Goal: Information Seeking & Learning: Learn about a topic

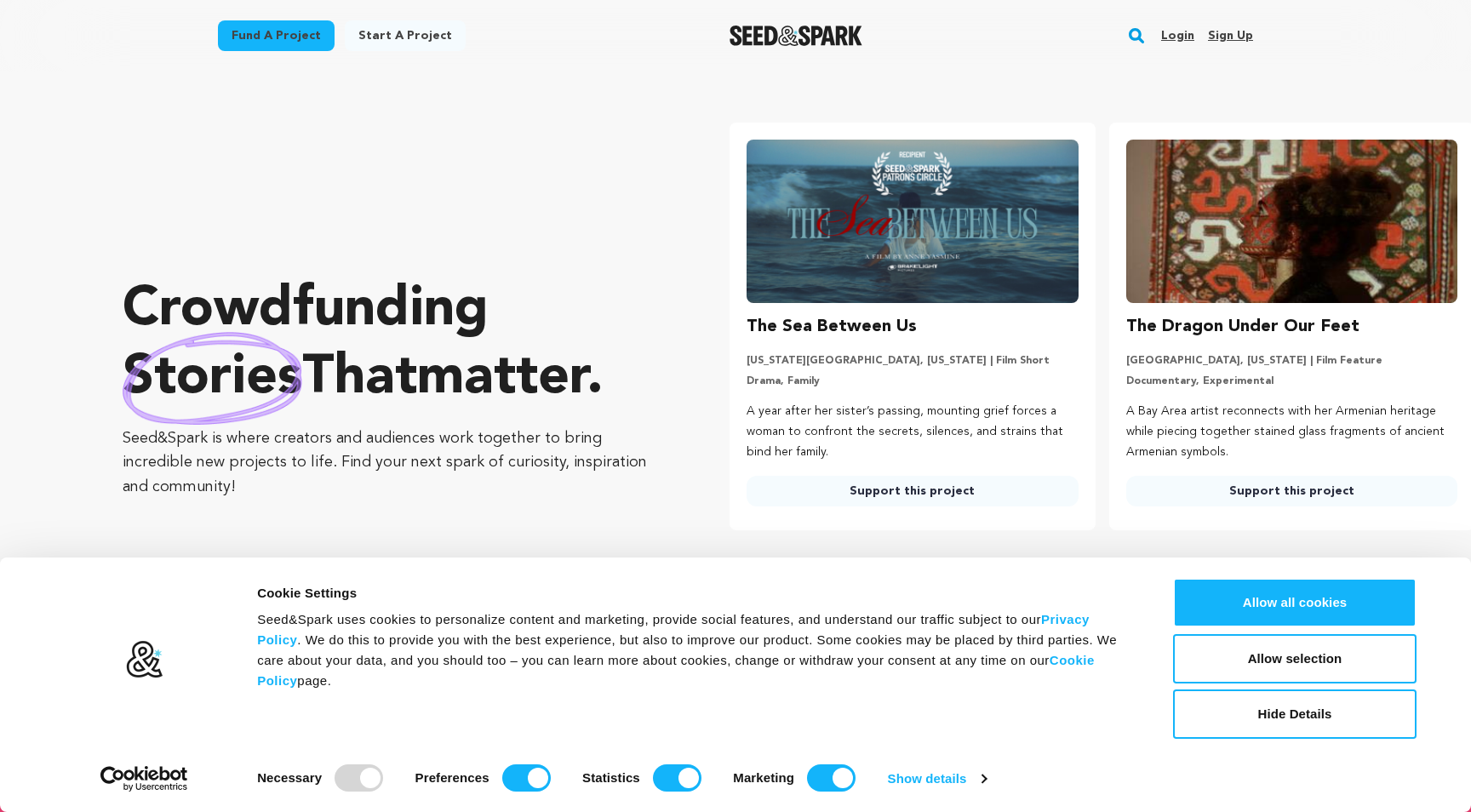
click at [1181, 31] on link "Login" at bounding box center [1176, 35] width 33 height 27
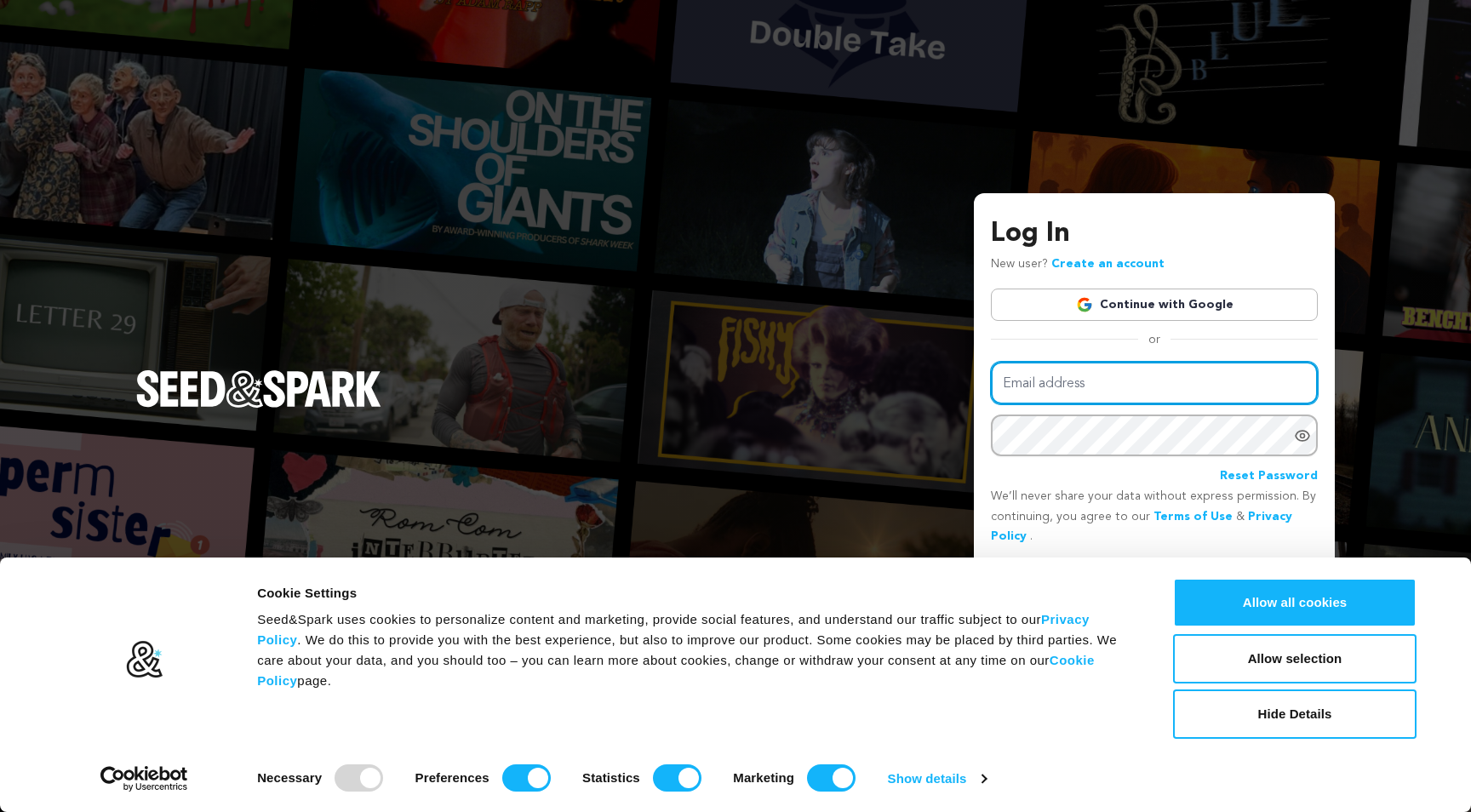
click at [1284, 395] on input "Email address" at bounding box center [1154, 383] width 326 height 44
click at [0, 811] on com-1password-button at bounding box center [0, 812] width 0 height 0
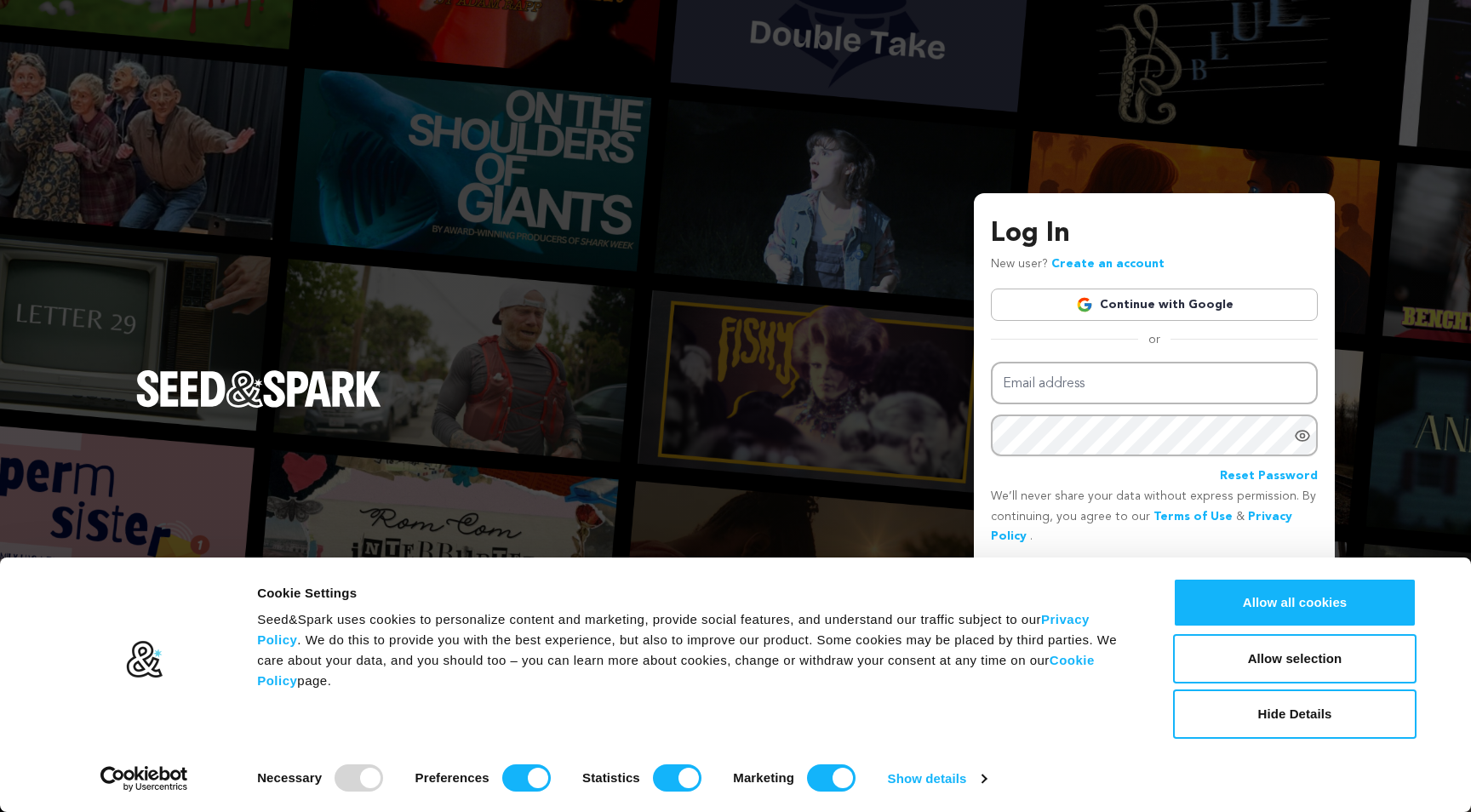
click at [1105, 304] on link "Continue with Google" at bounding box center [1154, 304] width 326 height 32
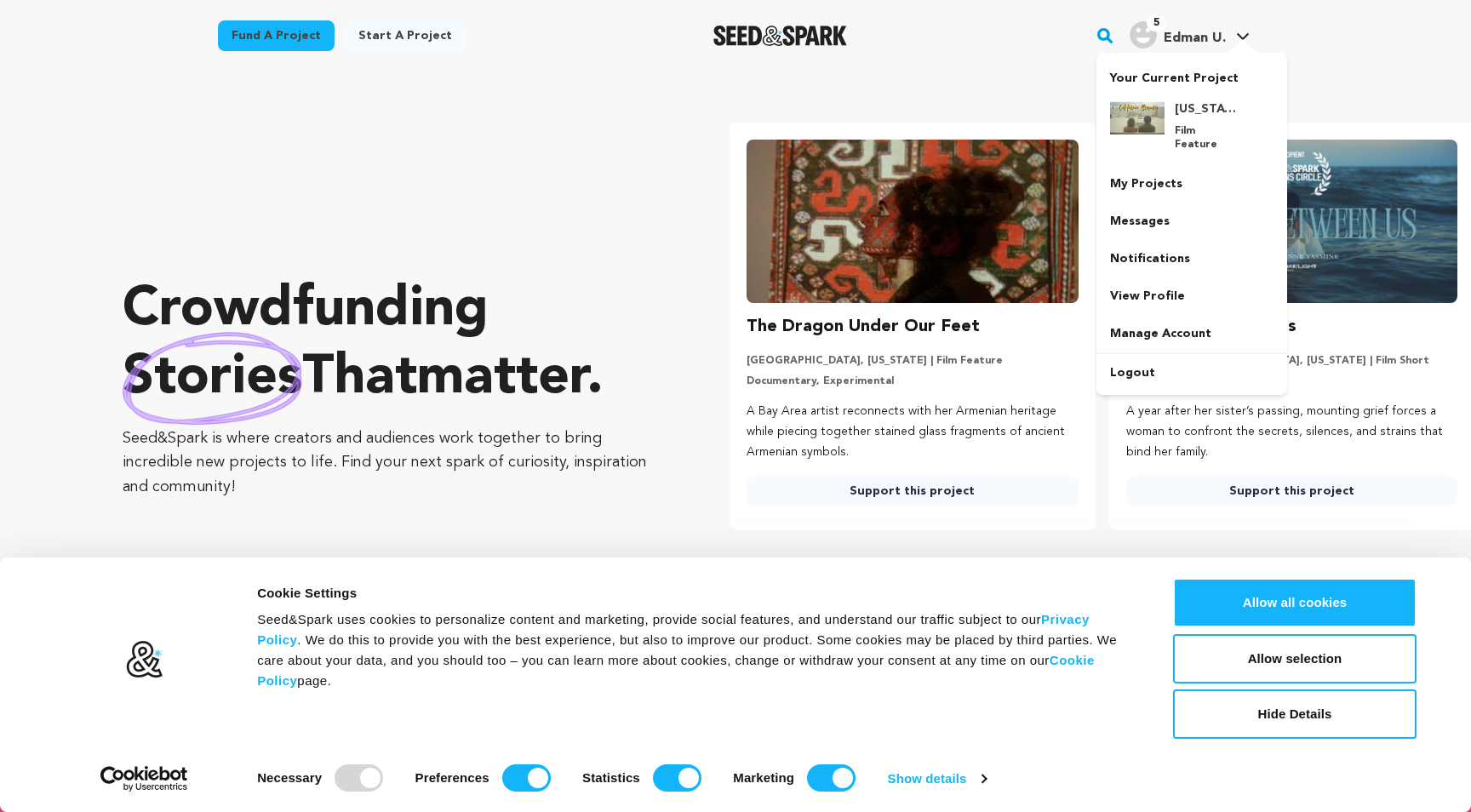
click at [1172, 39] on span "Edman U." at bounding box center [1194, 39] width 62 height 14
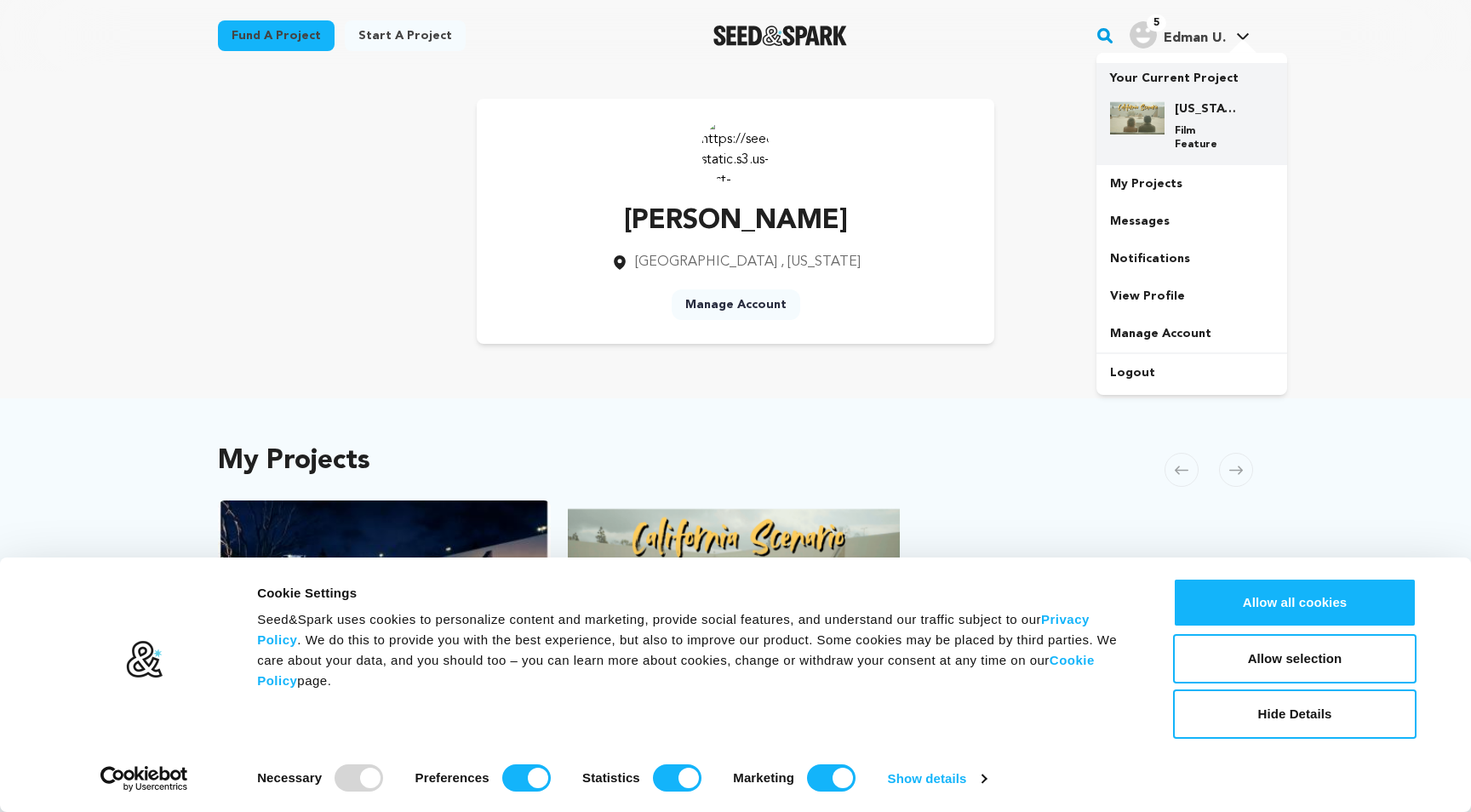
click at [1150, 108] on img at bounding box center [1137, 117] width 55 height 34
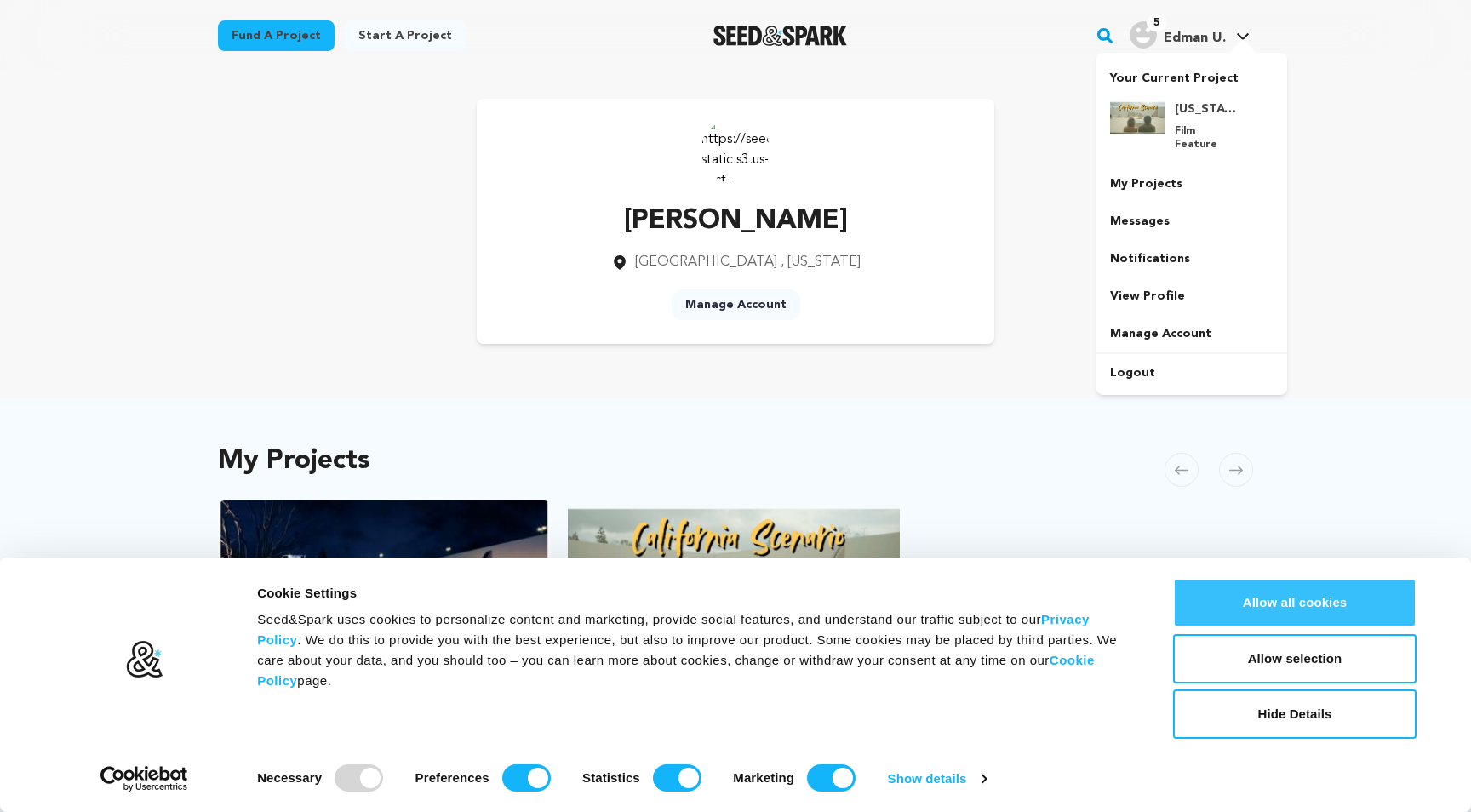
click at [1283, 596] on button "Allow all cookies" at bounding box center [1294, 603] width 244 height 50
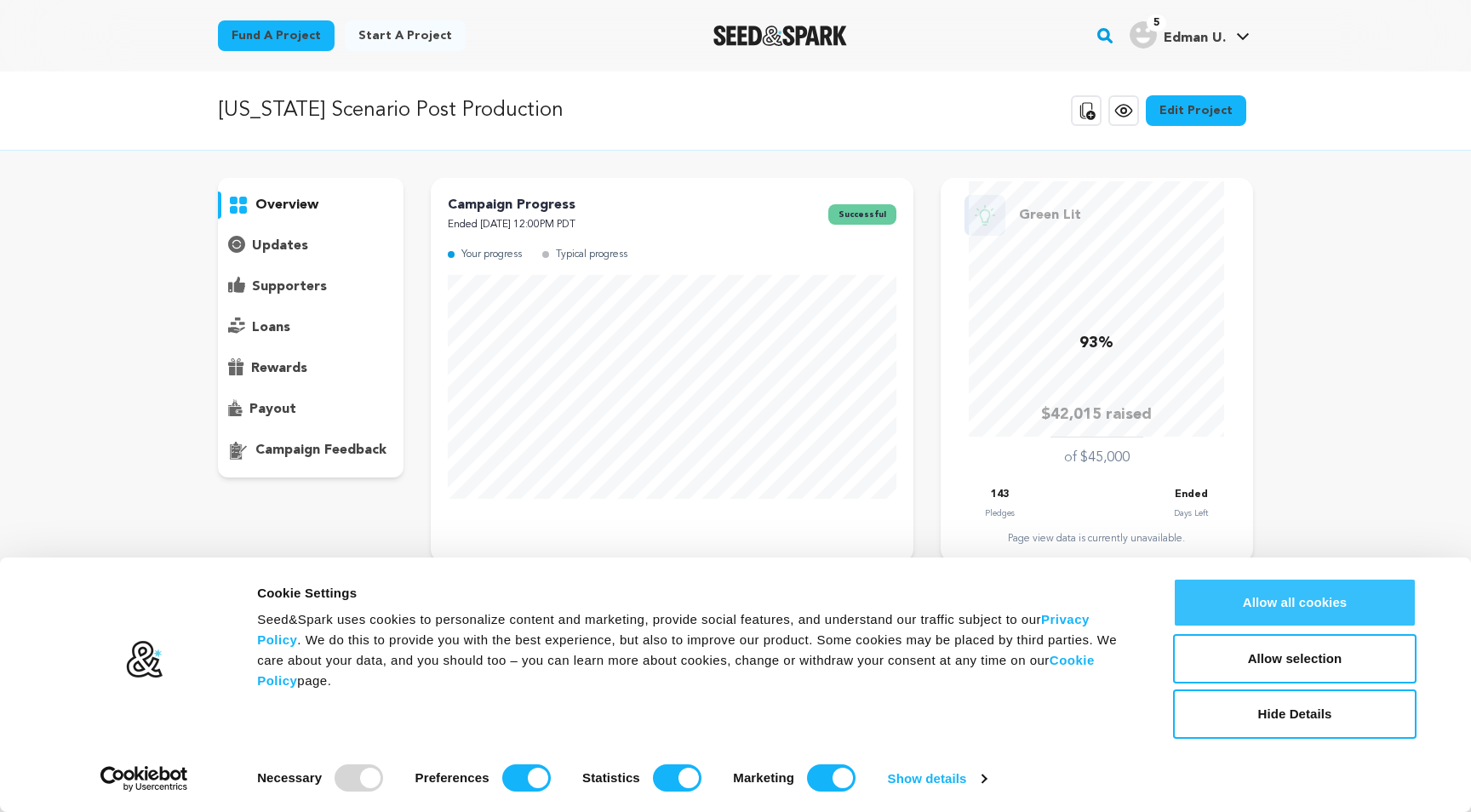
click at [1321, 603] on button "Allow all cookies" at bounding box center [1294, 603] width 244 height 50
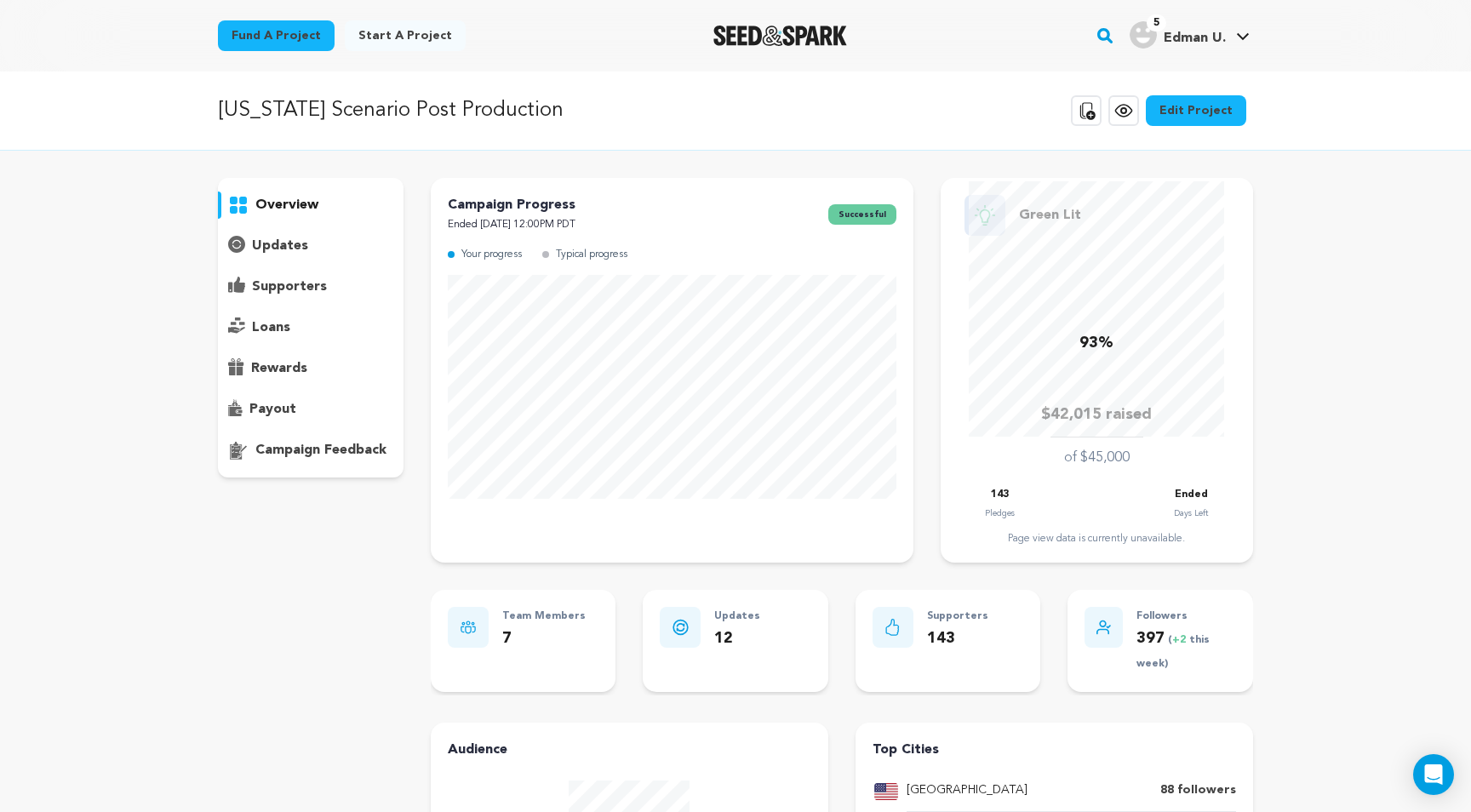
click at [318, 280] on p "supporters" at bounding box center [289, 287] width 75 height 21
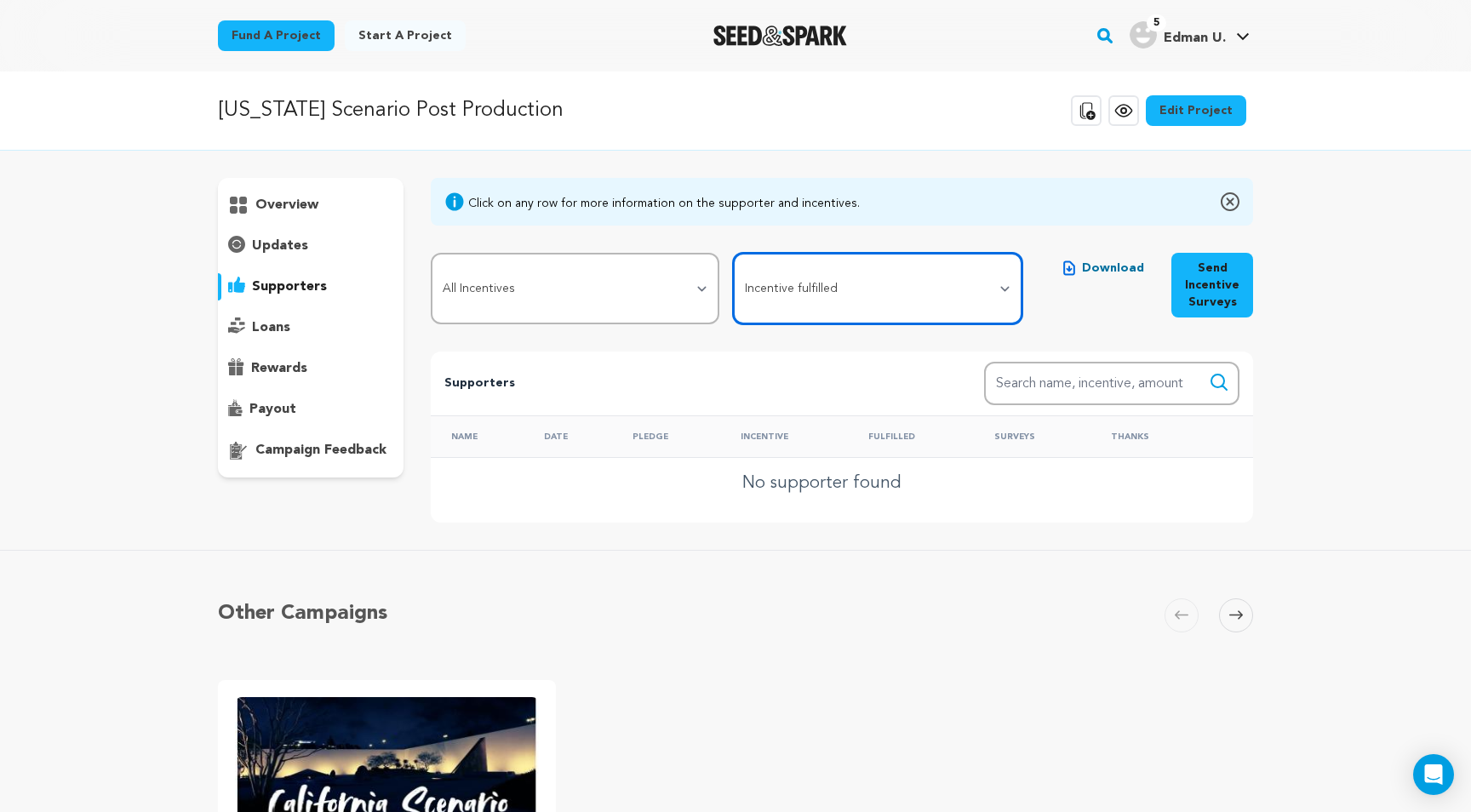
select select "pledge_incomplete"
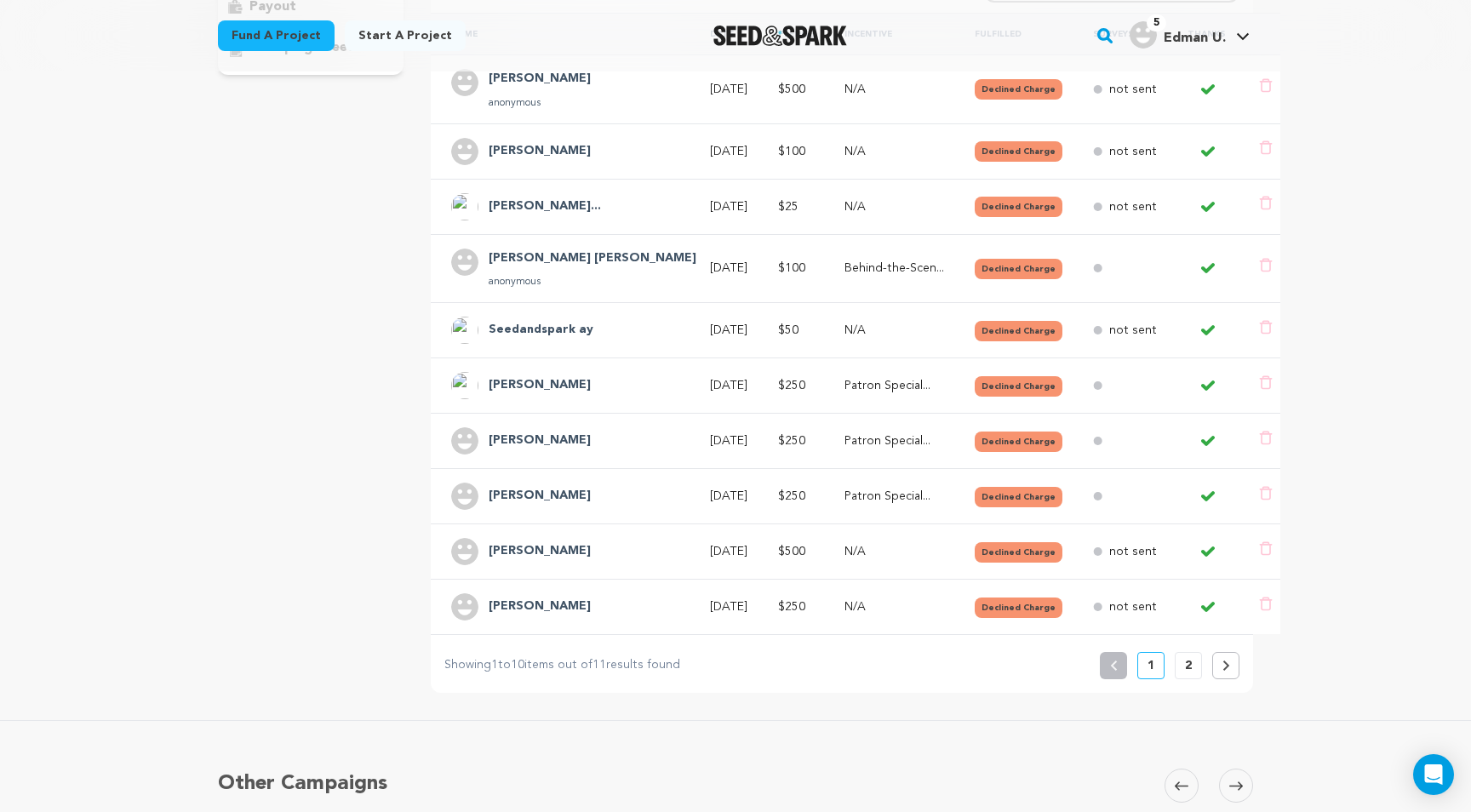
scroll to position [432, 0]
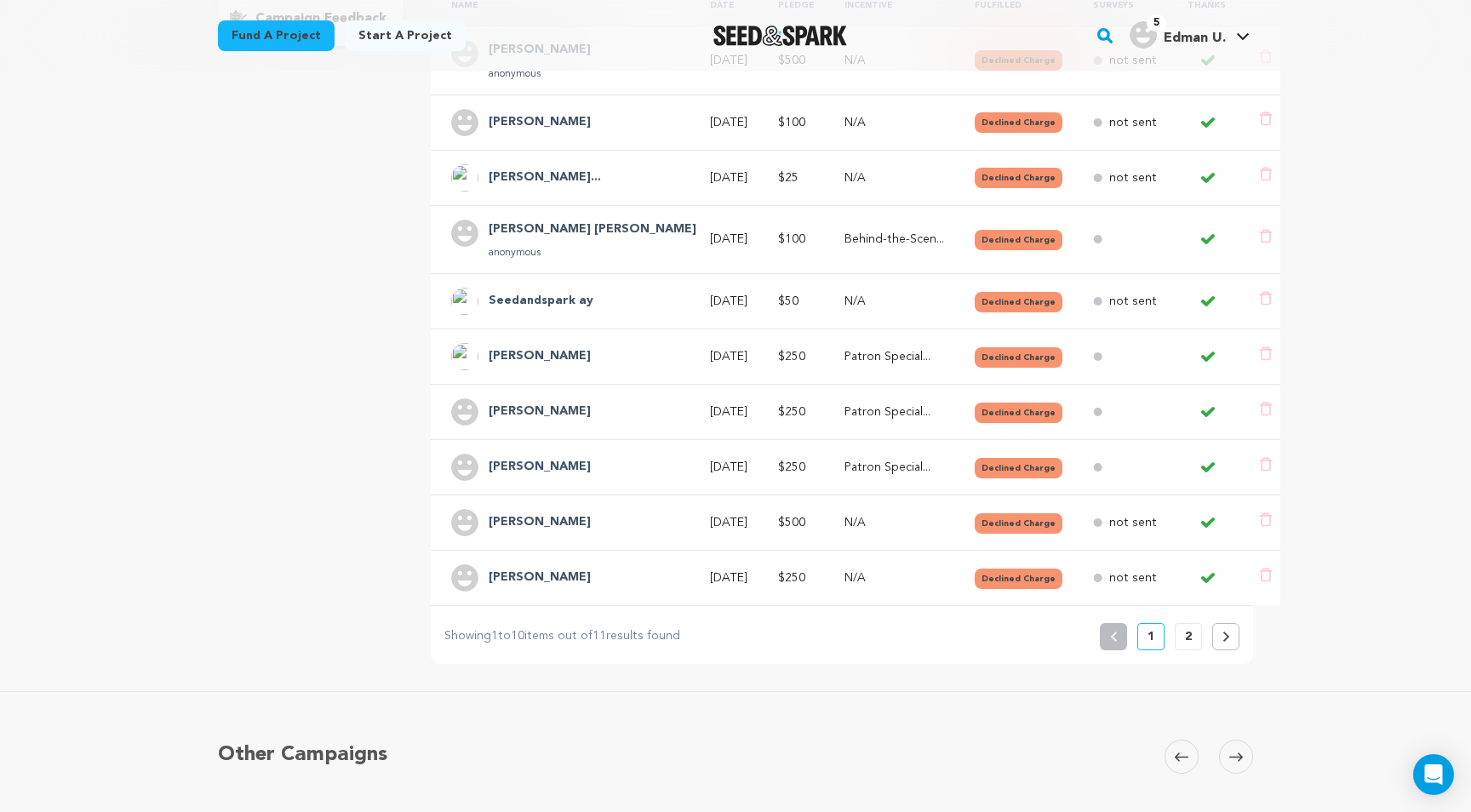
click at [1181, 638] on button "2" at bounding box center [1187, 636] width 27 height 27
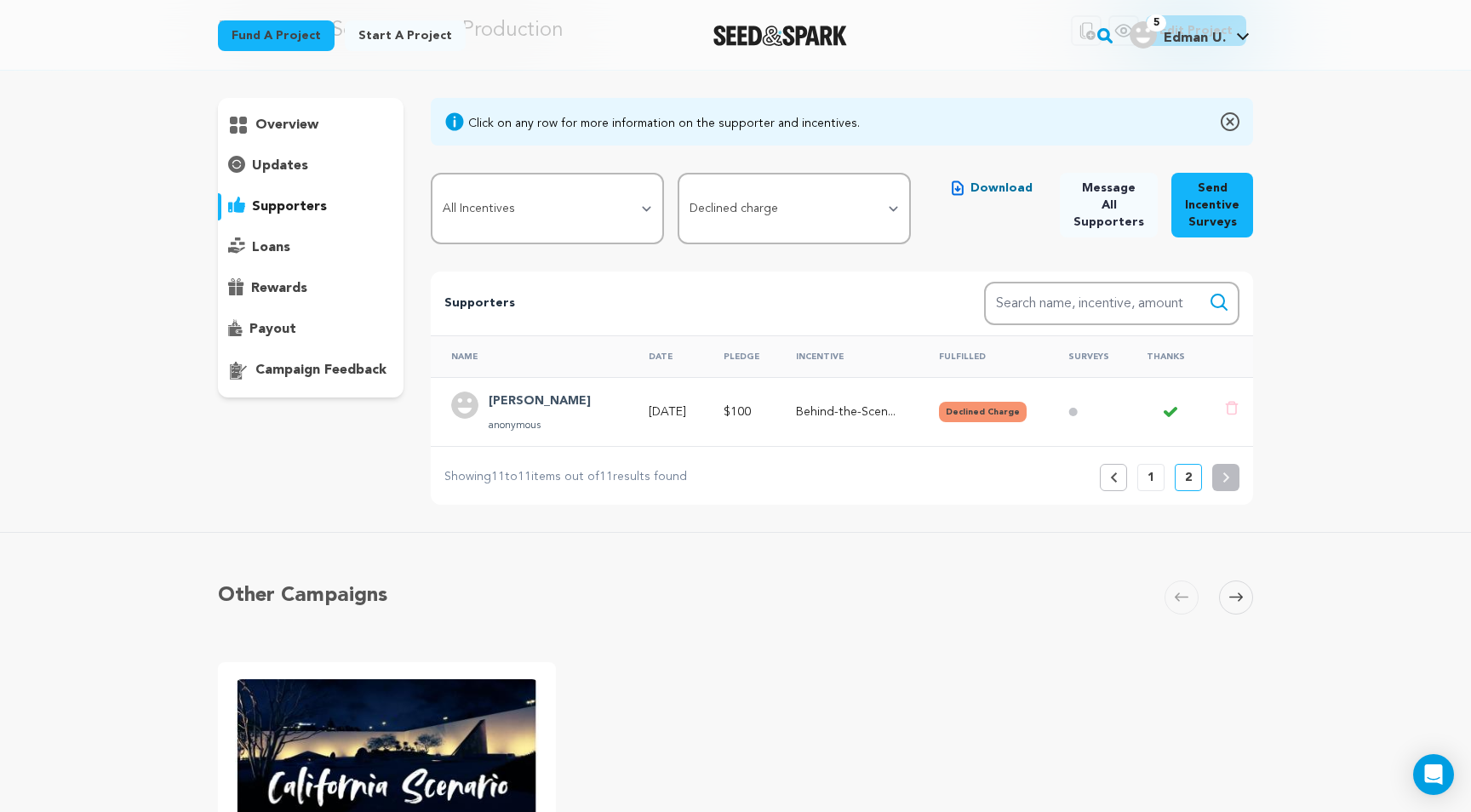
scroll to position [0, 0]
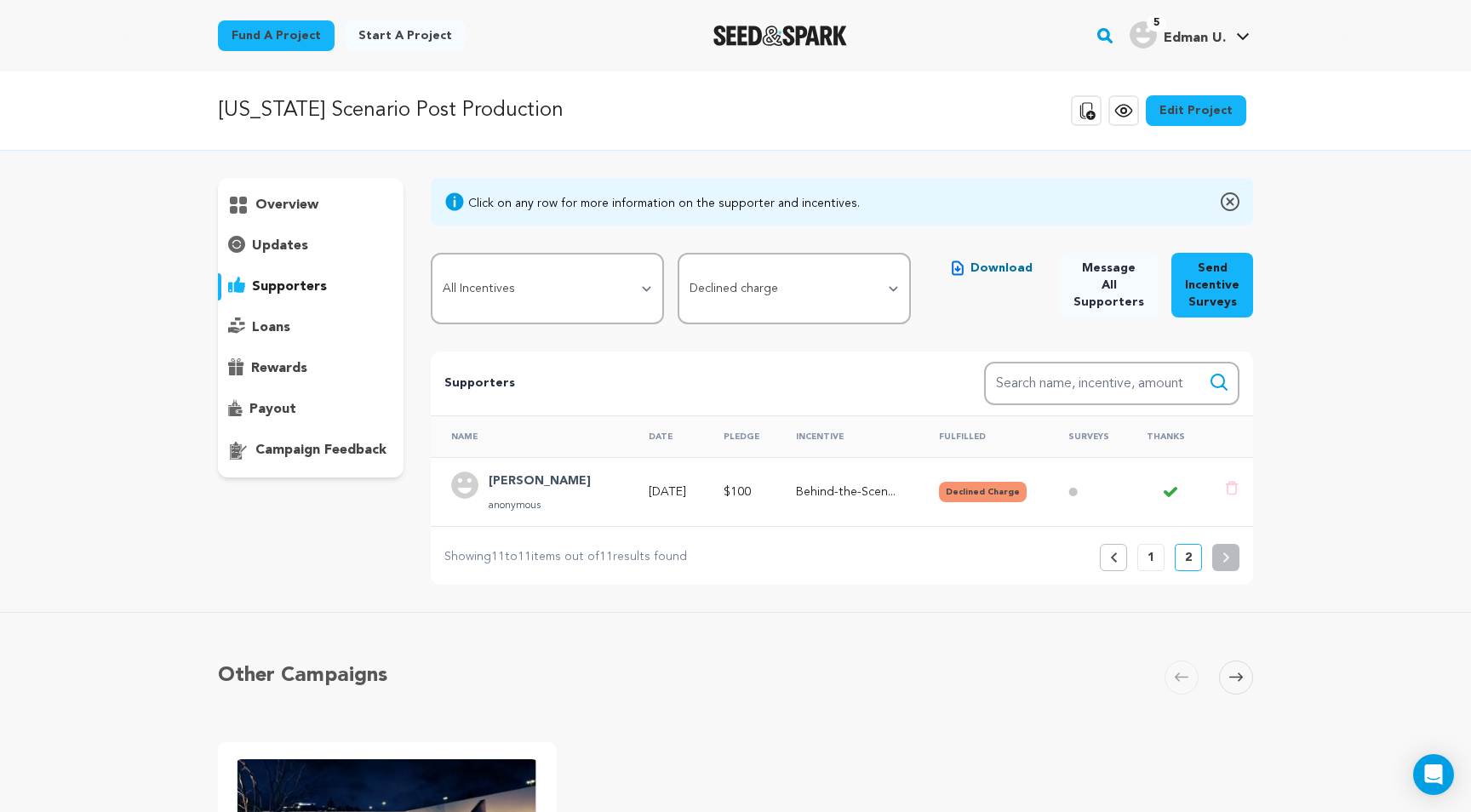
click at [1149, 558] on p "1" at bounding box center [1151, 557] width 7 height 17
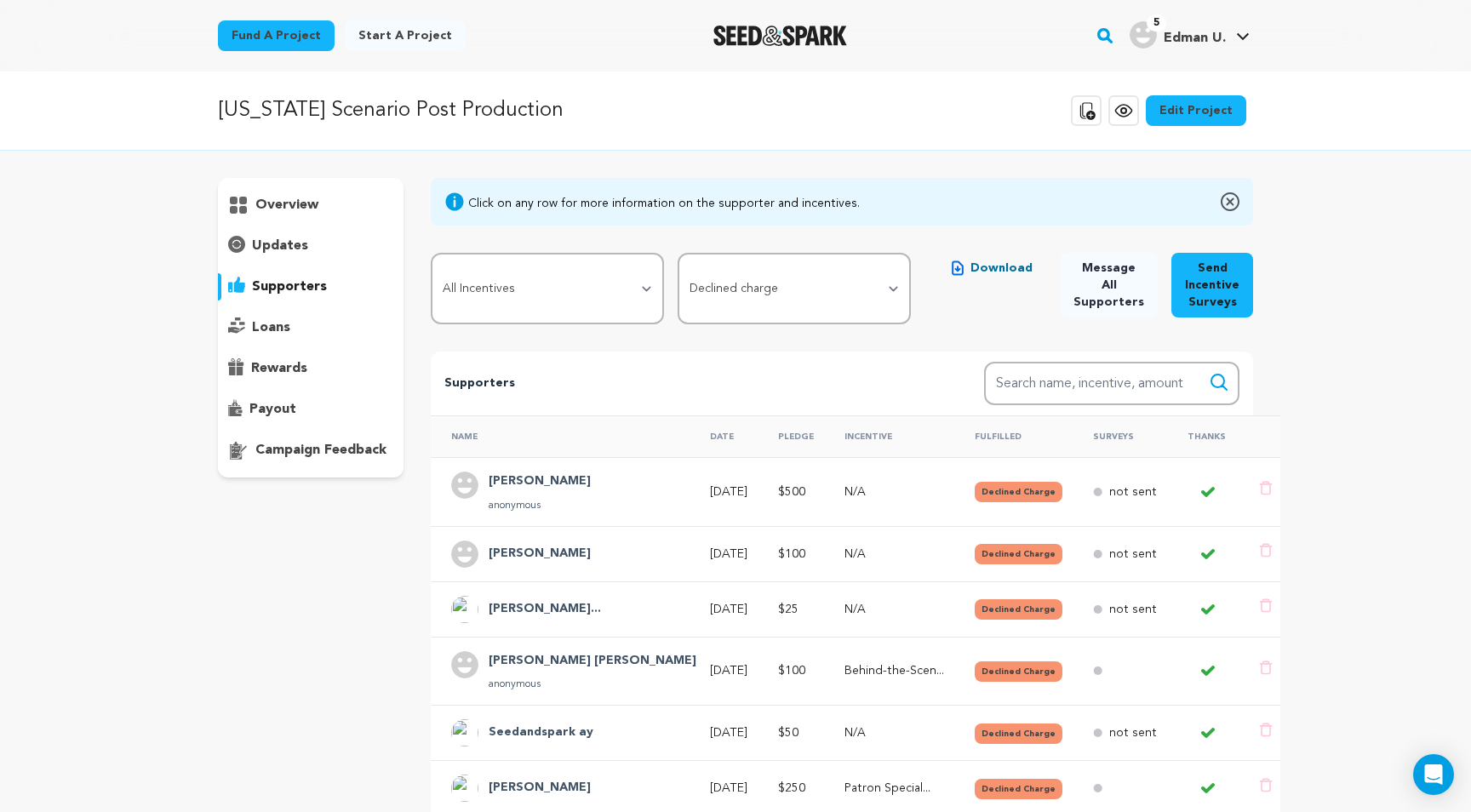
click at [568, 503] on p "anonymous" at bounding box center [539, 506] width 103 height 14
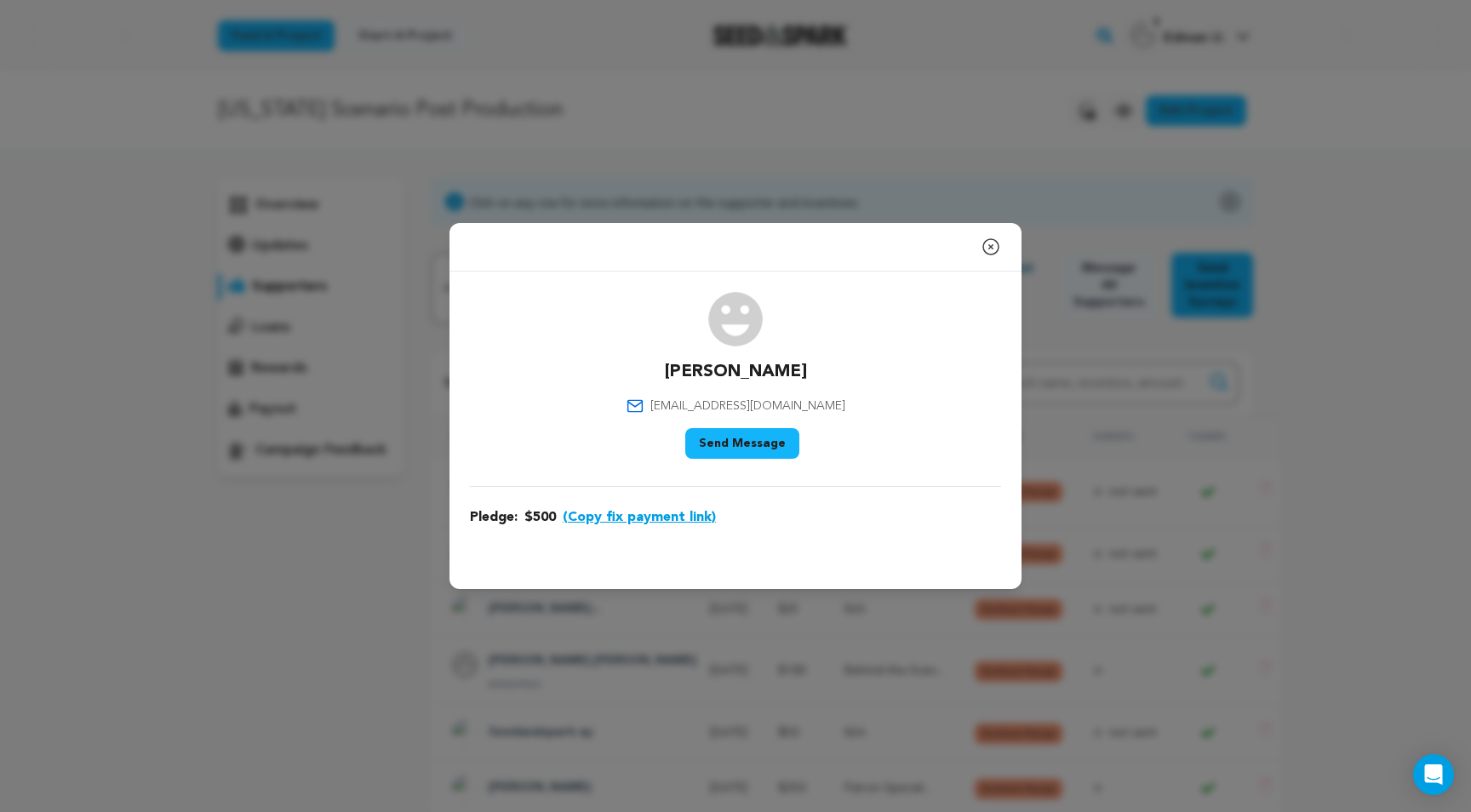
click at [193, 679] on div "Close modal James Rodriguez bizarrelover@gmail.com" at bounding box center [736, 406] width 1471 height 812
click at [988, 248] on icon "button" at bounding box center [990, 247] width 21 height 21
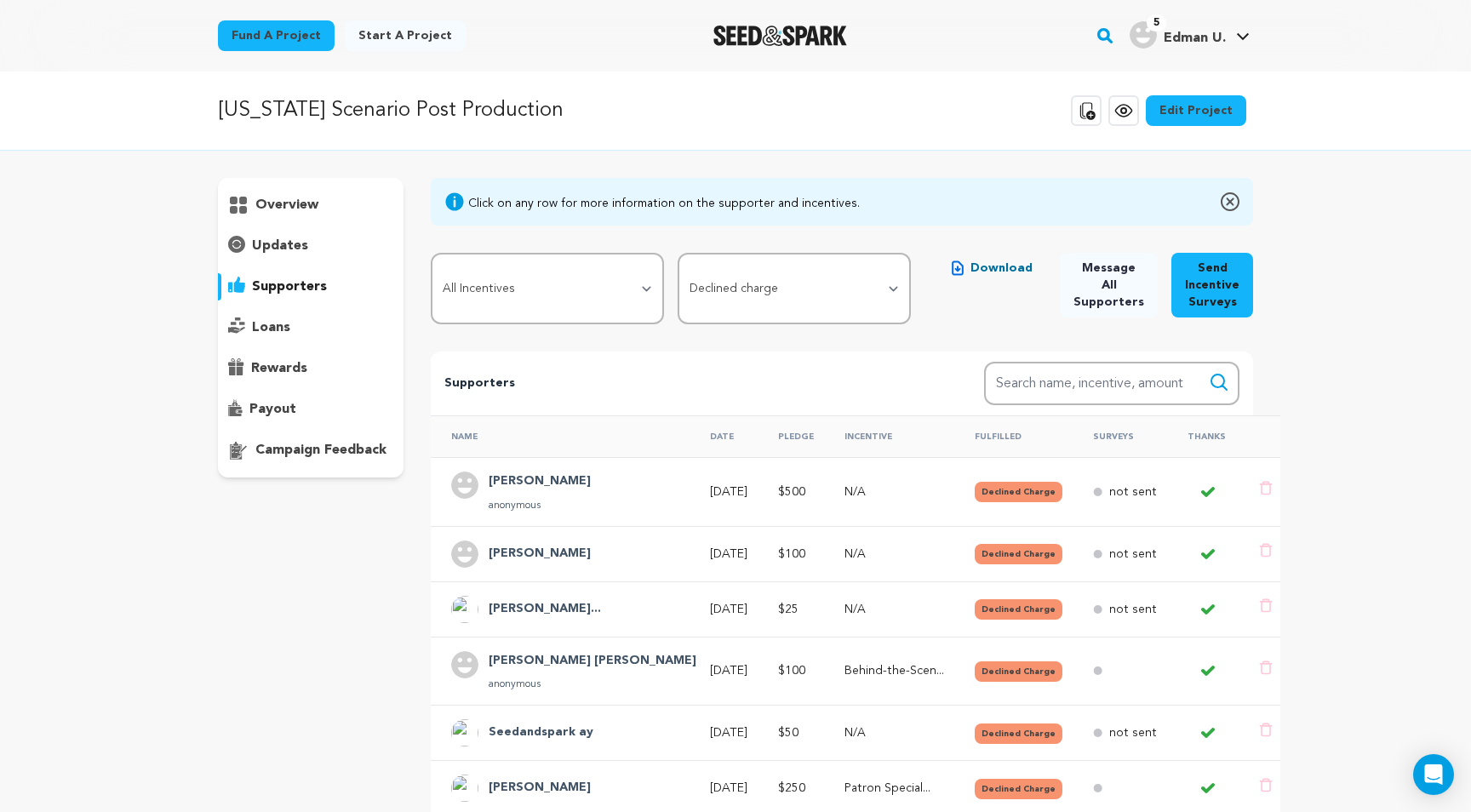
click at [294, 203] on p "overview" at bounding box center [287, 205] width 63 height 21
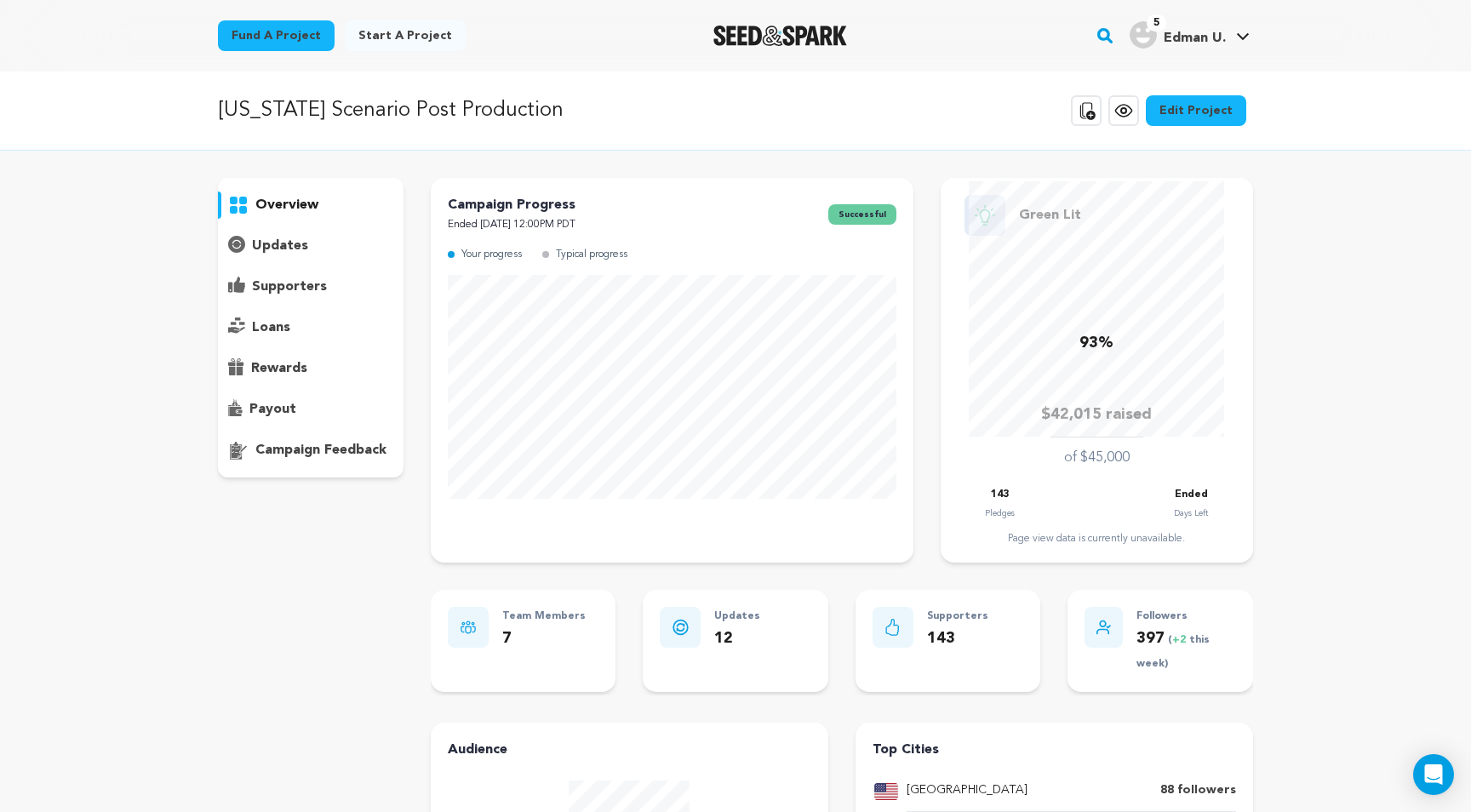
click at [305, 285] on p "supporters" at bounding box center [289, 287] width 75 height 21
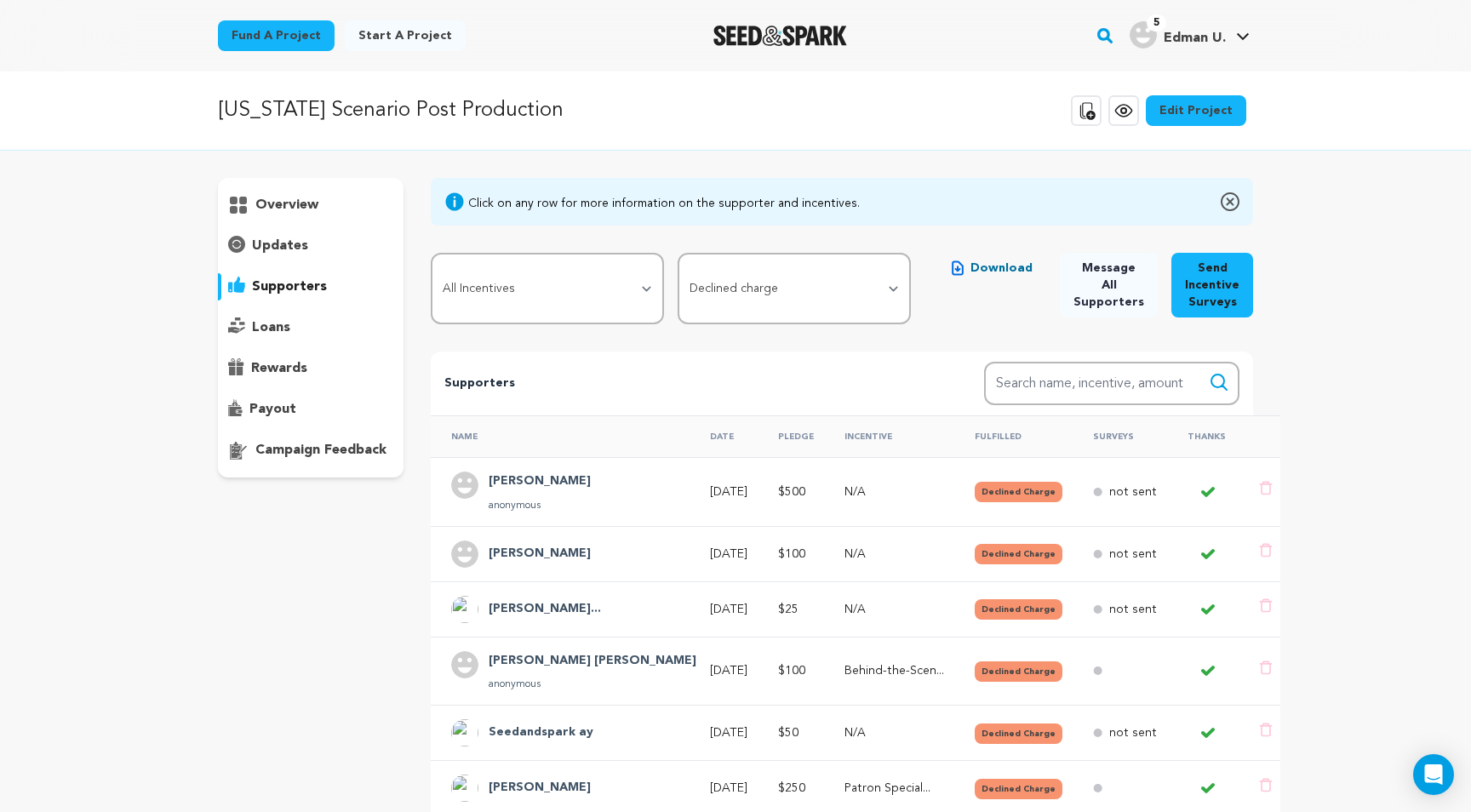
click at [315, 404] on div "payout" at bounding box center [311, 409] width 185 height 27
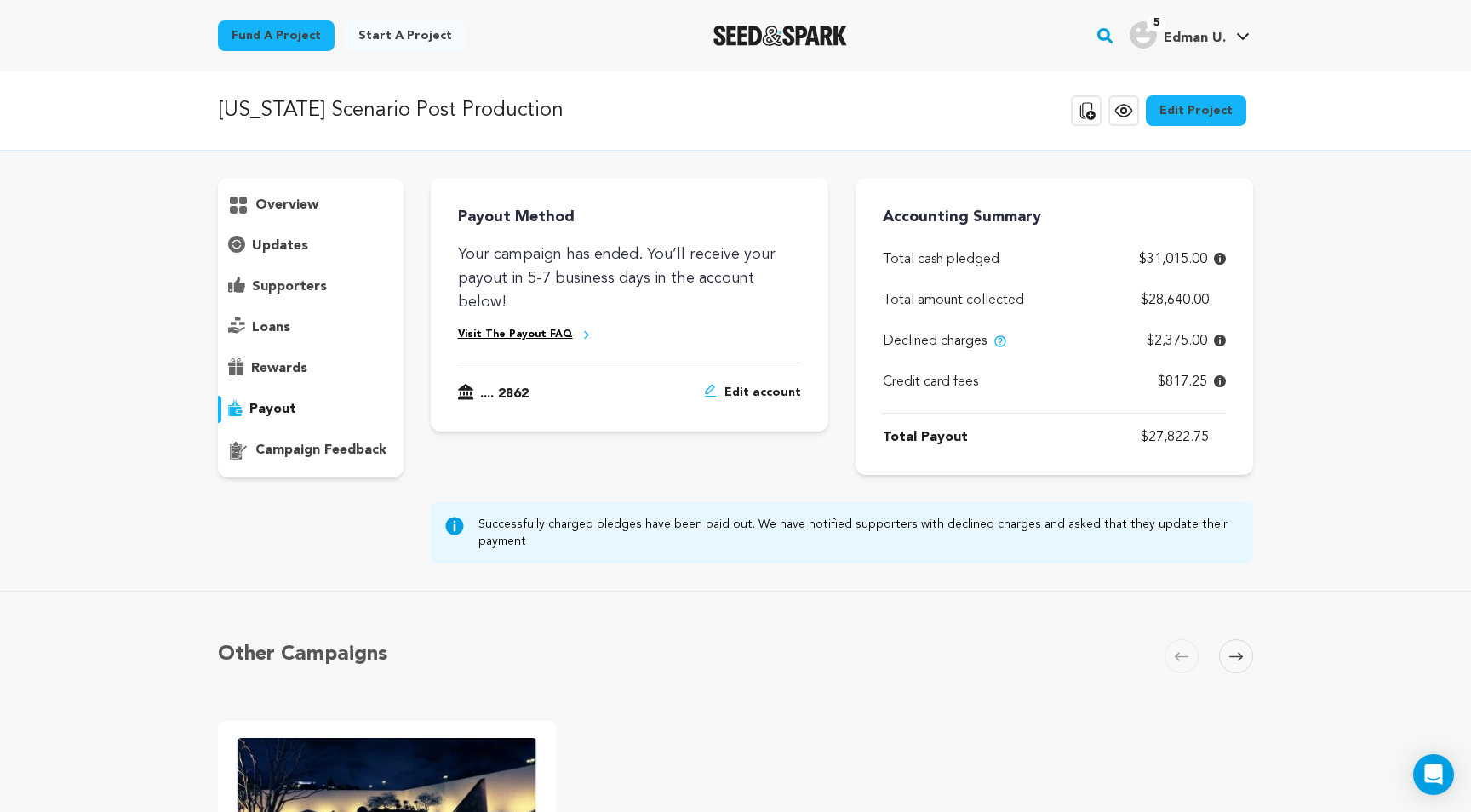
click at [1225, 343] on div "Accounting Summary Total cash pledged $31,015.00 Total amount collected $28,640…" at bounding box center [1053, 326] width 397 height 297
click at [1218, 341] on icon at bounding box center [1220, 340] width 12 height 12
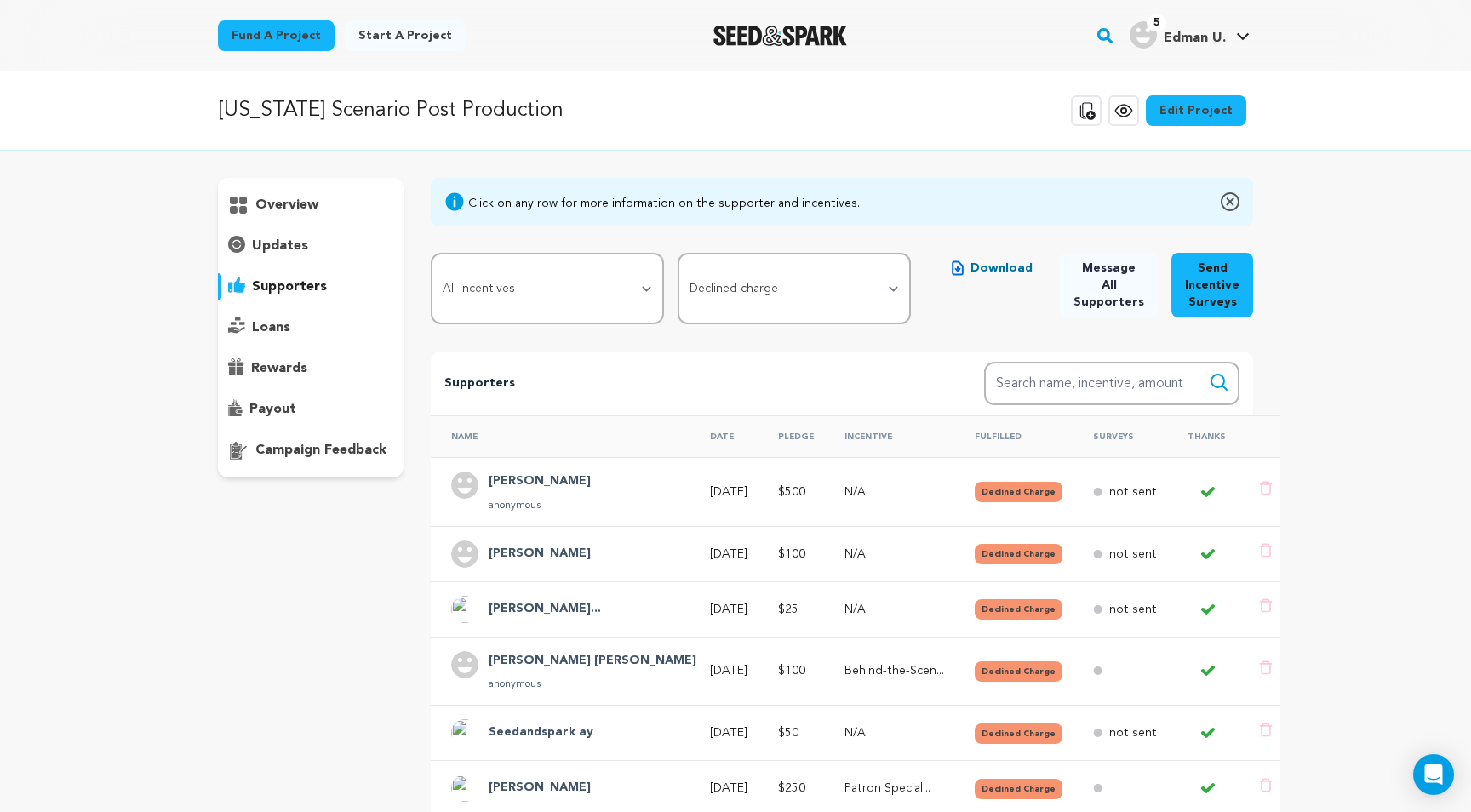
click at [267, 324] on p "loans" at bounding box center [271, 327] width 38 height 21
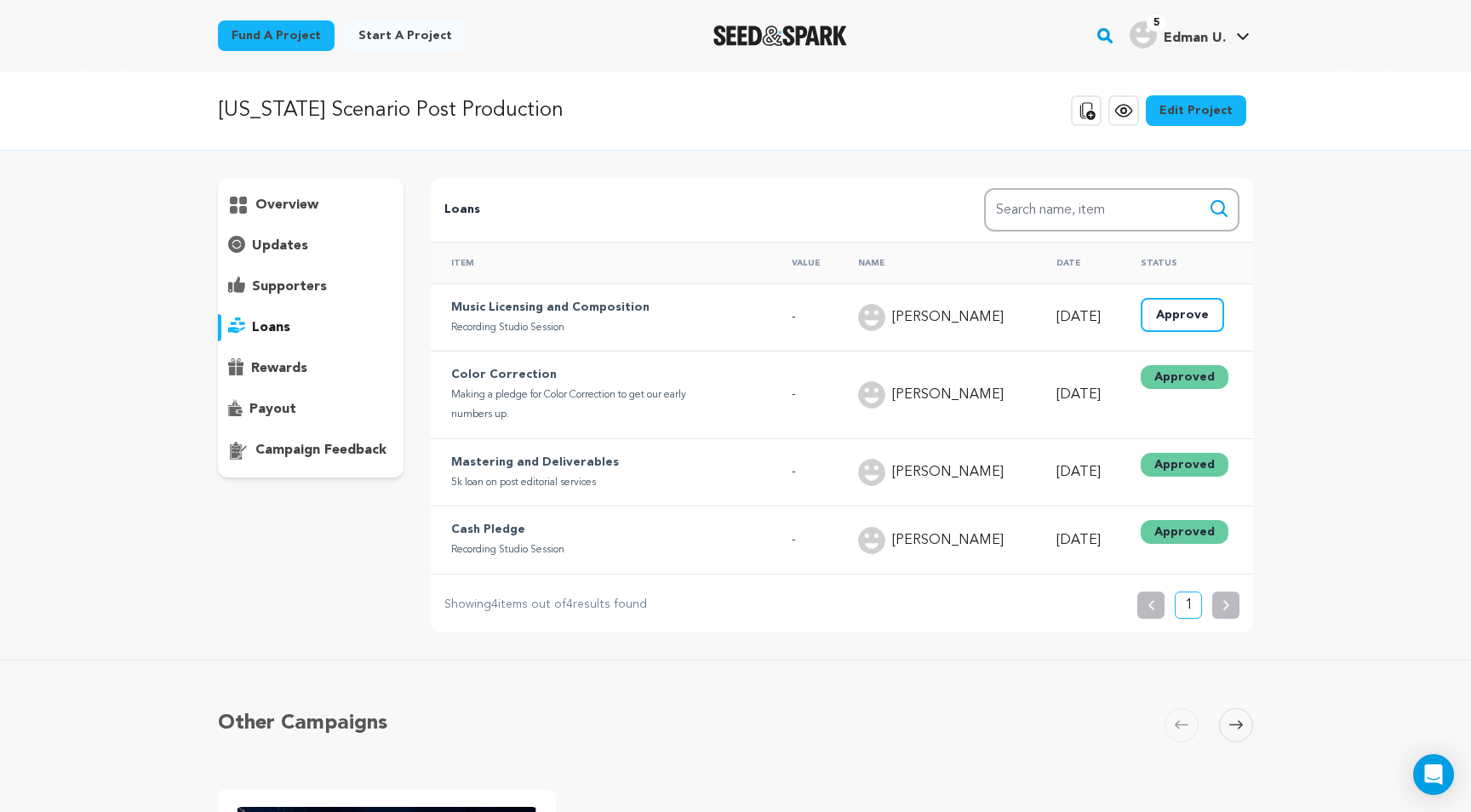
click at [567, 473] on p "5k loan on post editorial services" at bounding box center [587, 483] width 273 height 20
click at [520, 302] on p "Music Licensing and Composition" at bounding box center [606, 307] width 311 height 21
click at [283, 256] on p "updates" at bounding box center [280, 246] width 56 height 21
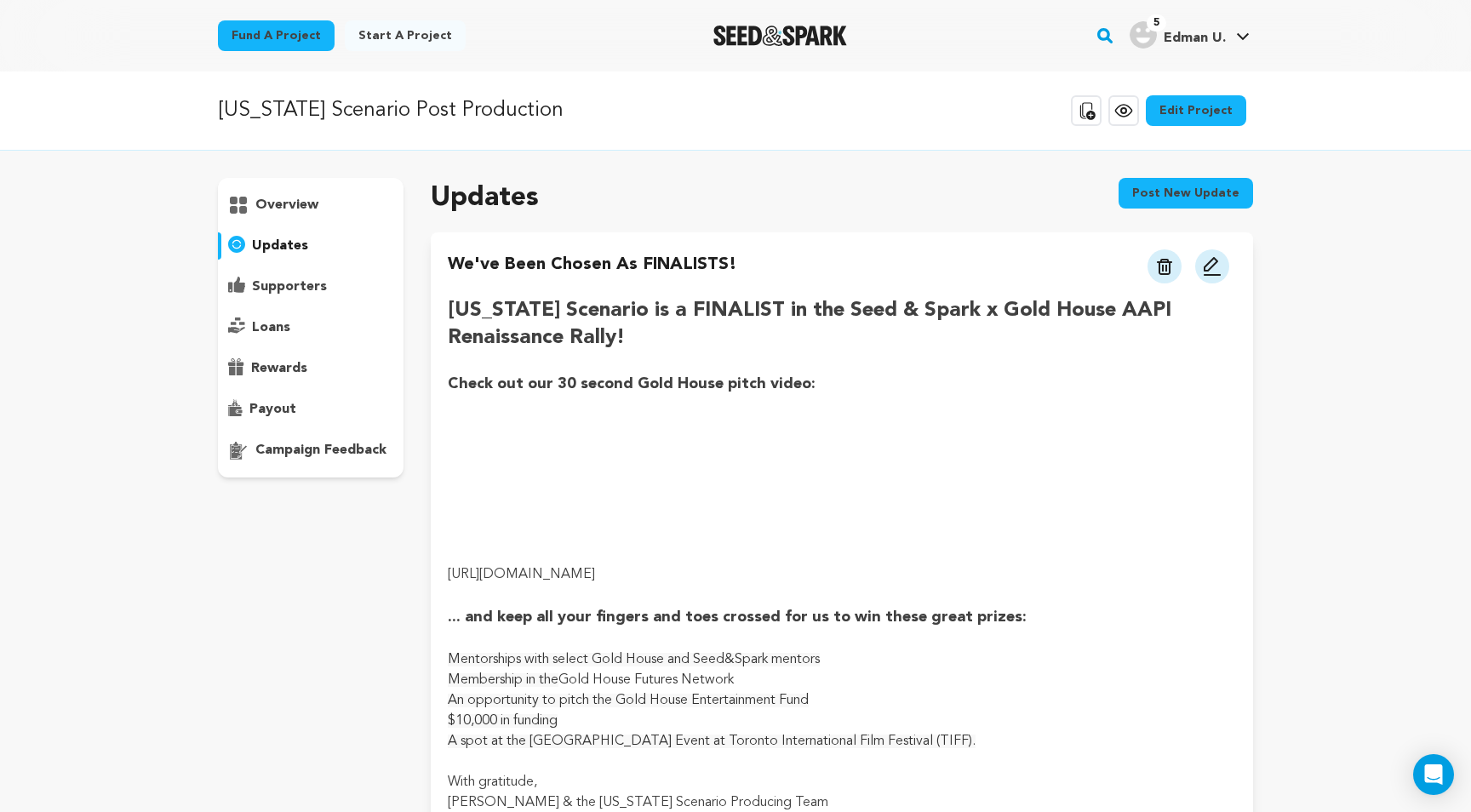
click at [289, 211] on p "overview" at bounding box center [287, 205] width 63 height 21
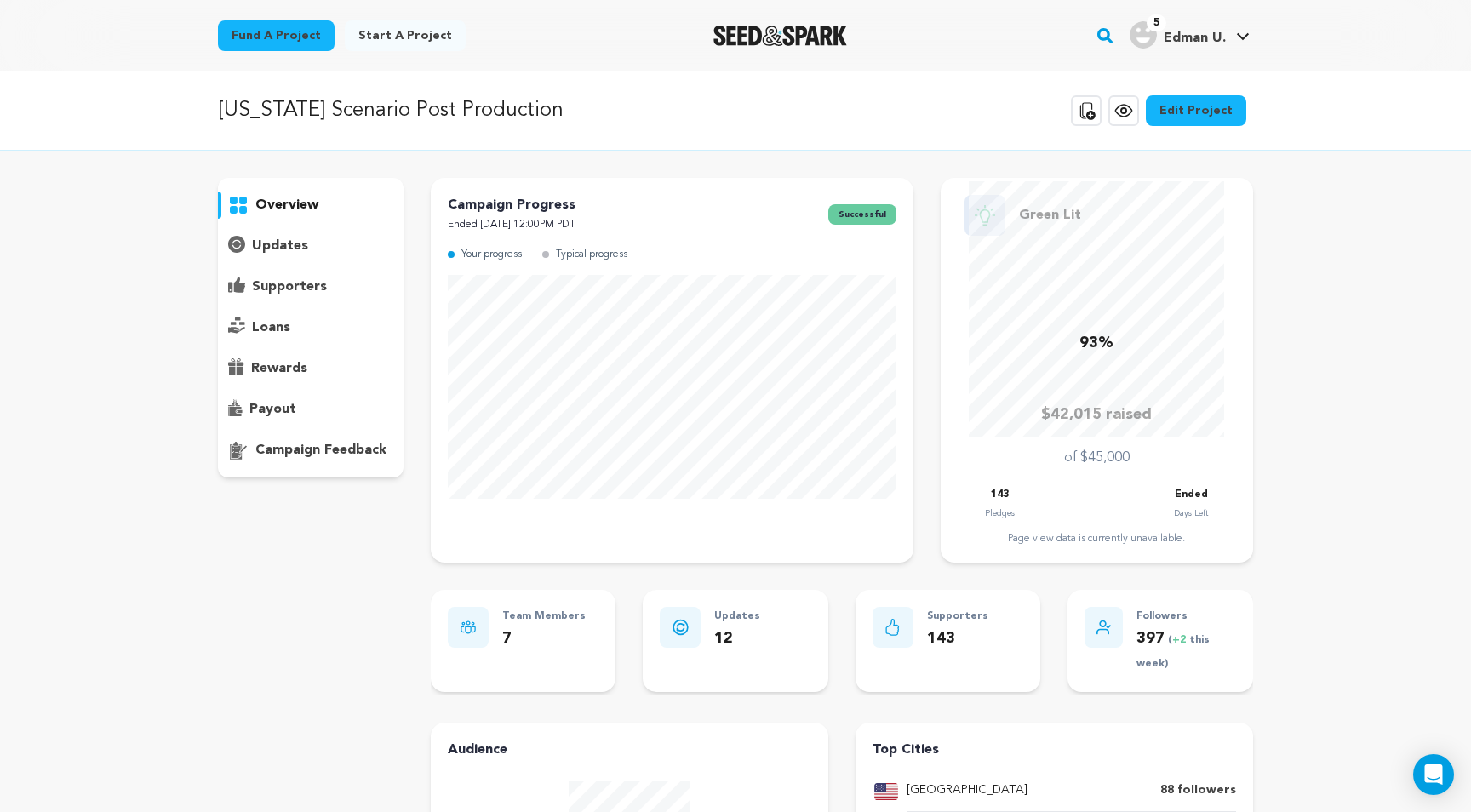
click at [289, 254] on p "updates" at bounding box center [280, 246] width 56 height 21
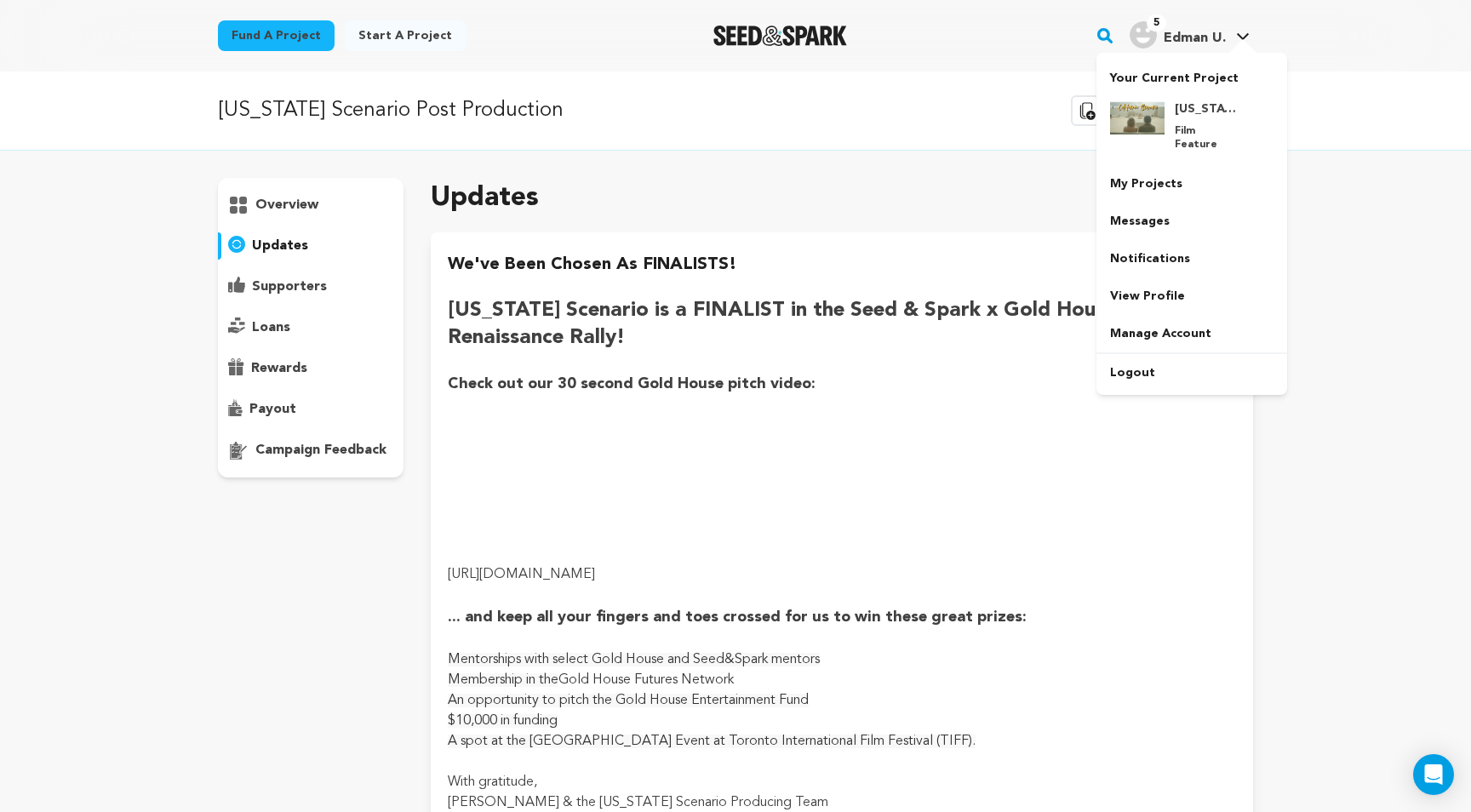
click at [1181, 21] on link "5 Edman U. Edman U." at bounding box center [1188, 33] width 126 height 31
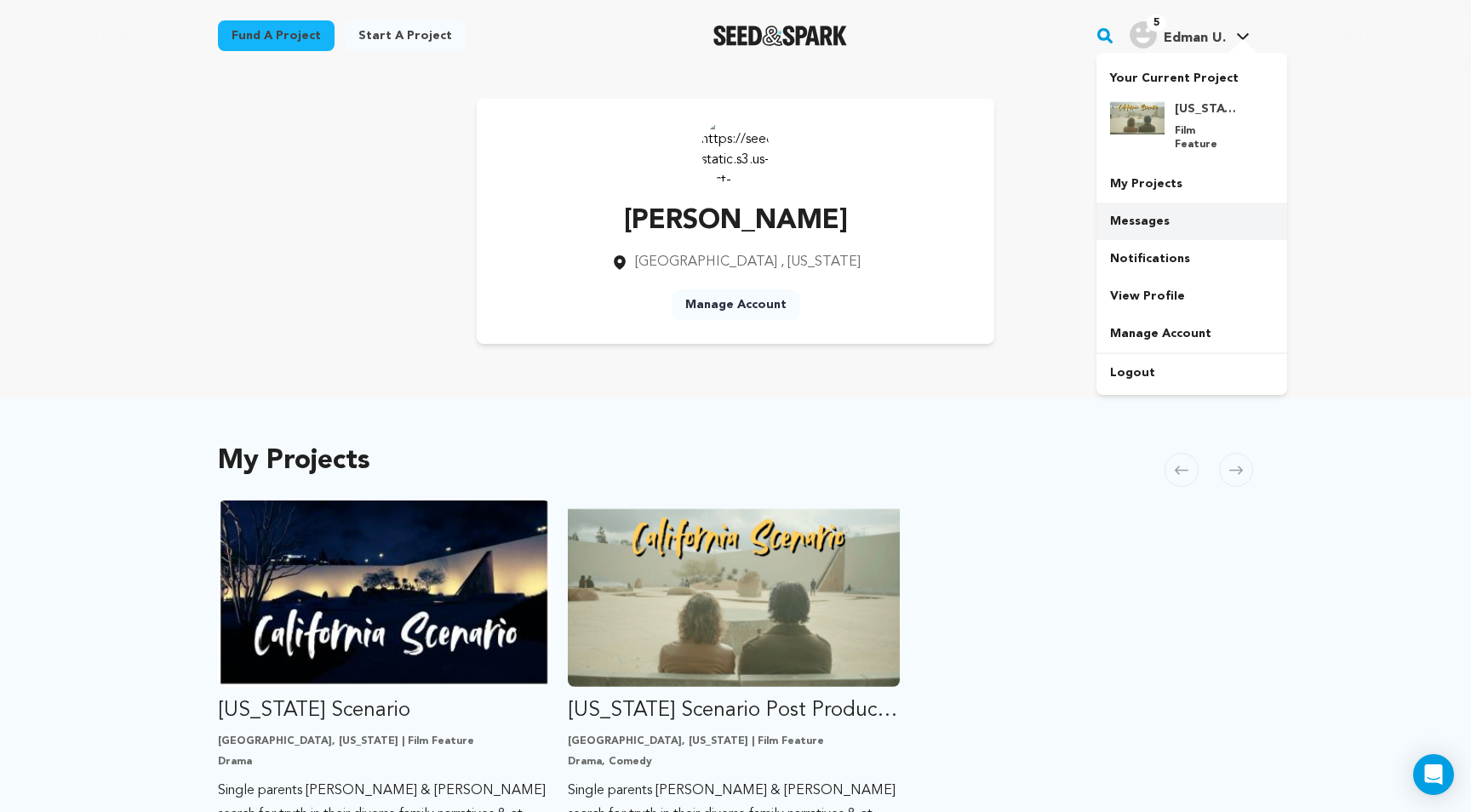
click at [1143, 216] on link "Messages" at bounding box center [1191, 222] width 191 height 38
click at [1156, 207] on link "Messages" at bounding box center [1191, 222] width 191 height 38
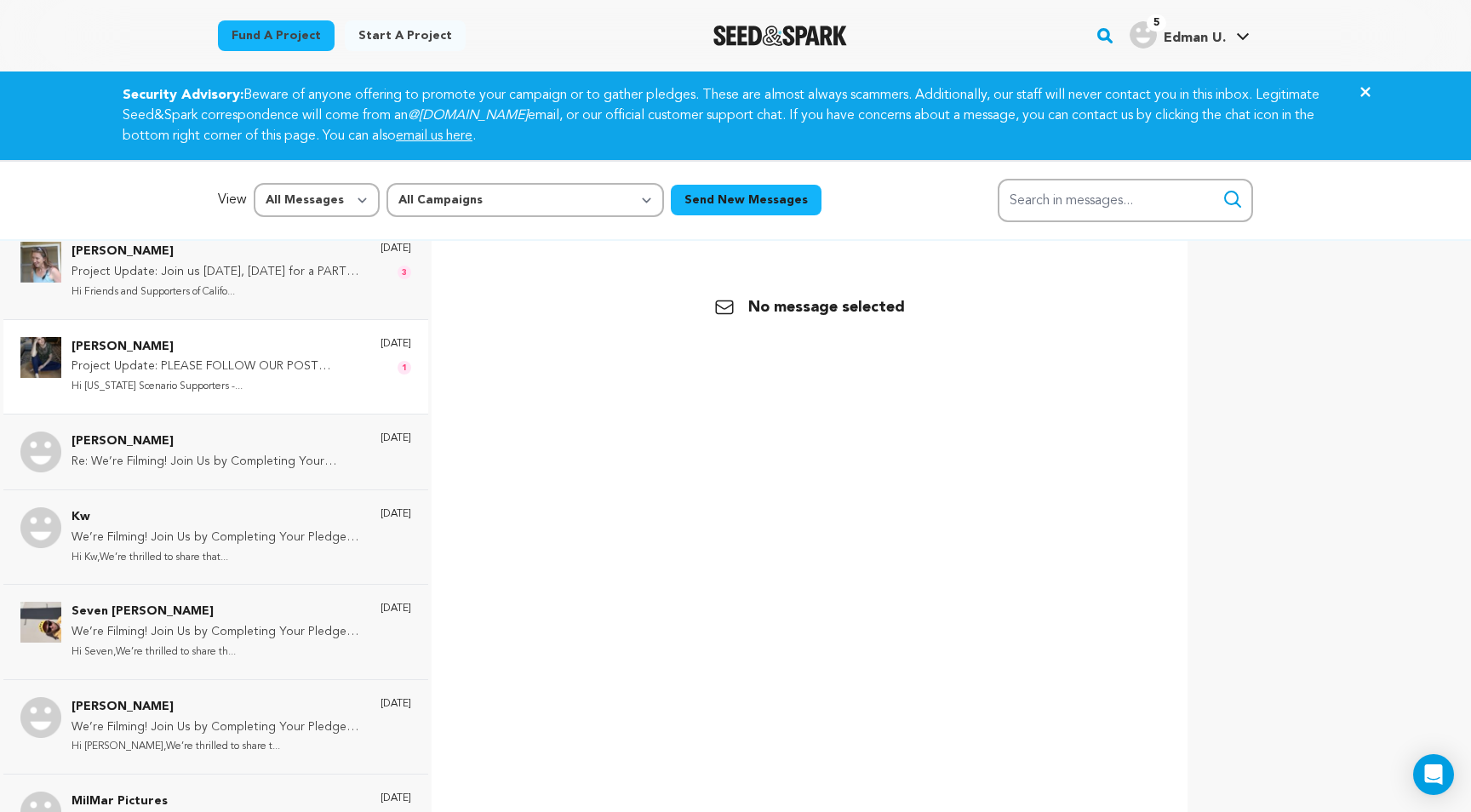
scroll to position [112, 0]
click at [167, 443] on p "[PERSON_NAME]" at bounding box center [217, 440] width 292 height 21
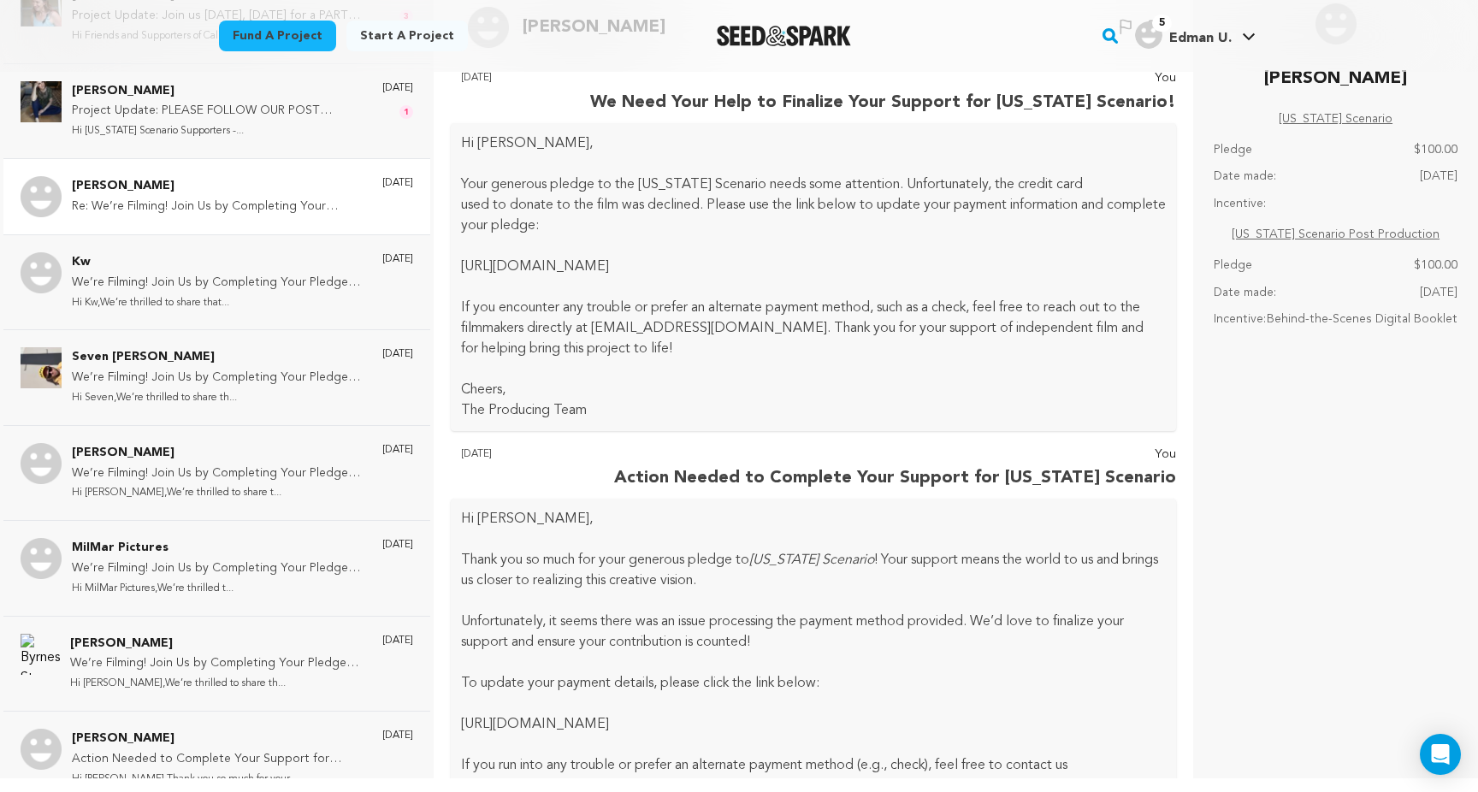
scroll to position [0, 0]
click at [1013, 0] on div "Fund a project Start a project Search 5" at bounding box center [739, 36] width 1095 height 72
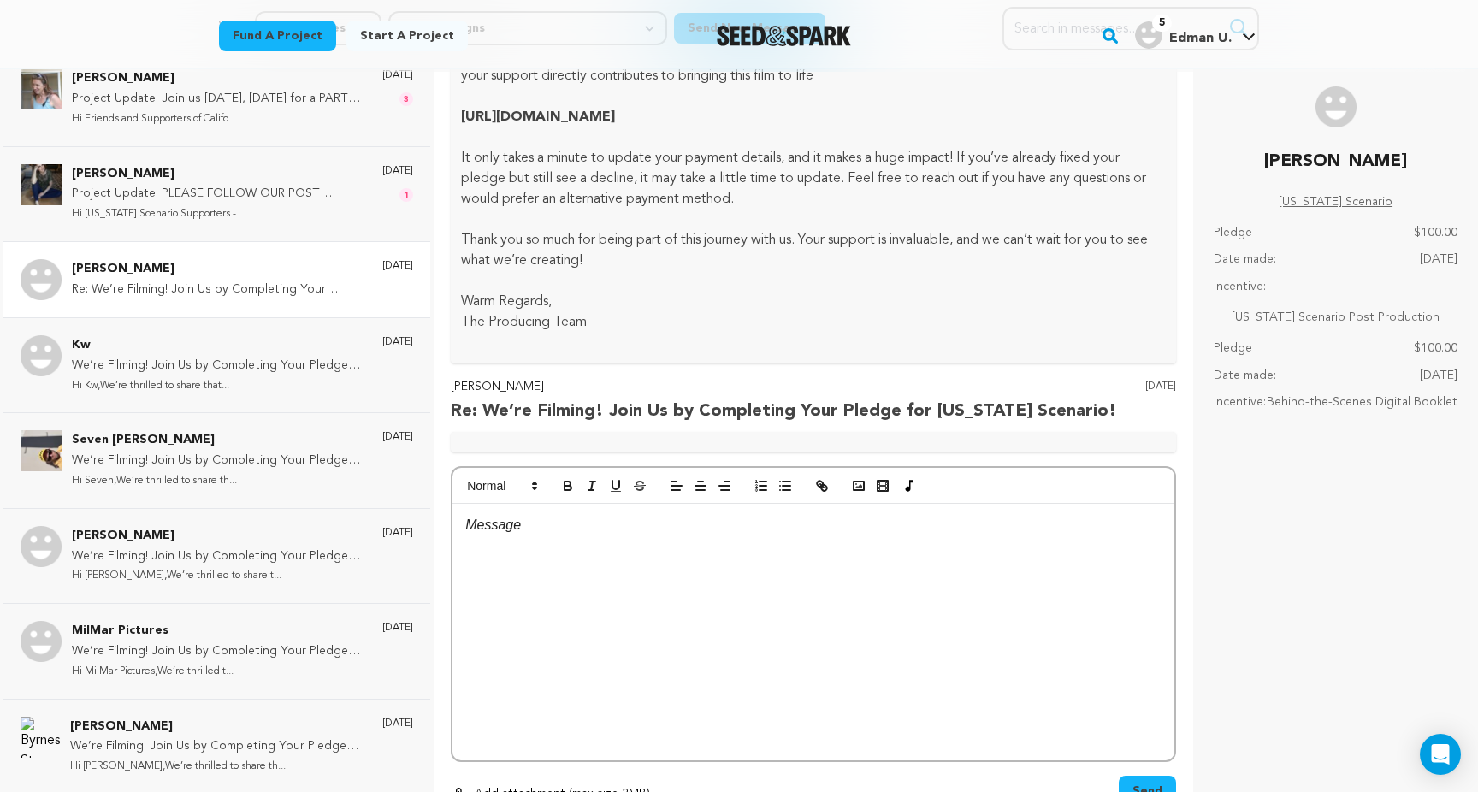
scroll to position [1229, 0]
click at [493, 447] on div at bounding box center [813, 442] width 725 height 21
click at [464, 391] on p "Matt" at bounding box center [784, 387] width 666 height 21
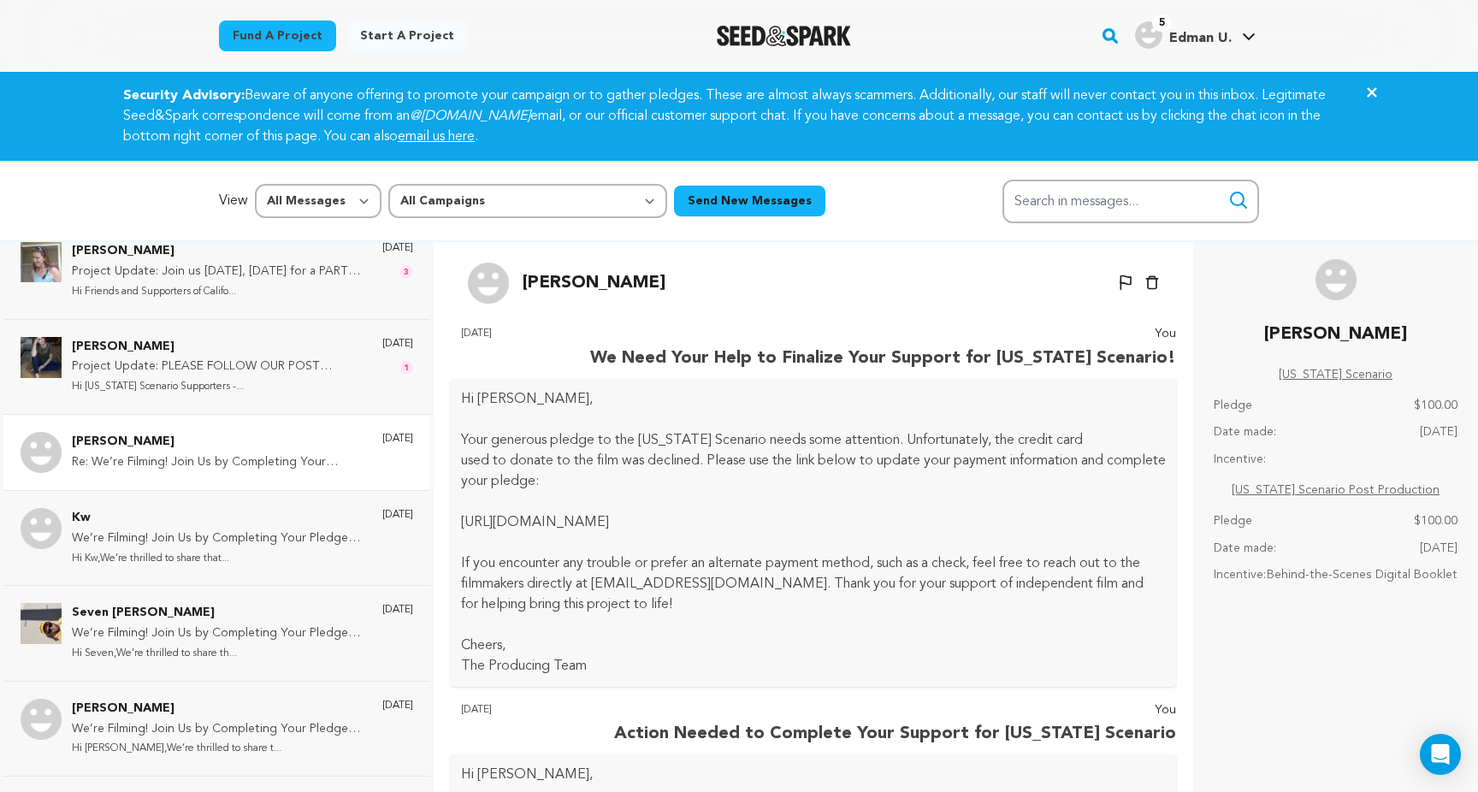
scroll to position [0, 0]
click at [221, 508] on p "Kw" at bounding box center [218, 518] width 293 height 21
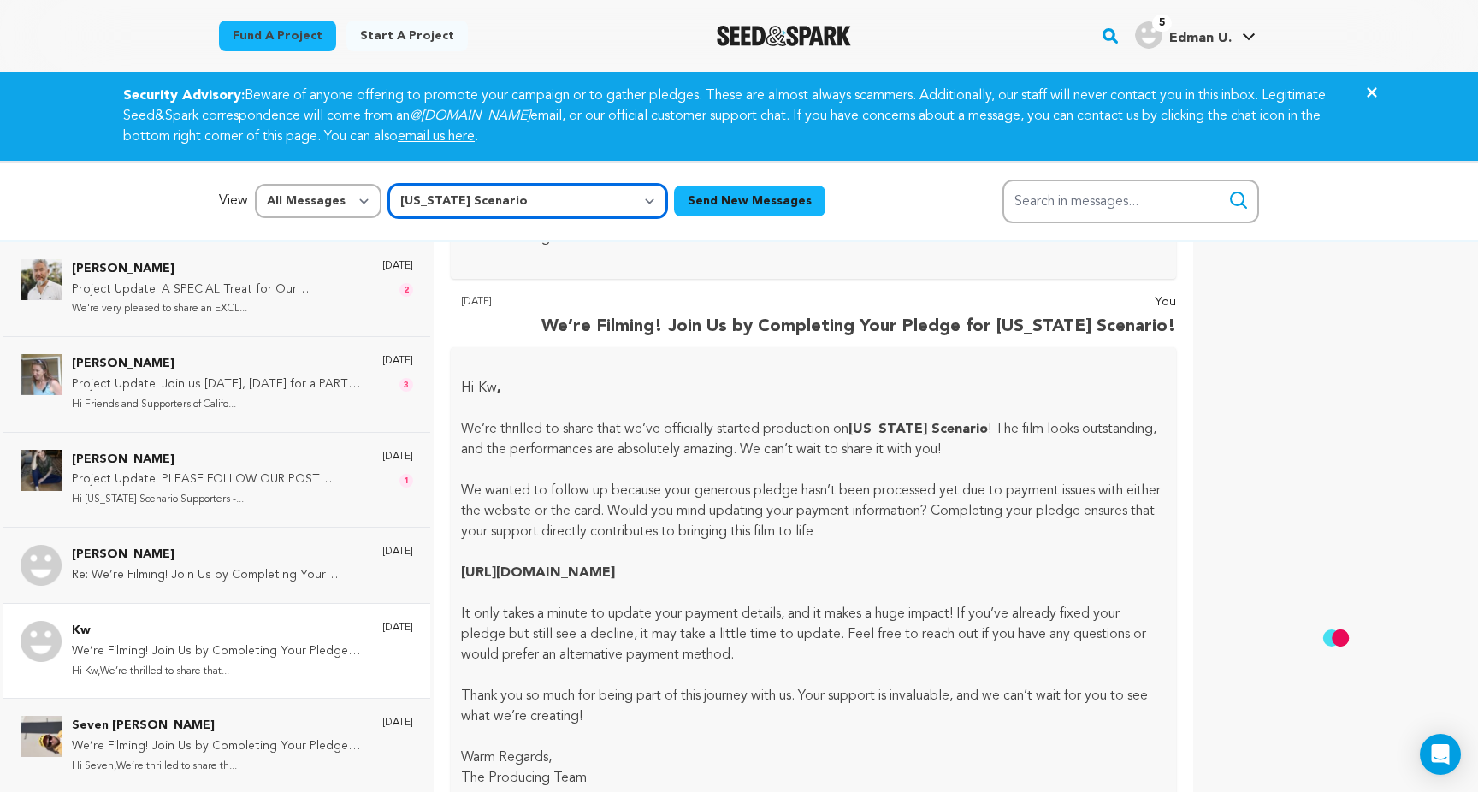
select select "60679"
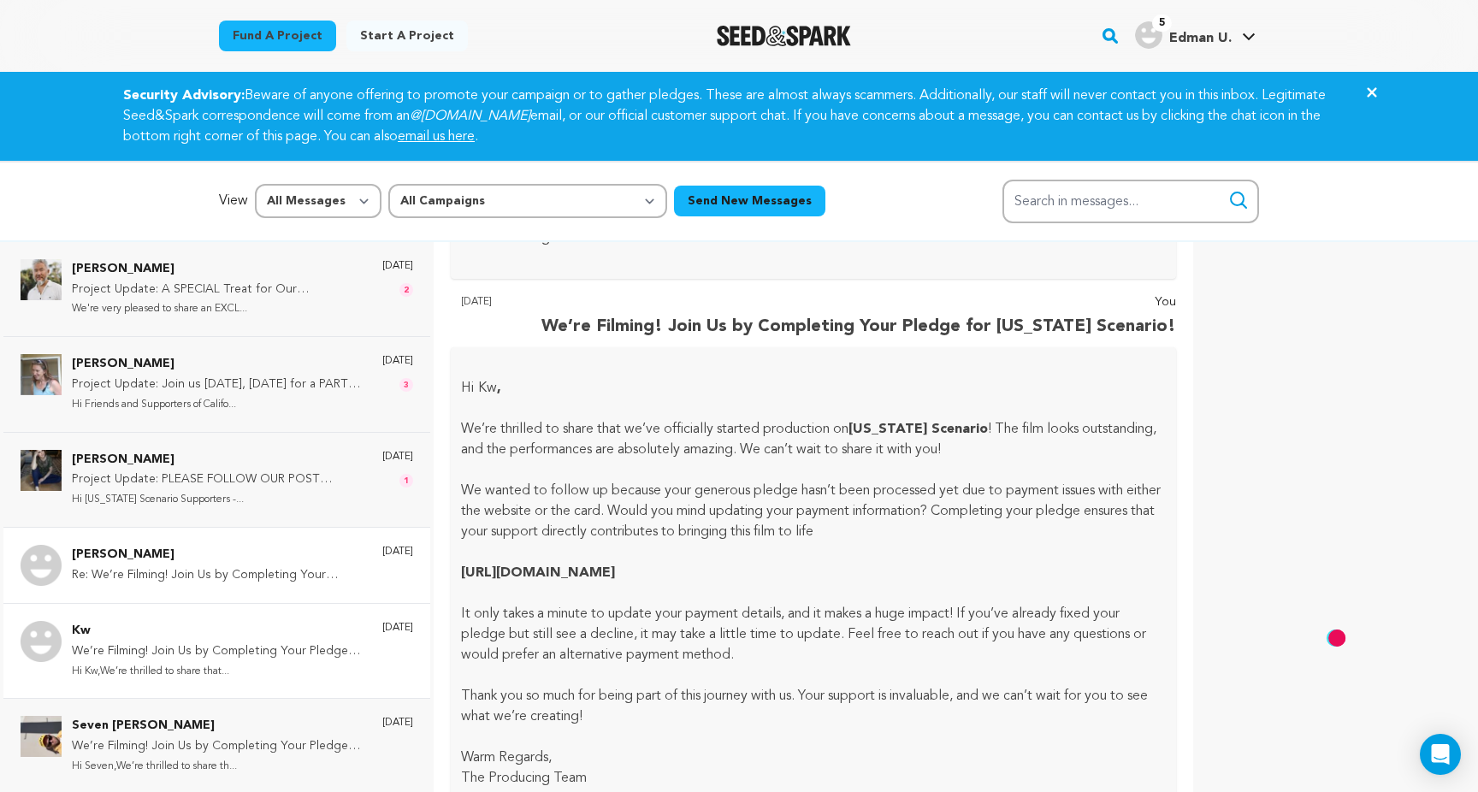
click at [329, 575] on p "Re: We’re Filming! Join Us by Completing Your Pledge for California Scenario!" at bounding box center [218, 575] width 293 height 21
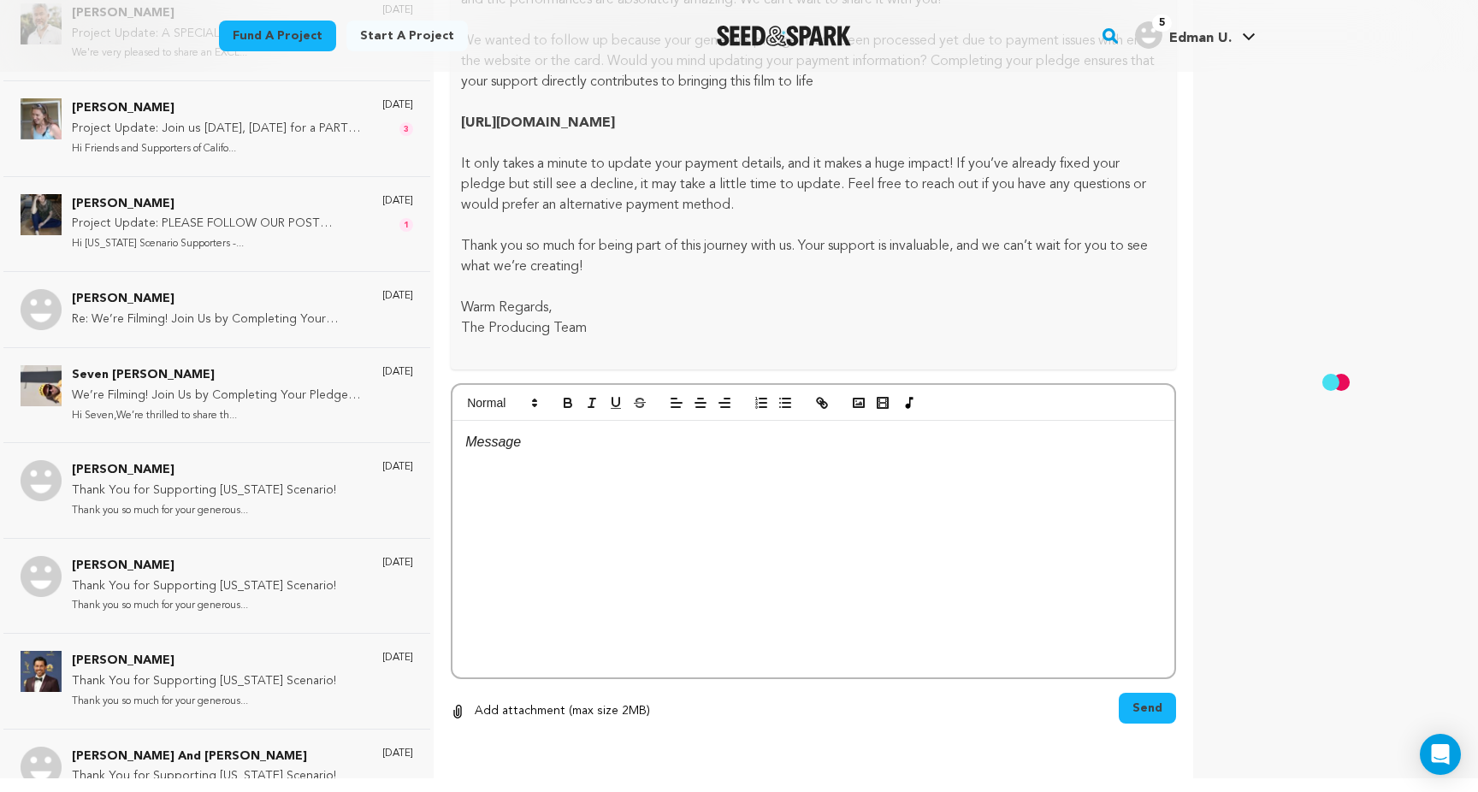
scroll to position [1914, 0]
click at [265, 497] on p "Thank You for Supporting California Scenario!" at bounding box center [204, 491] width 264 height 21
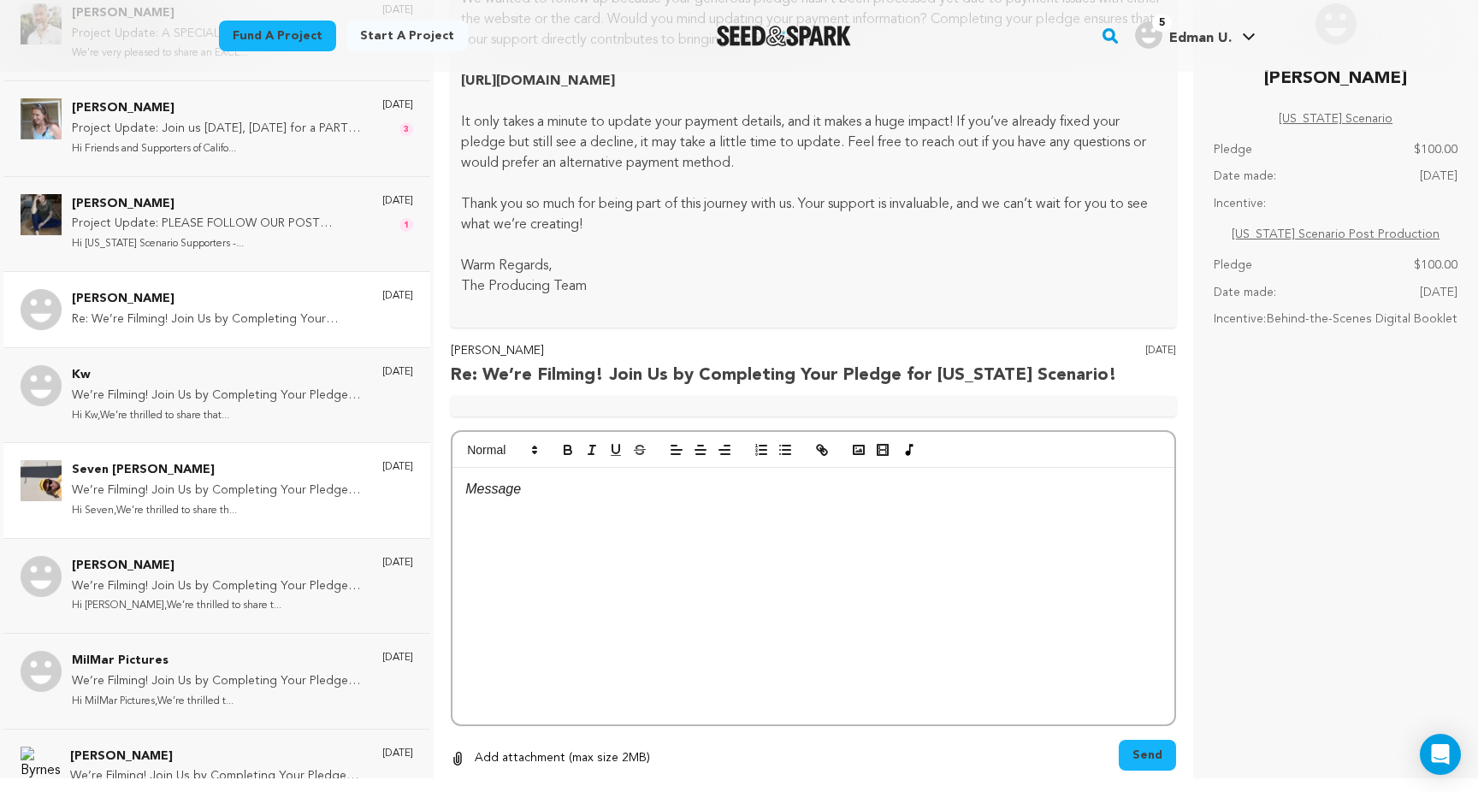
click at [382, 502] on div "6 months ago" at bounding box center [397, 490] width 31 height 60
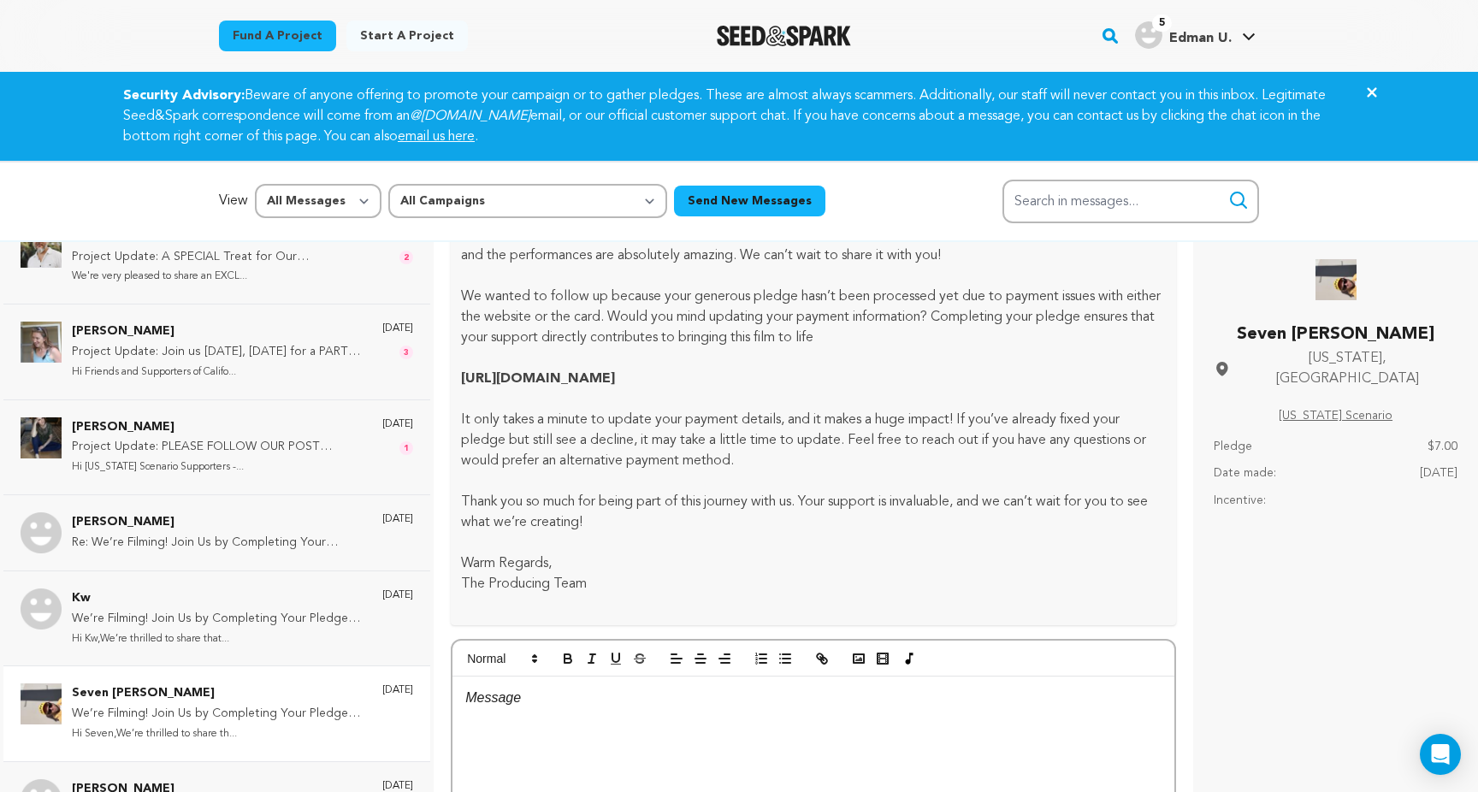
scroll to position [0, 0]
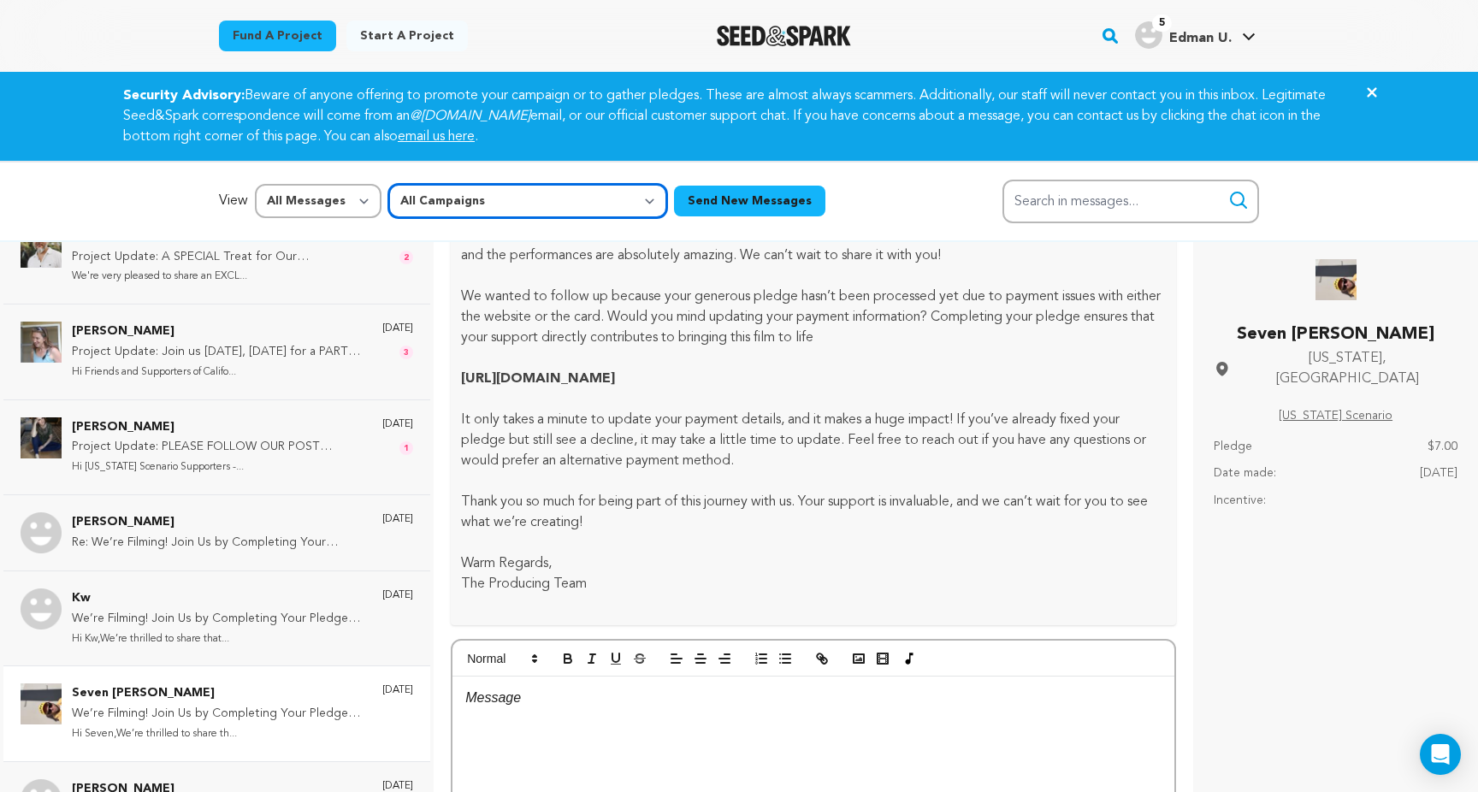
select select "60679"
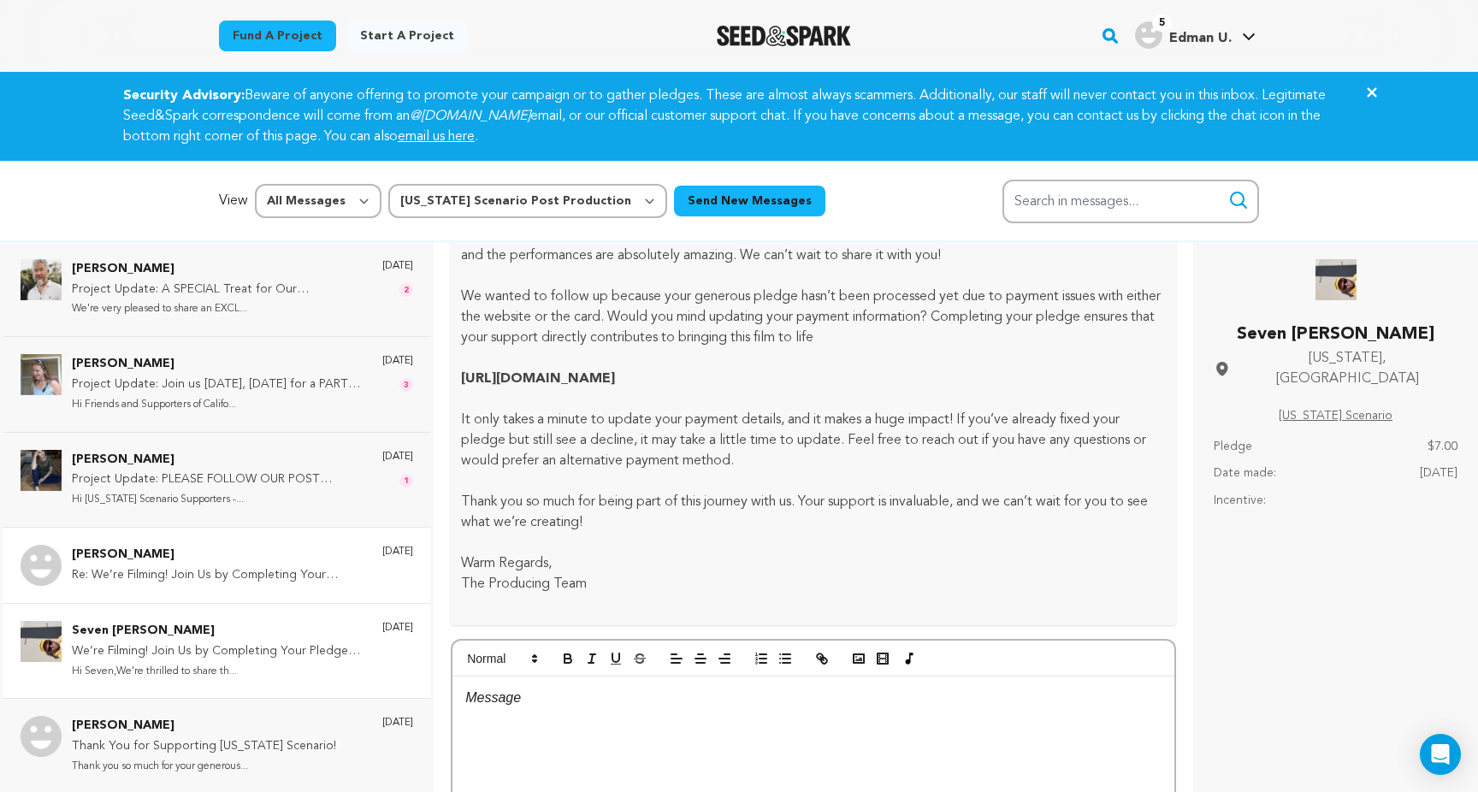
click at [216, 573] on p "Re: We’re Filming! Join Us by Completing Your Pledge for California Scenario!" at bounding box center [218, 575] width 293 height 21
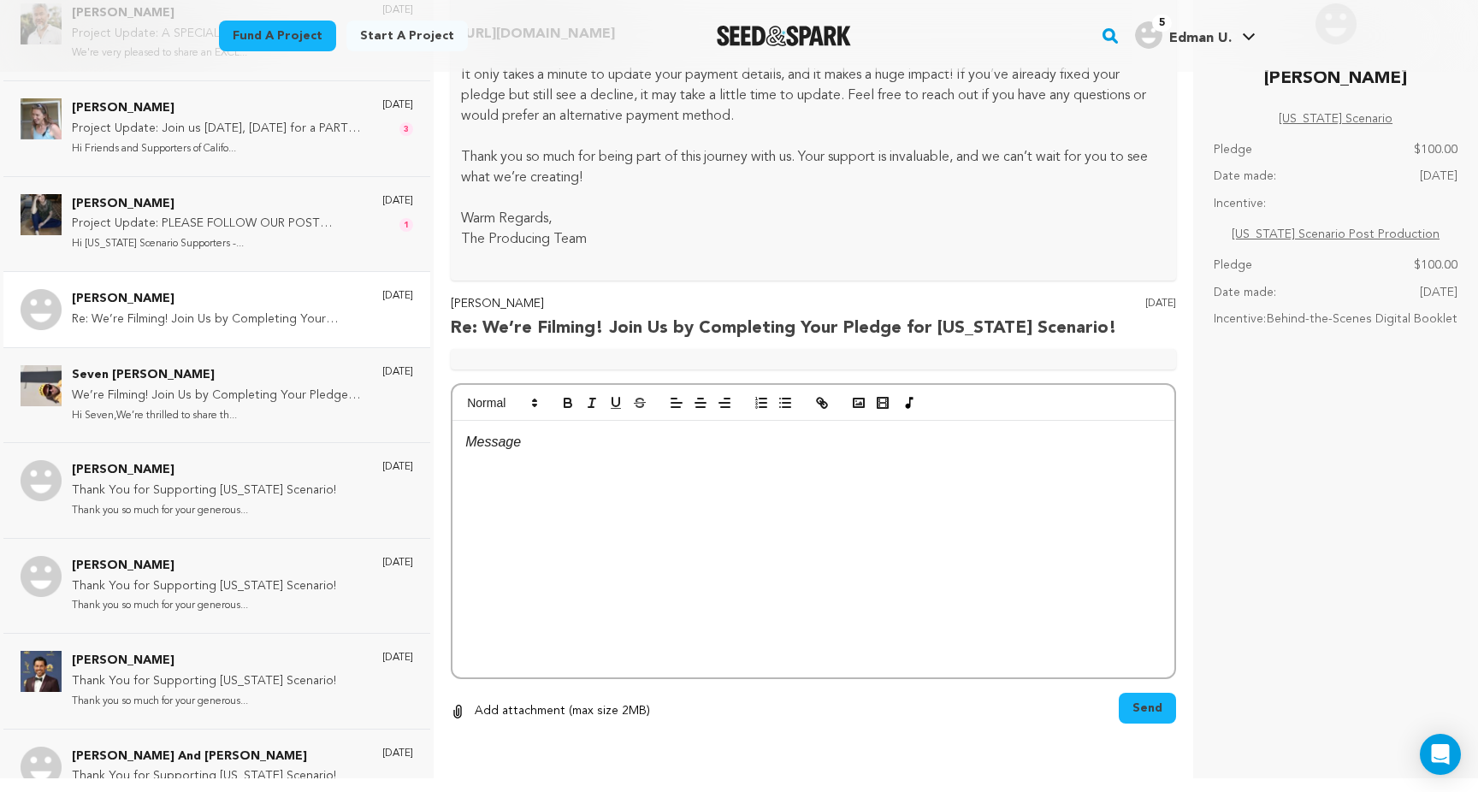
scroll to position [1229, 0]
click at [246, 329] on div "Matt Re: We’re Filming! Join Us by Completing Your Pledge for California Scenar…" at bounding box center [218, 309] width 293 height 41
click at [200, 410] on p "Hi Seven,We’re thrilled to share th..." at bounding box center [218, 416] width 293 height 20
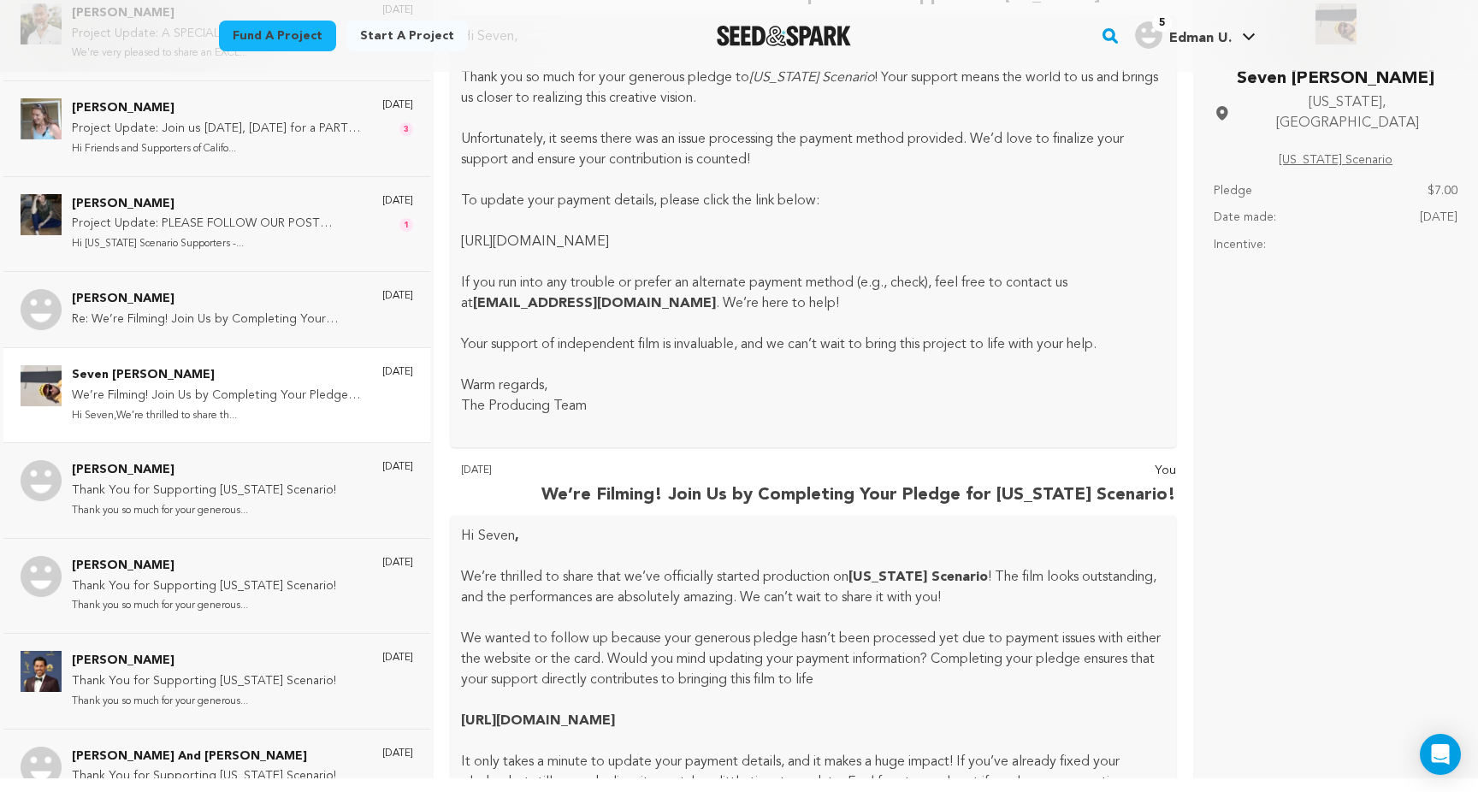
scroll to position [487, 0]
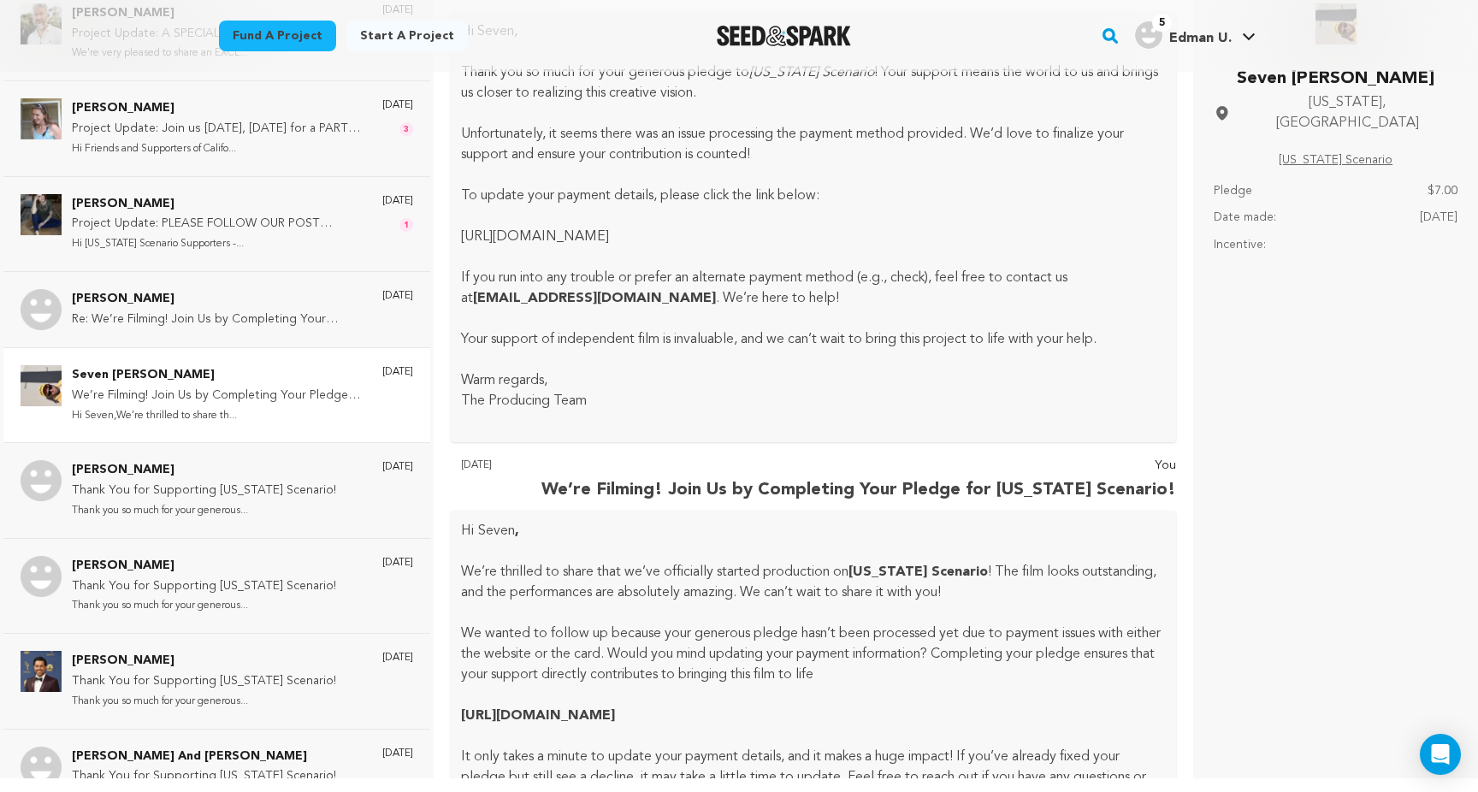
click at [783, 603] on p "We’re thrilled to share that we’ve officially started production on California …" at bounding box center [813, 582] width 705 height 41
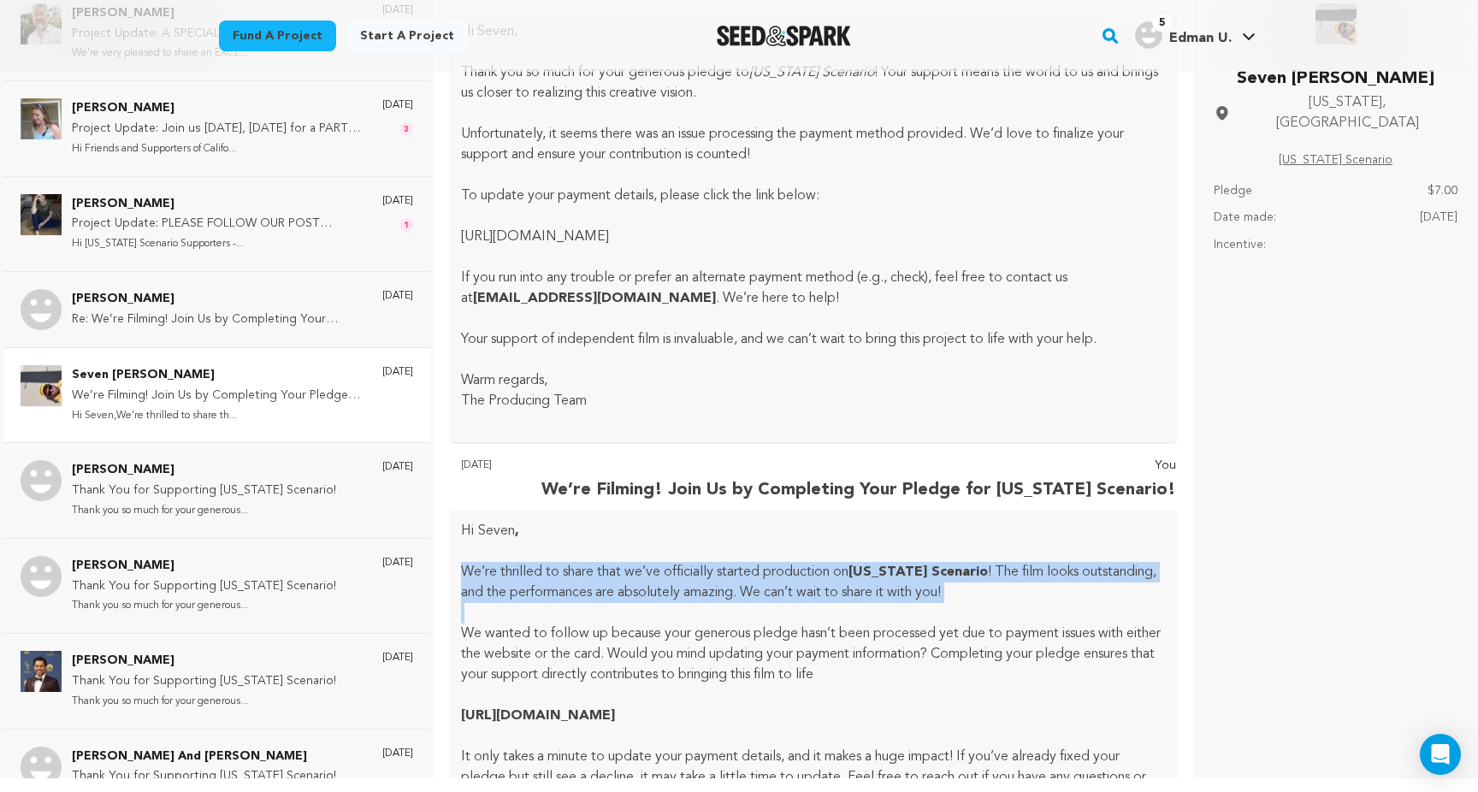
click at [783, 603] on p "We’re thrilled to share that we’ve officially started production on California …" at bounding box center [813, 582] width 705 height 41
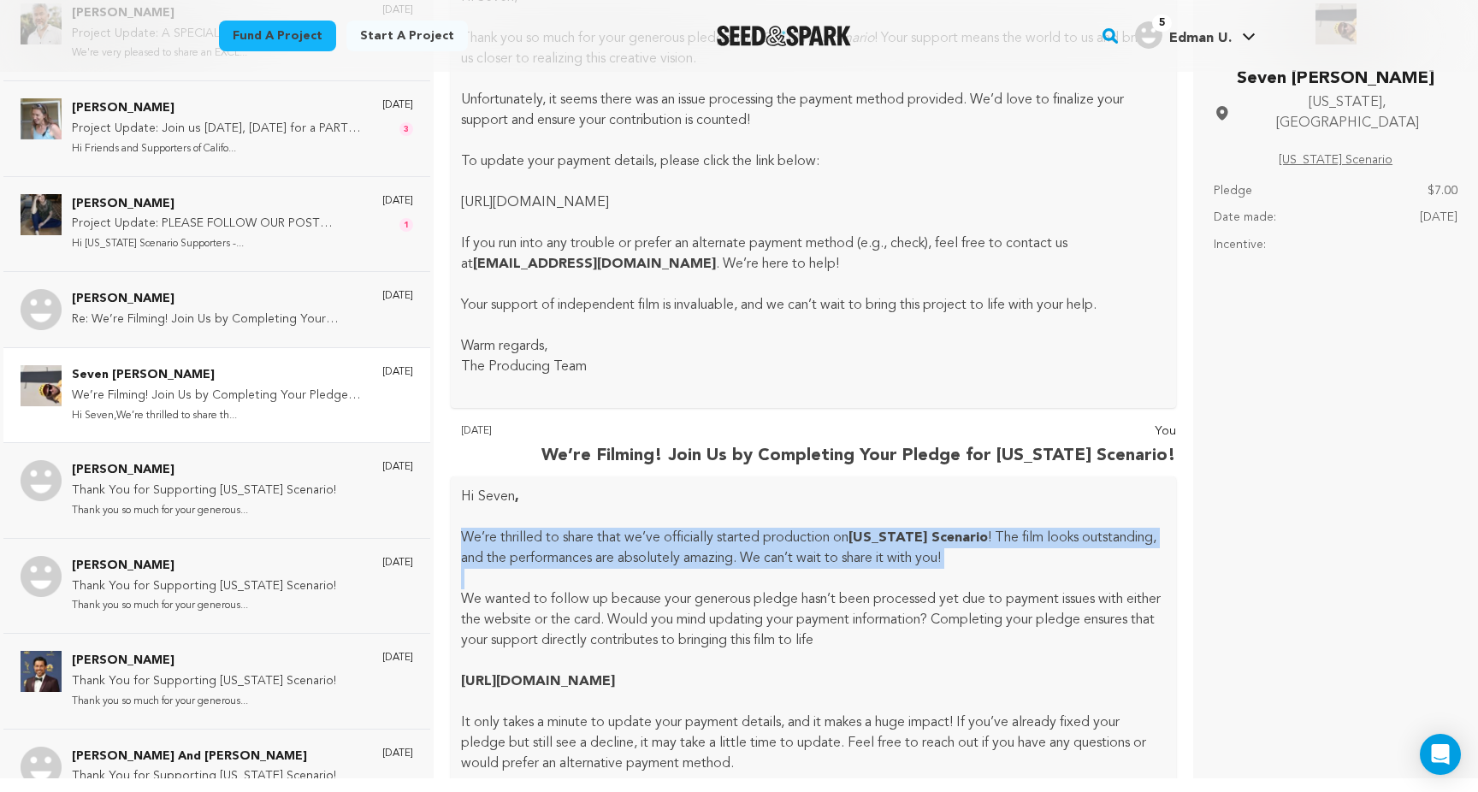
scroll to position [558, 0]
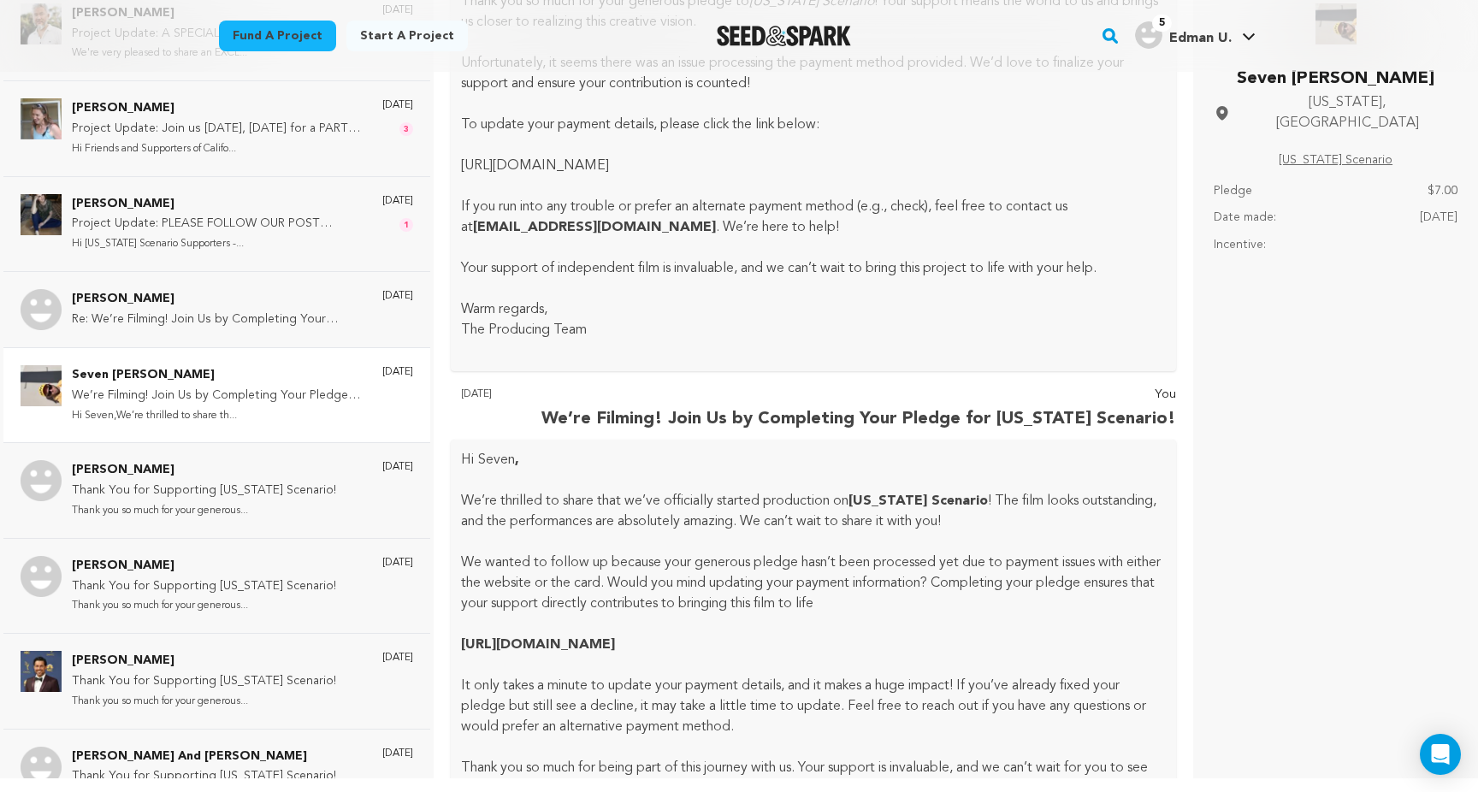
click at [783, 613] on p "We wanted to follow up because your generous pledge hasn’t been processed yet d…" at bounding box center [813, 583] width 705 height 62
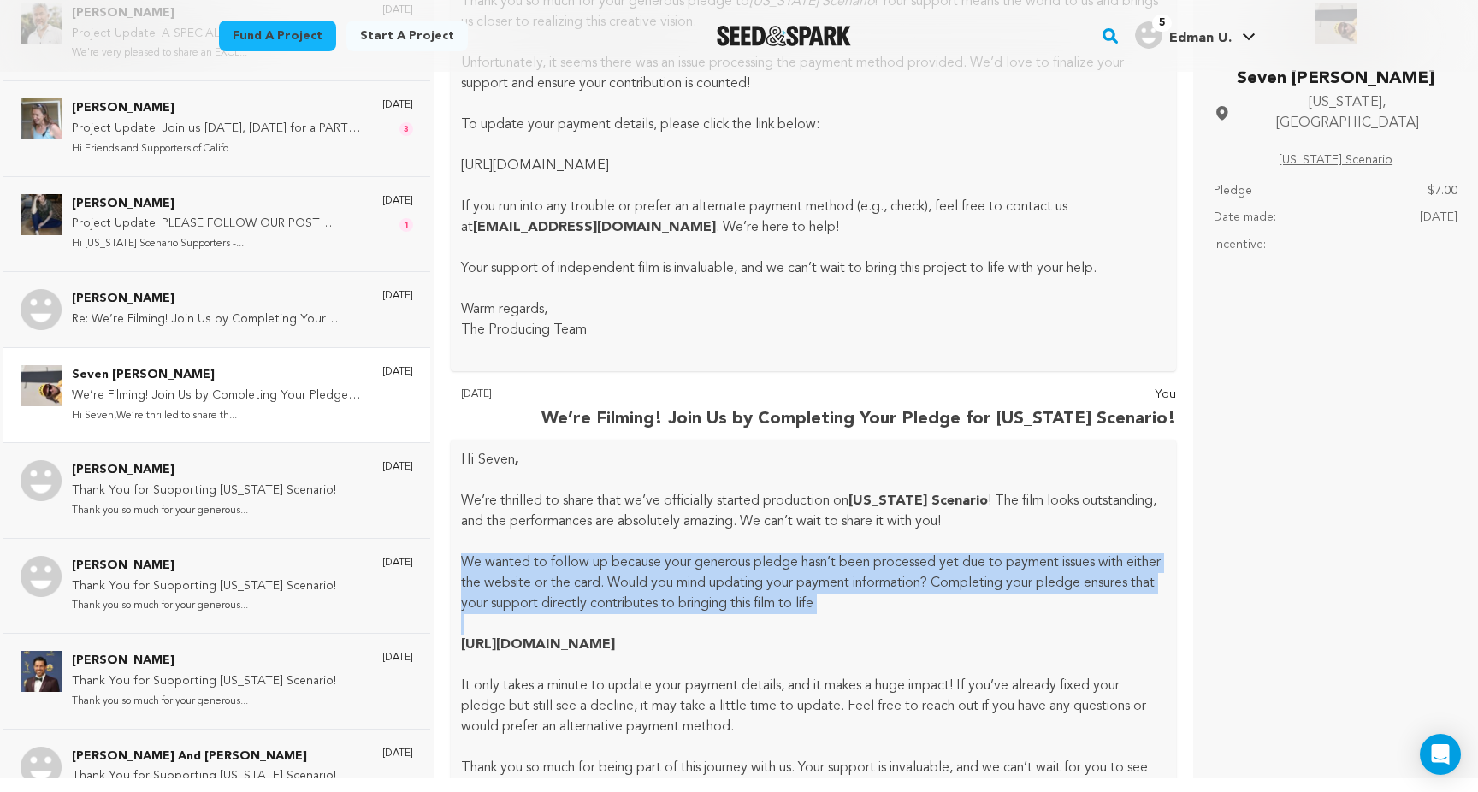
click at [783, 613] on p "We wanted to follow up because your generous pledge hasn’t been processed yet d…" at bounding box center [813, 583] width 705 height 62
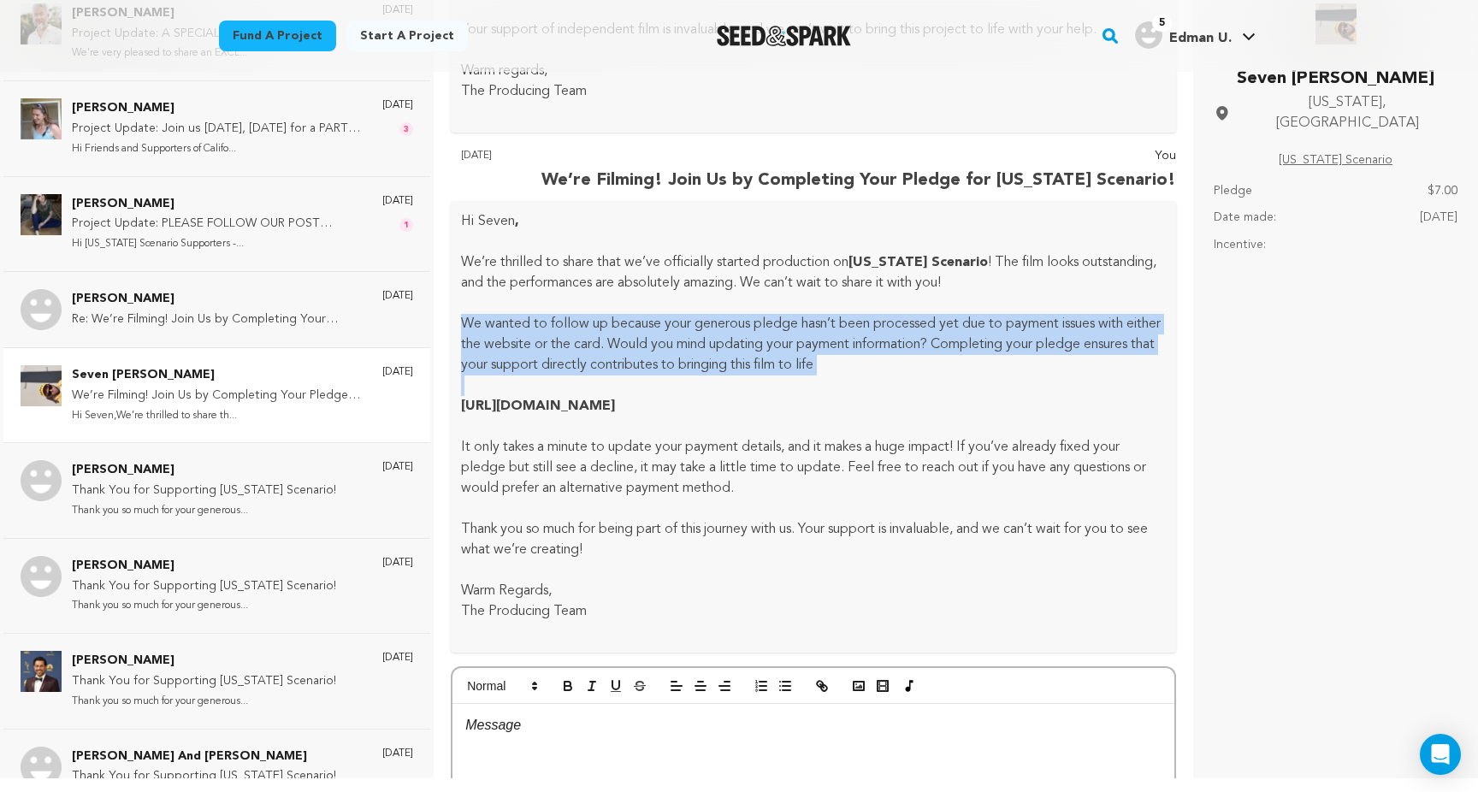
scroll to position [800, 0]
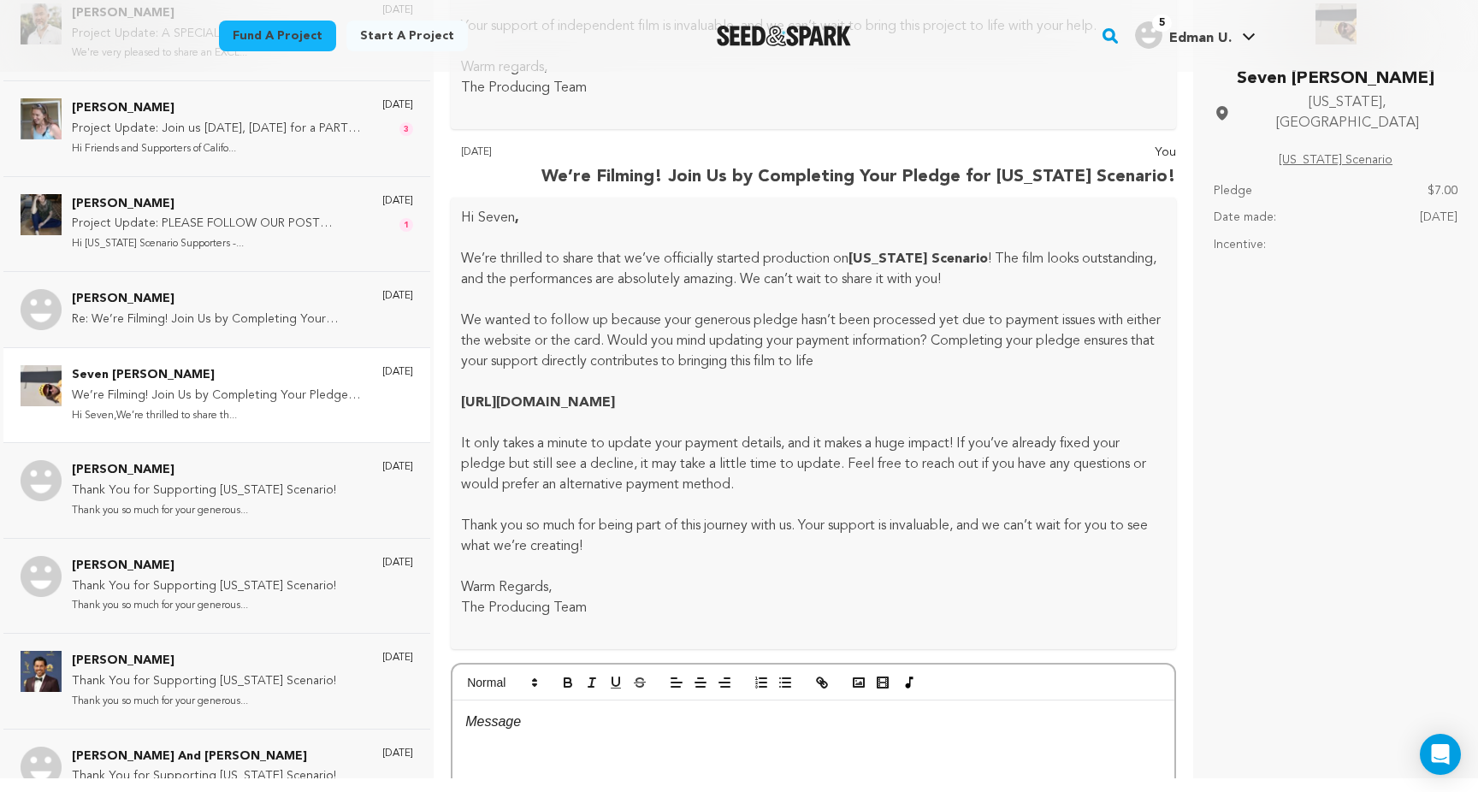
click at [701, 495] on p "It only takes a minute to update your payment details, and it makes a huge impa…" at bounding box center [813, 465] width 705 height 62
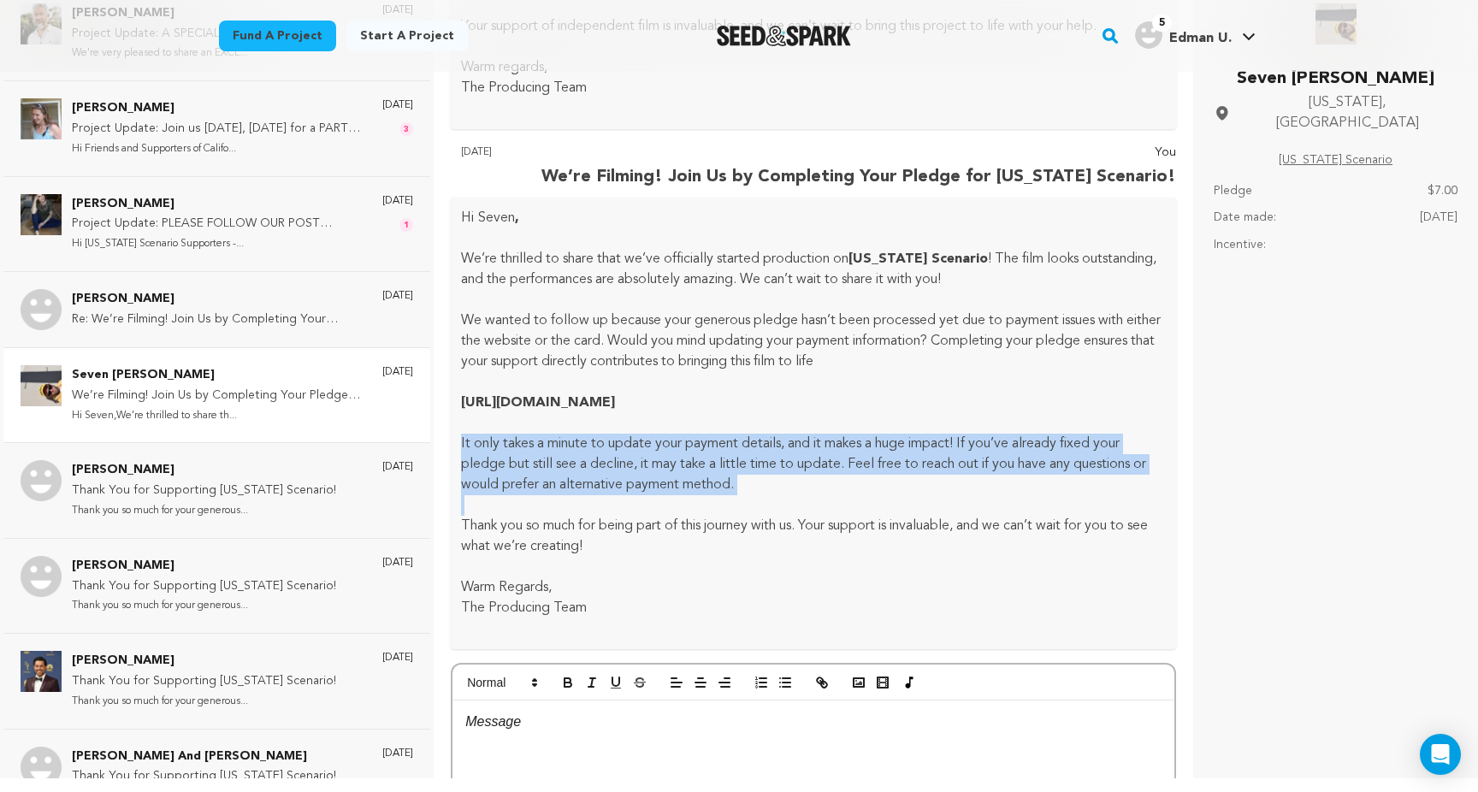
click at [701, 495] on p "It only takes a minute to update your payment details, and it makes a huge impa…" at bounding box center [813, 465] width 705 height 62
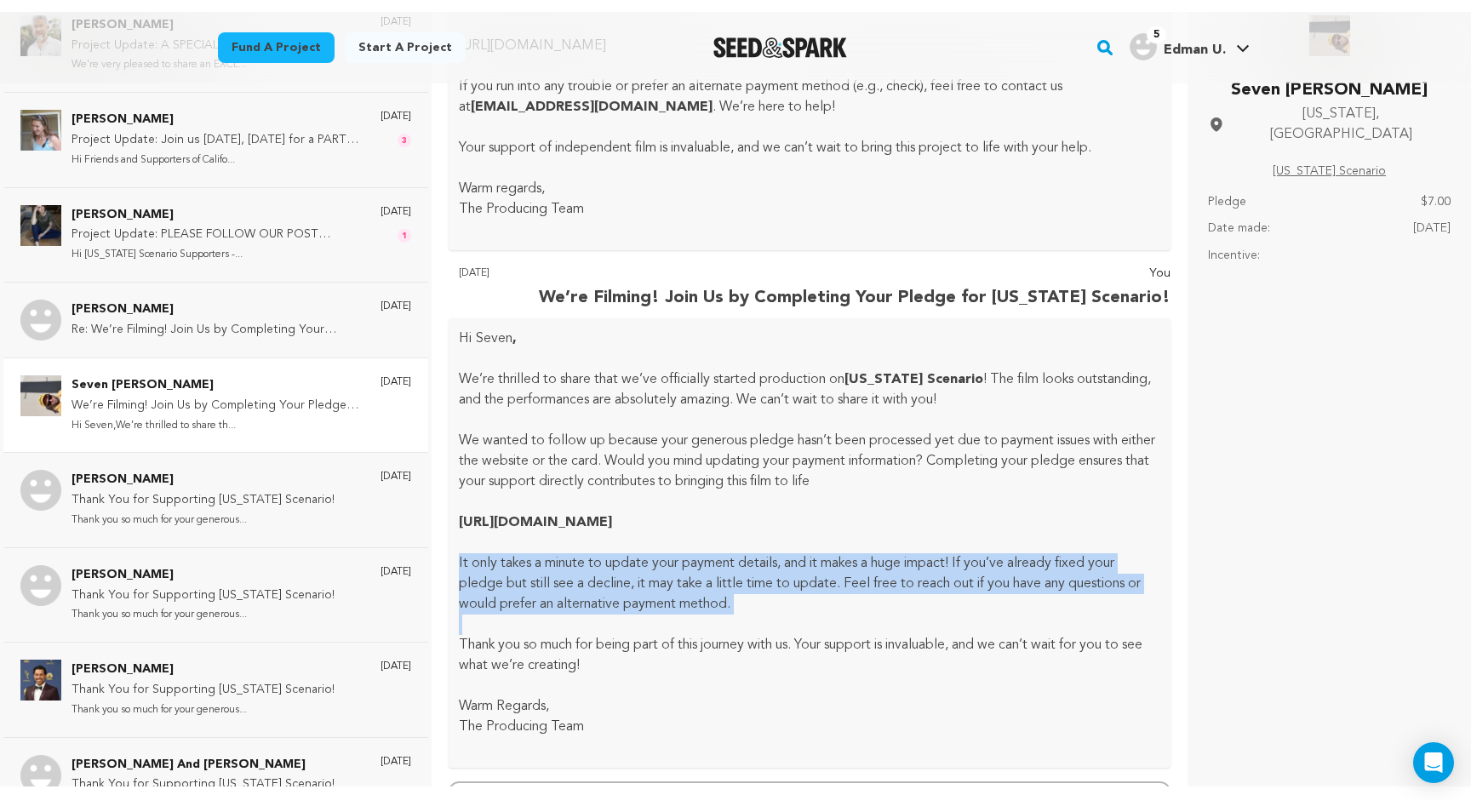
scroll to position [844, 0]
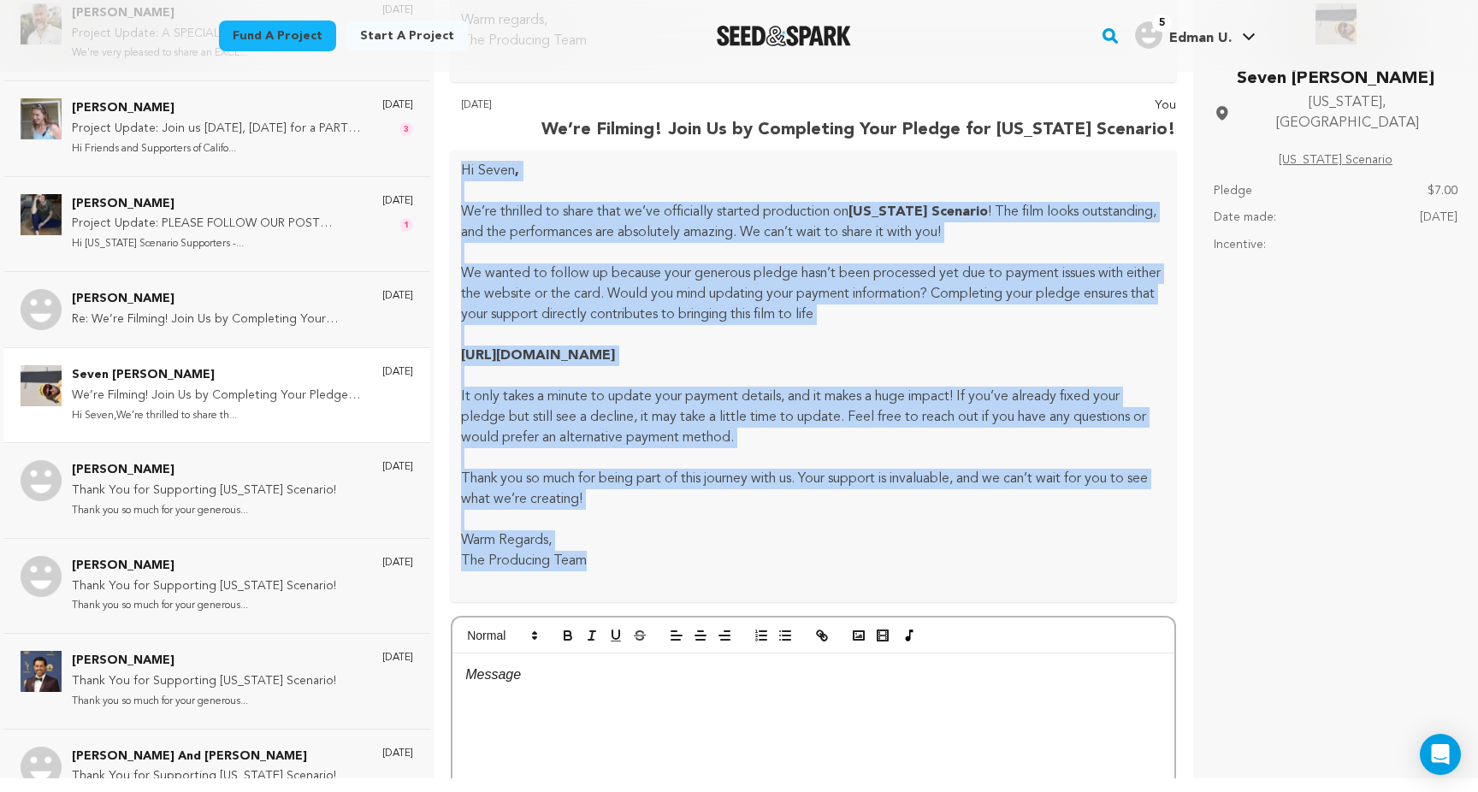
drag, startPoint x: 618, startPoint y: 623, endPoint x: 456, endPoint y: 214, distance: 439.9
click at [456, 213] on div "Hi Seven , We’re thrilled to share that we’ve officially started production on …" at bounding box center [813, 377] width 725 height 452
copy div "Hi Seven , We’re thrilled to share that we’ve officially started production on …"
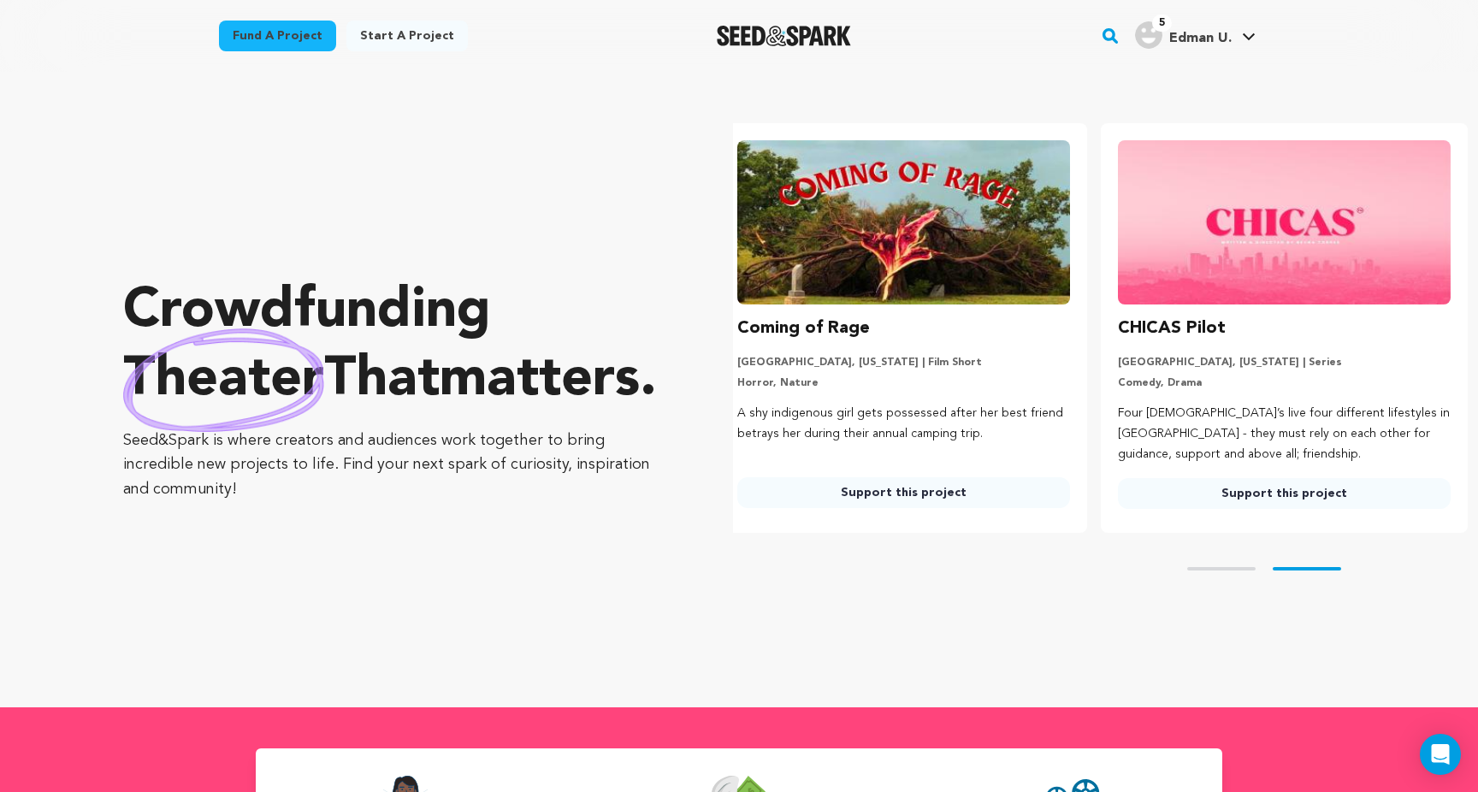
scroll to position [0, 394]
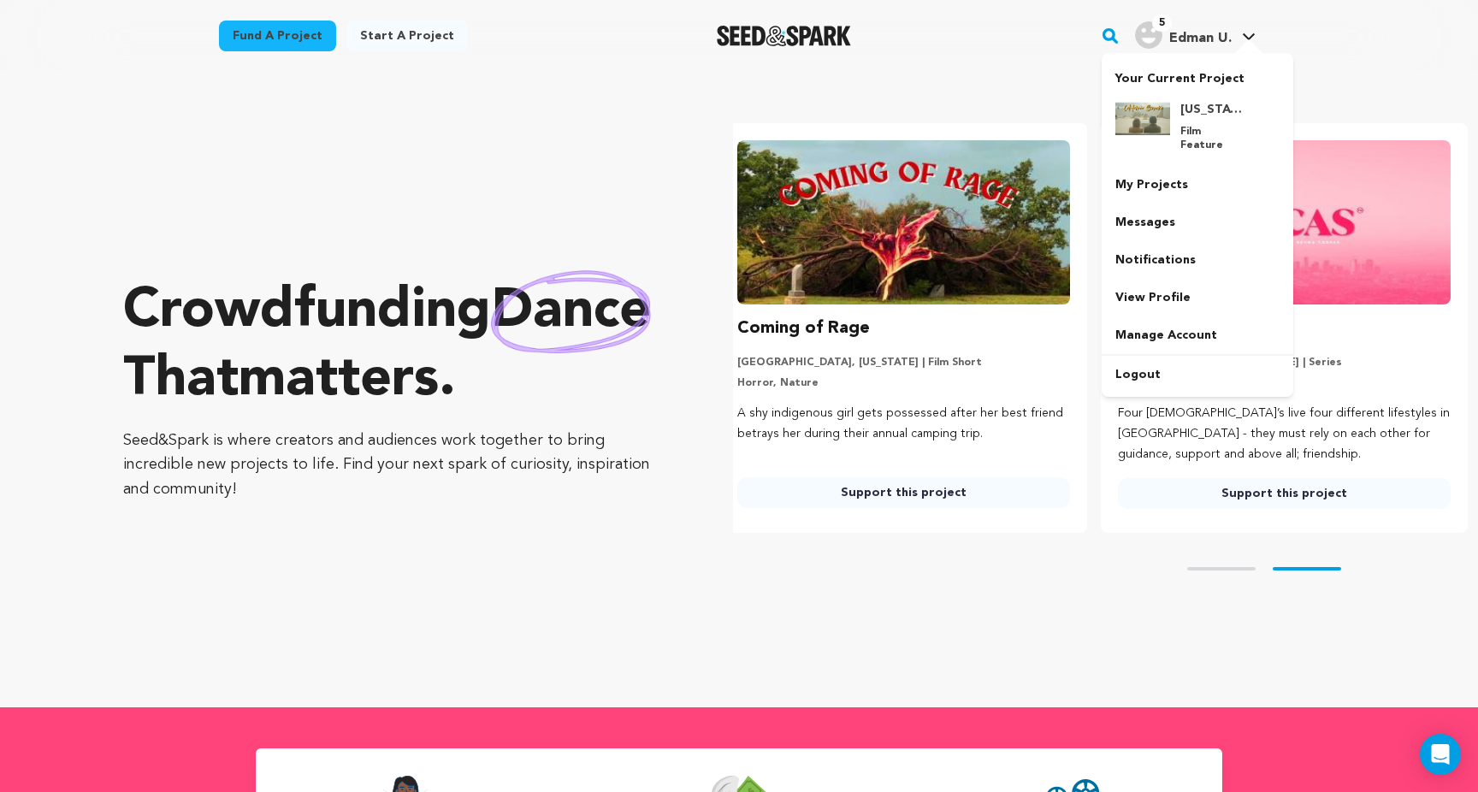
click at [1170, 45] on h4 "Edman U." at bounding box center [1200, 38] width 62 height 21
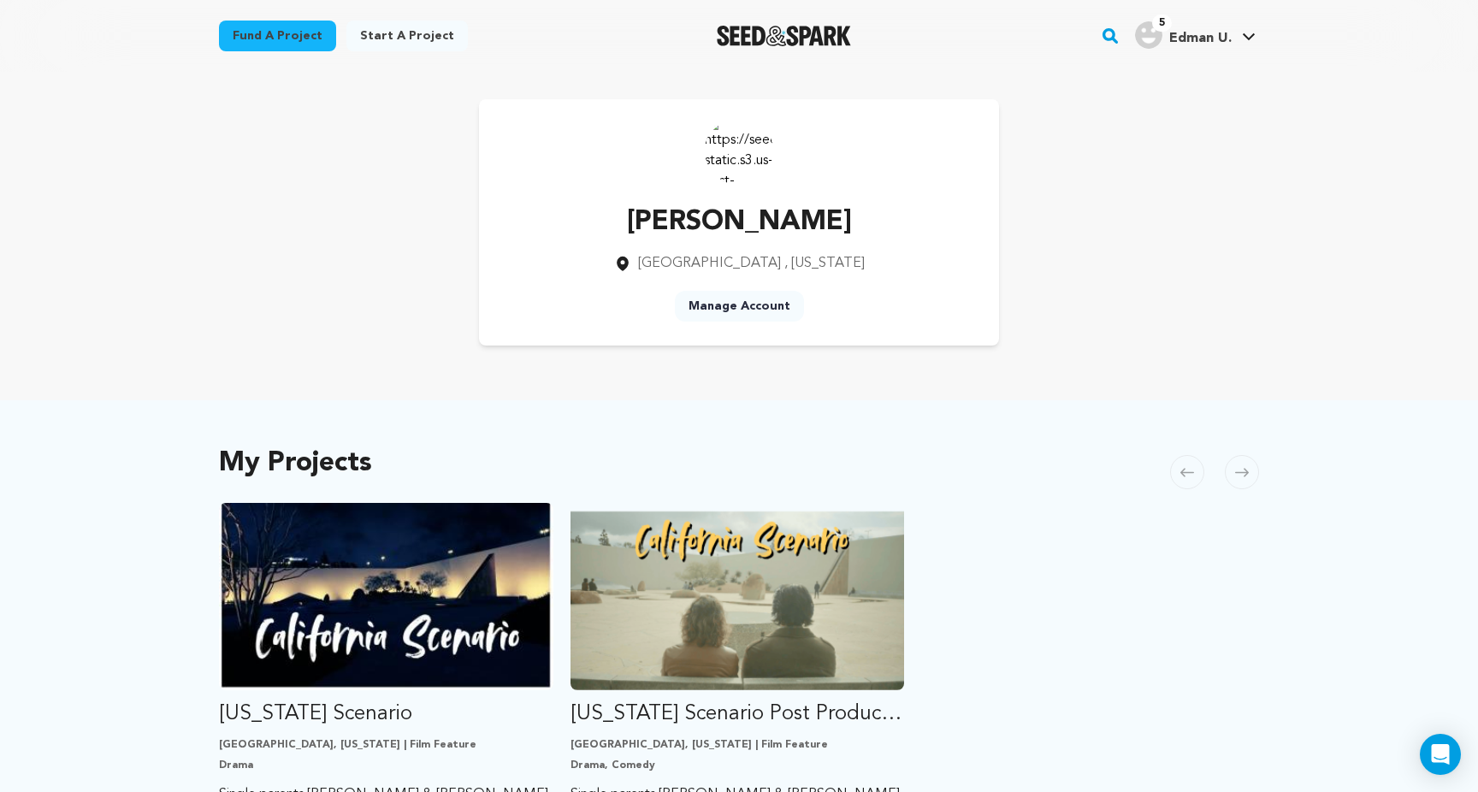
click at [729, 240] on p "[PERSON_NAME]" at bounding box center [739, 222] width 251 height 41
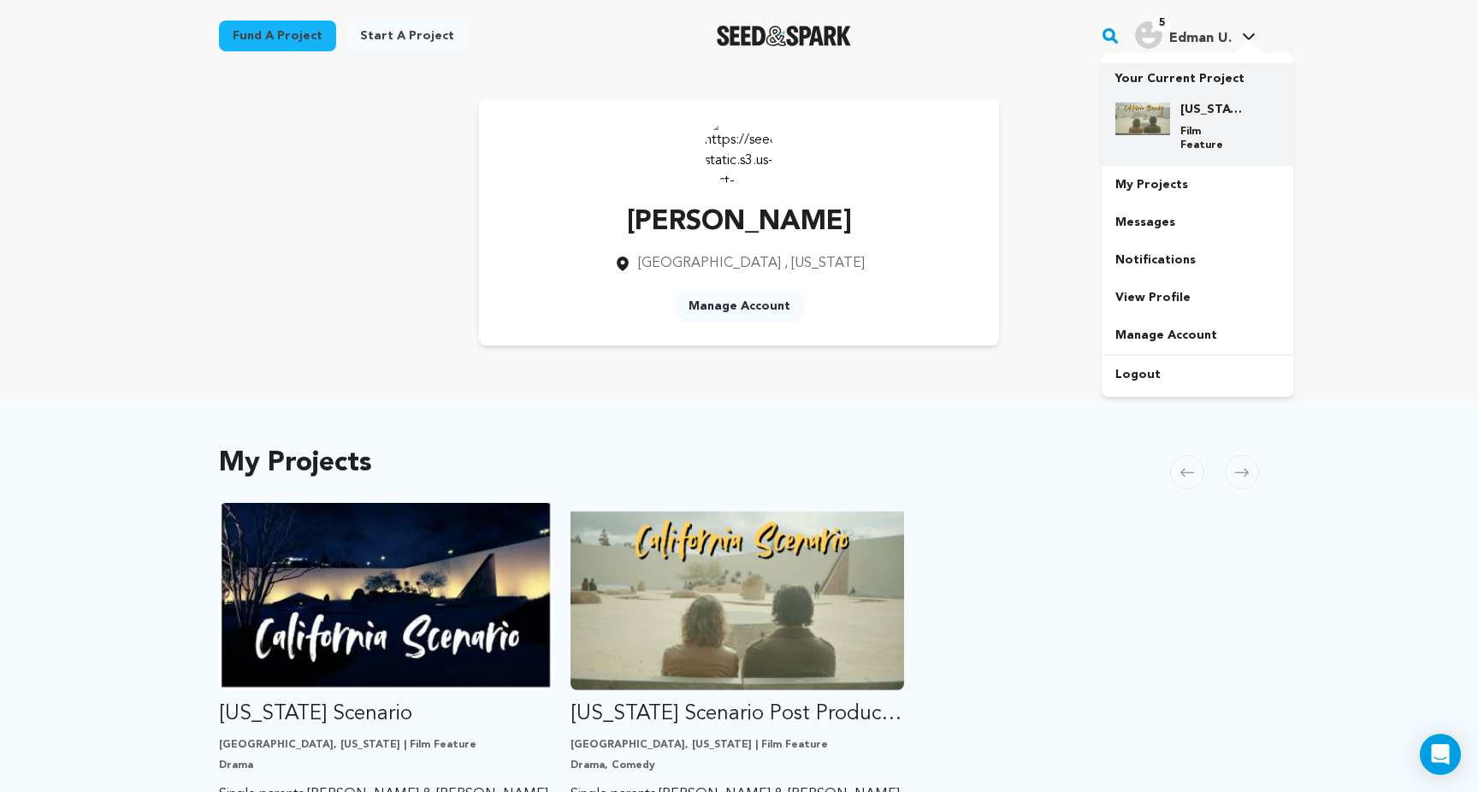
click at [1210, 114] on h4 "[US_STATE] Scenario Post Production" at bounding box center [1211, 109] width 62 height 17
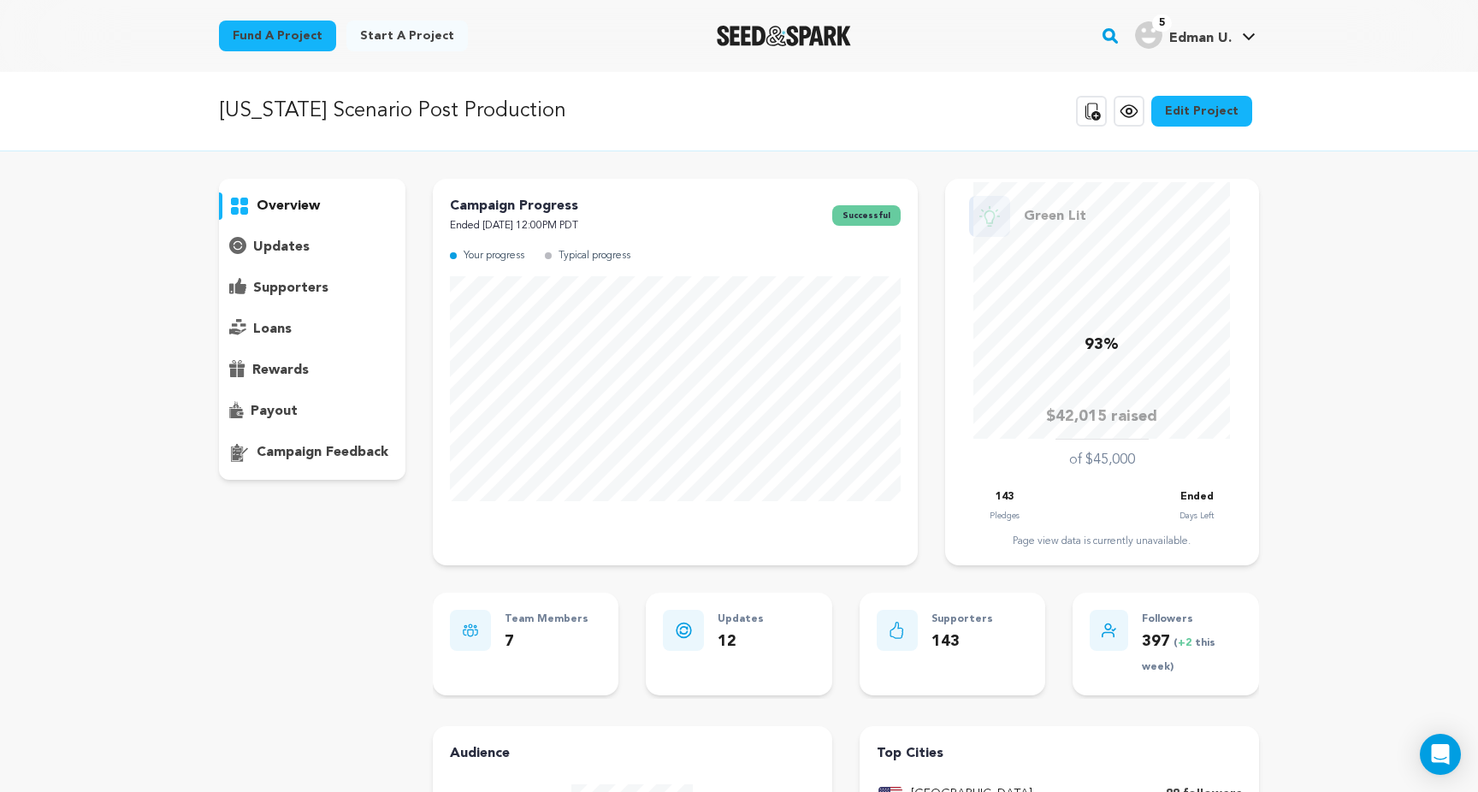
click at [325, 298] on div "supporters" at bounding box center [312, 288] width 186 height 27
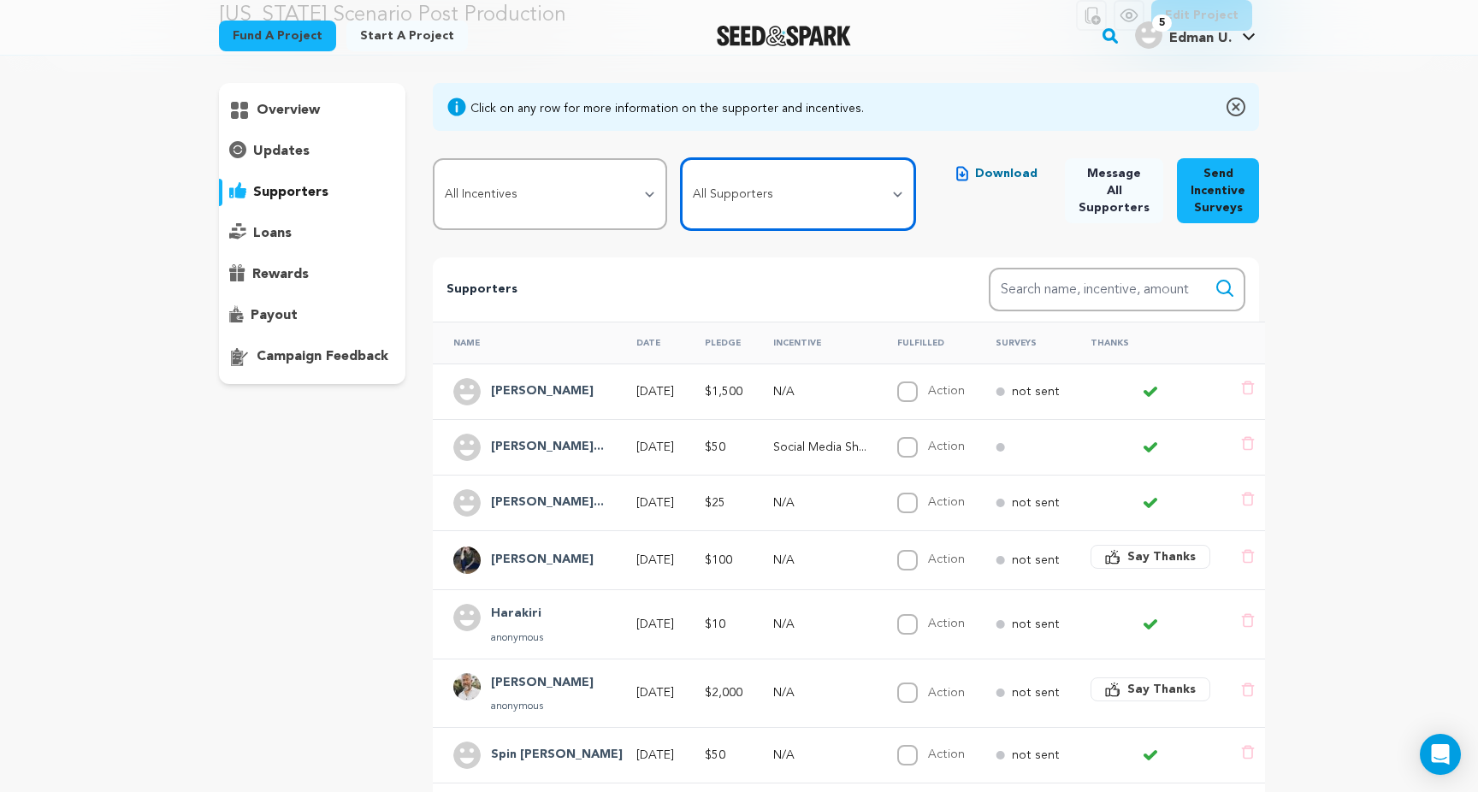
scroll to position [89, 0]
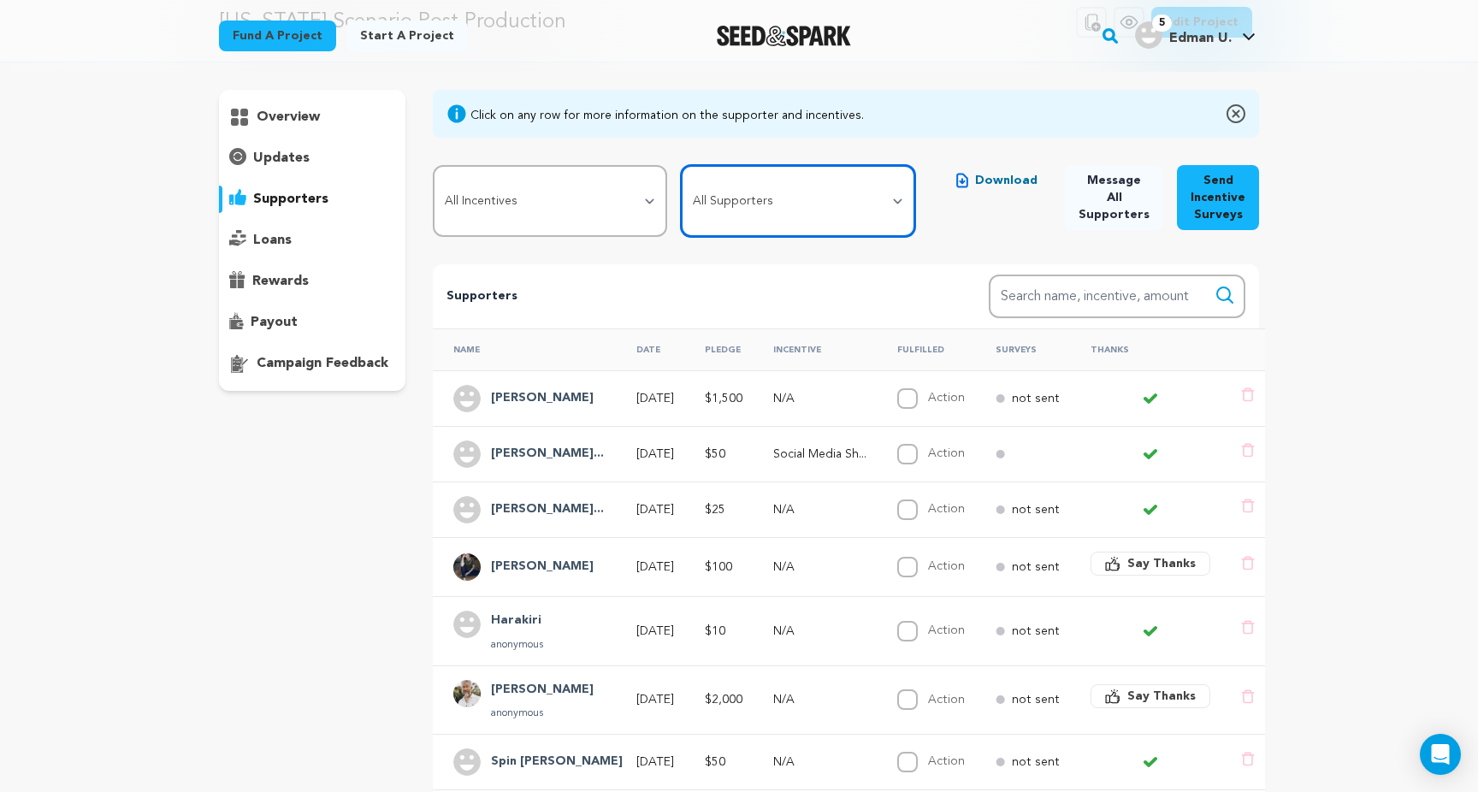
select select "pledge_incomplete"
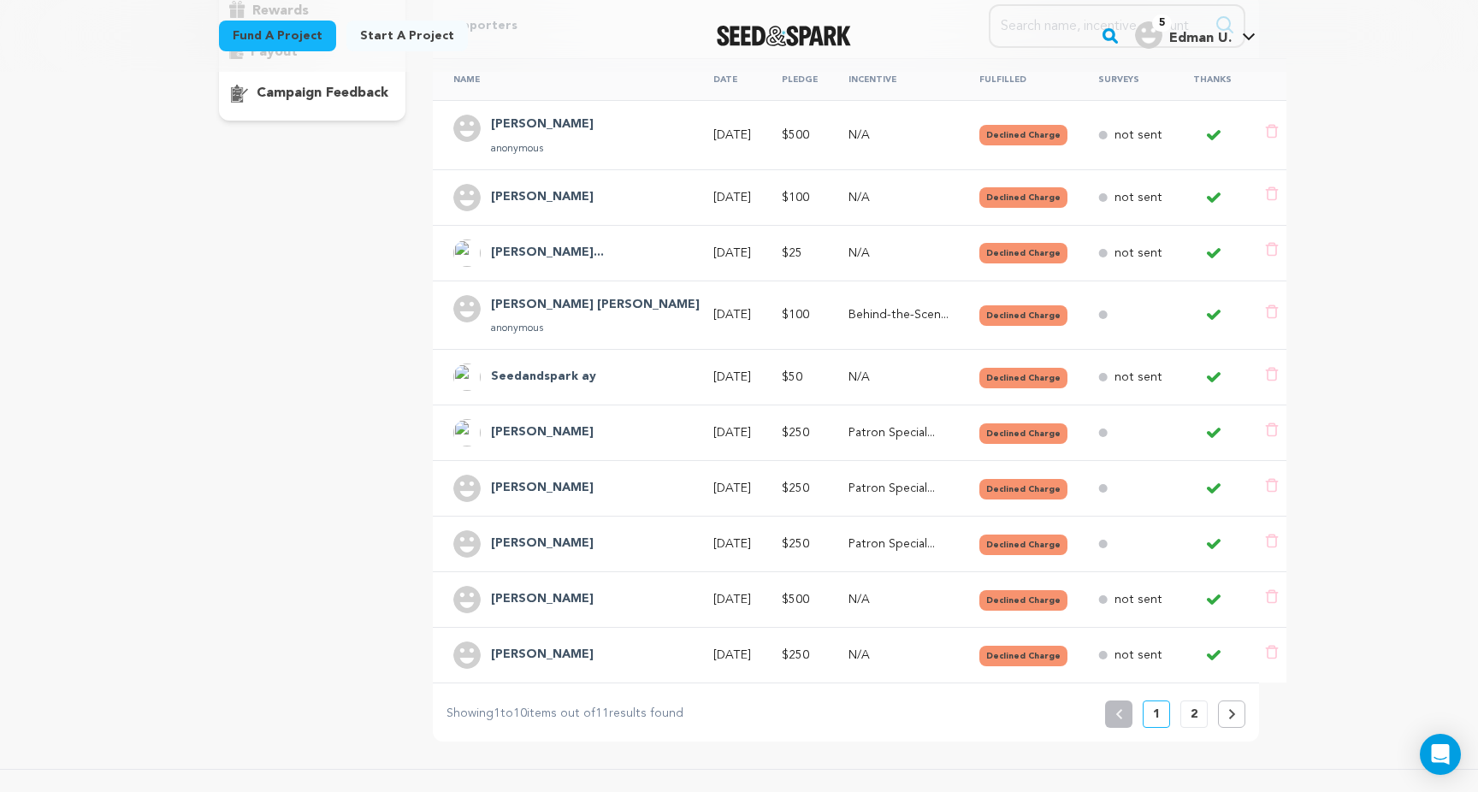
scroll to position [357, 0]
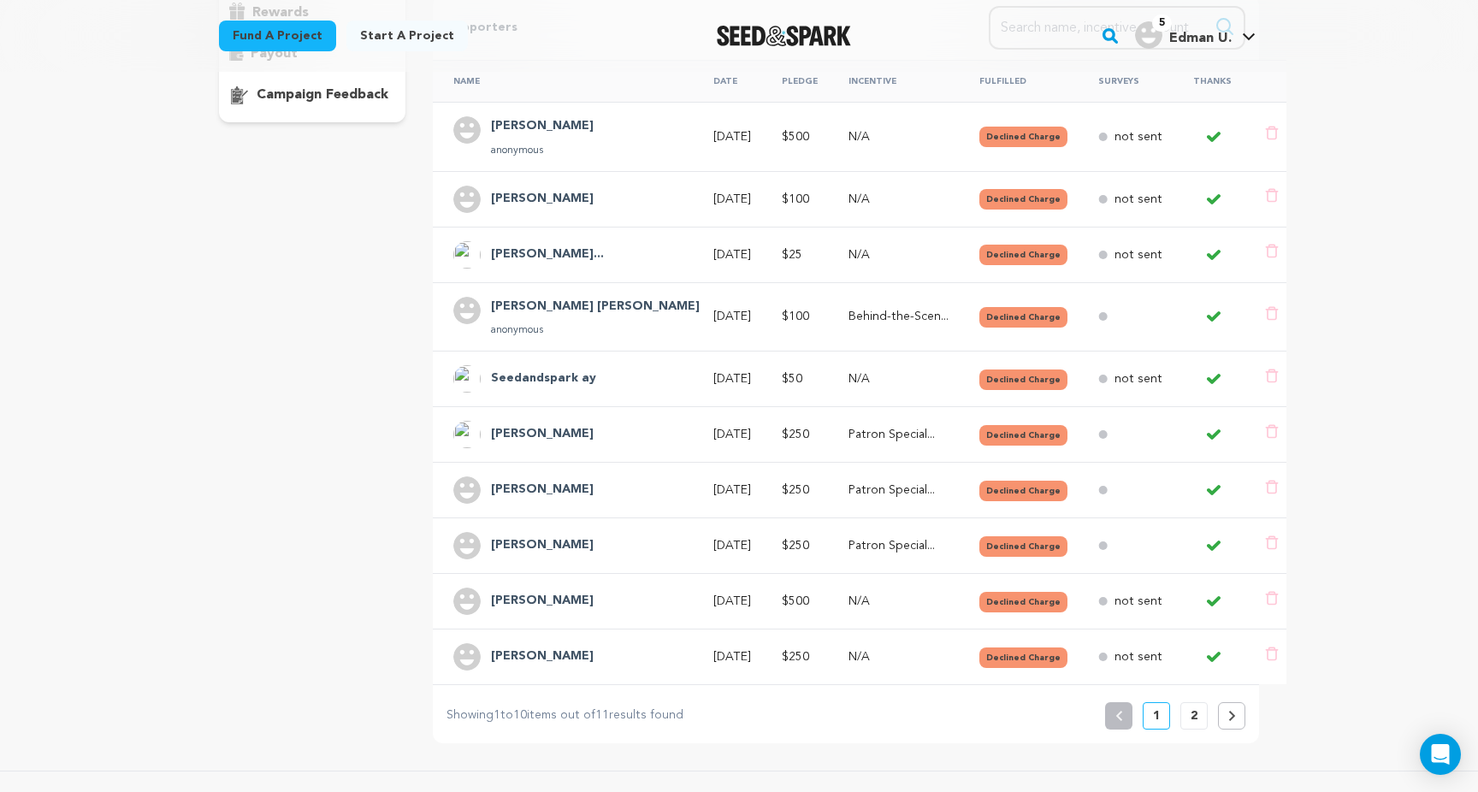
click at [1195, 713] on p "2" at bounding box center [1193, 715] width 7 height 17
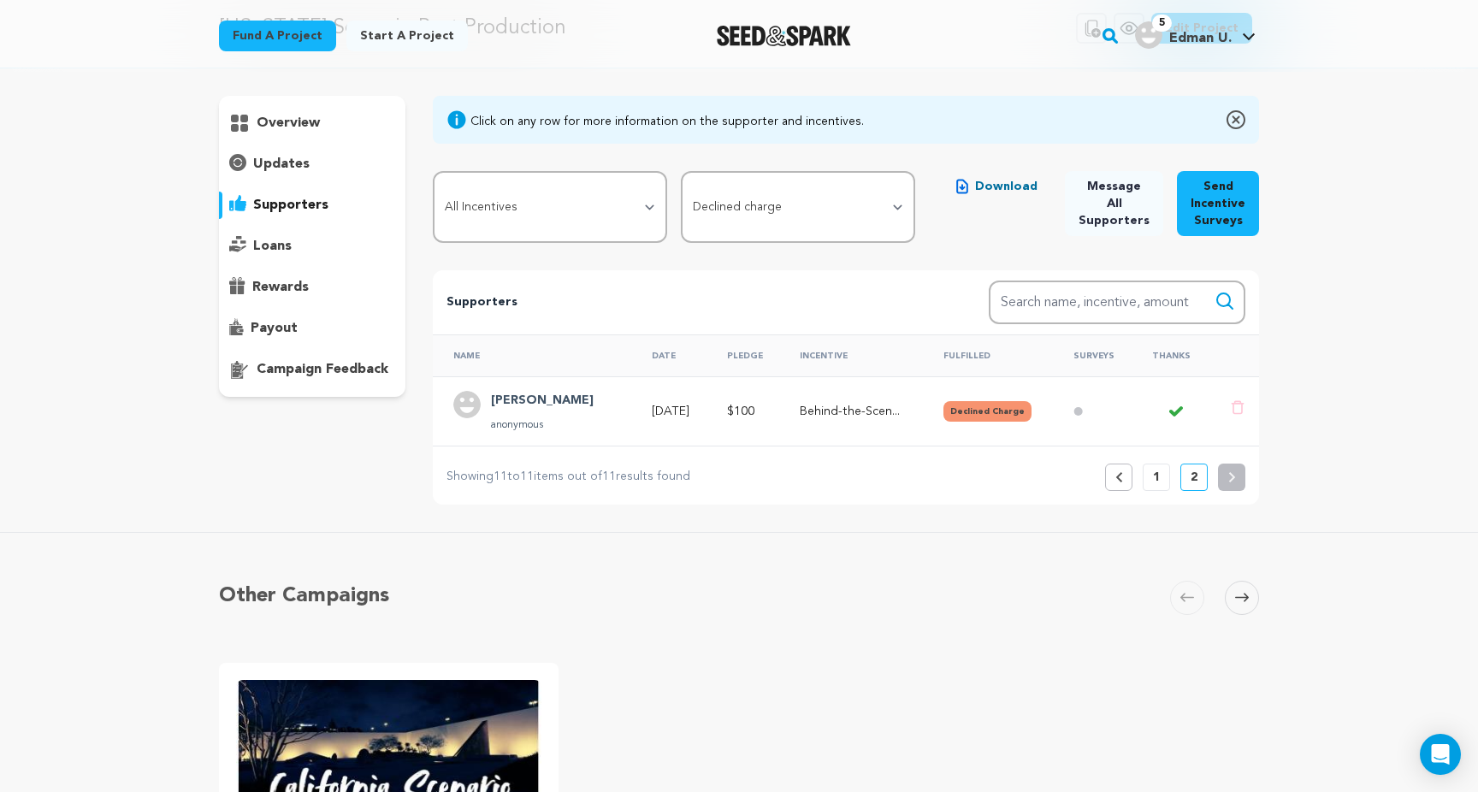
scroll to position [0, 0]
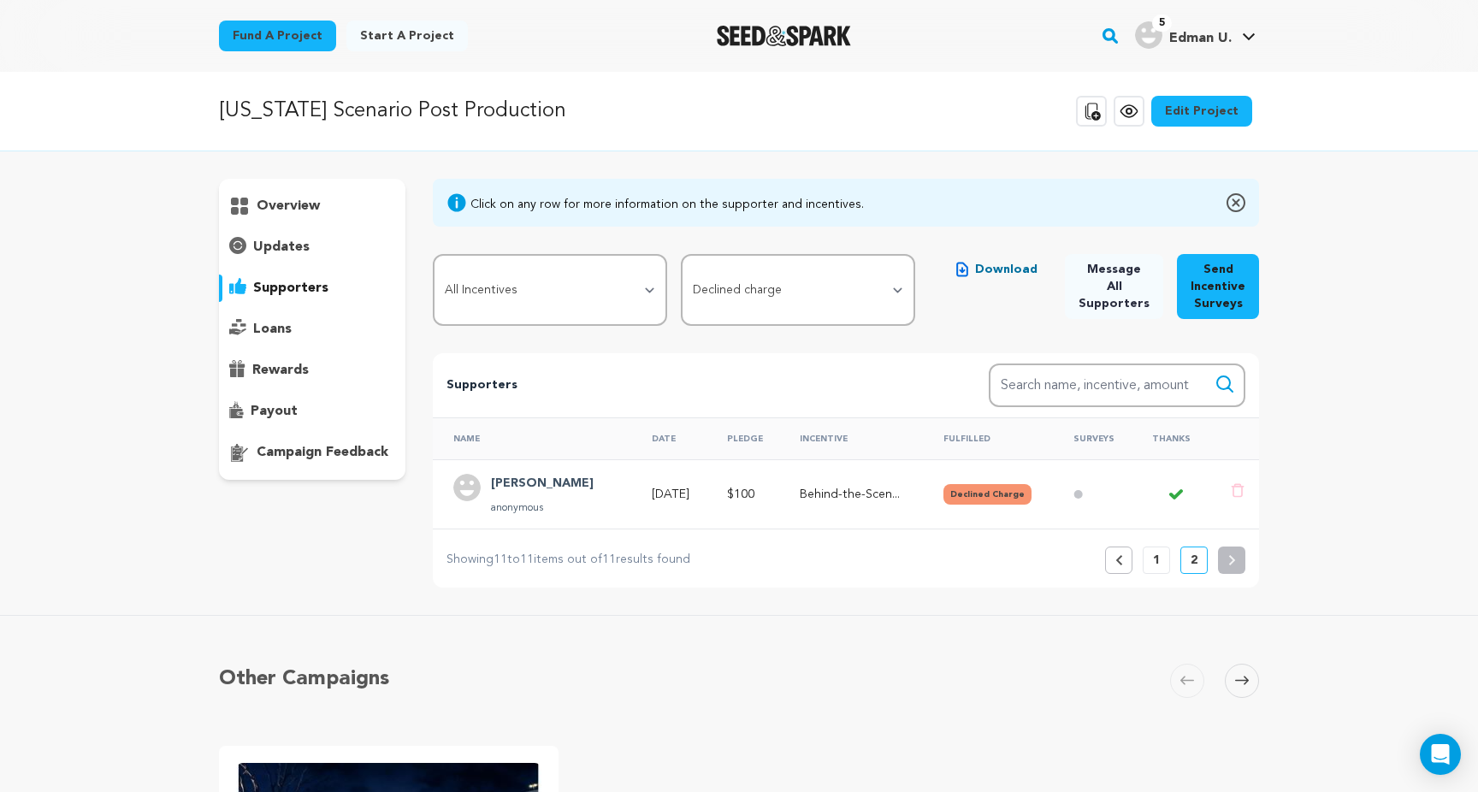
click at [1191, 679] on icon at bounding box center [1187, 680] width 14 height 13
click at [1144, 552] on button "1" at bounding box center [1156, 559] width 27 height 27
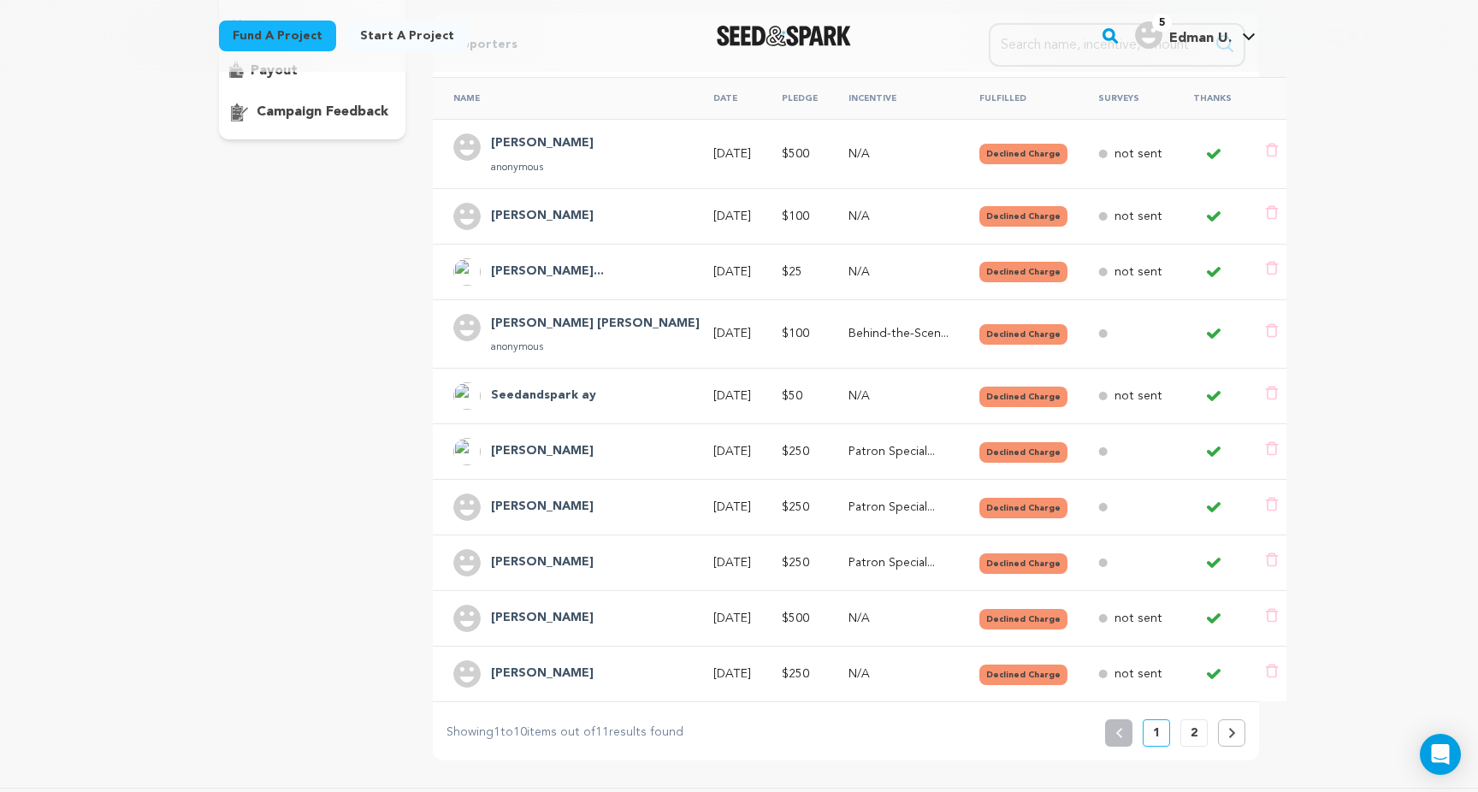
scroll to position [364, 0]
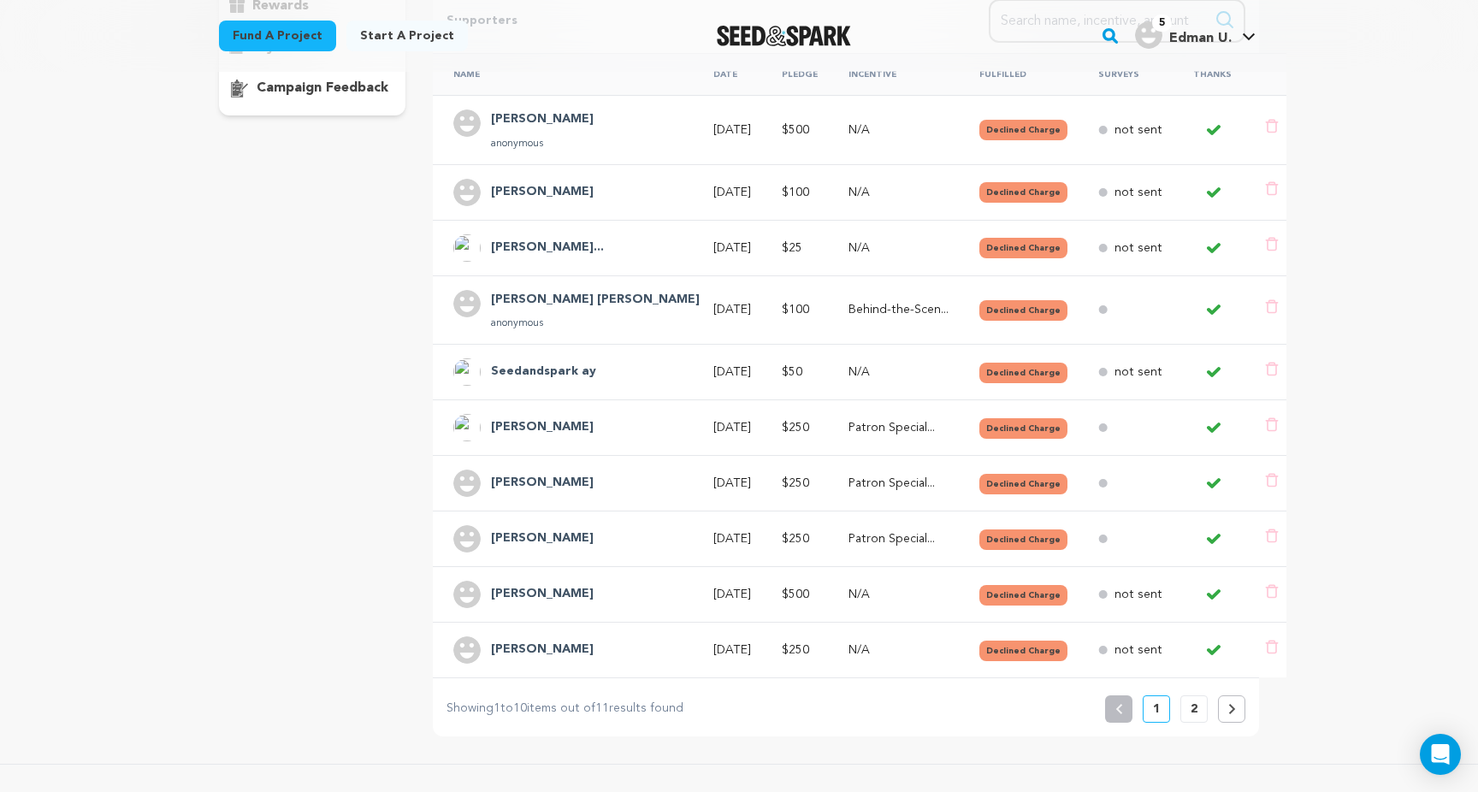
click at [1196, 711] on p "2" at bounding box center [1193, 708] width 7 height 17
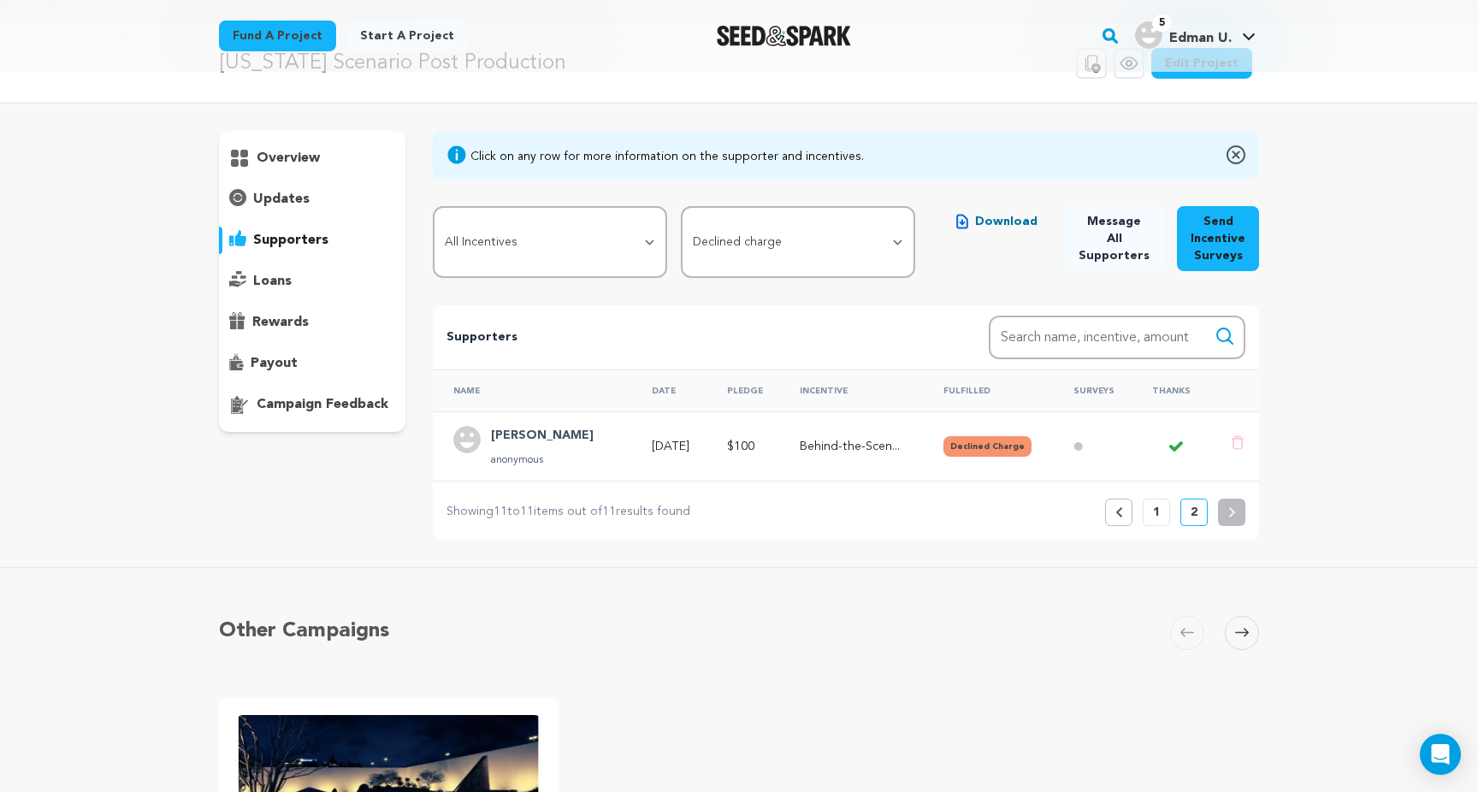
scroll to position [0, 0]
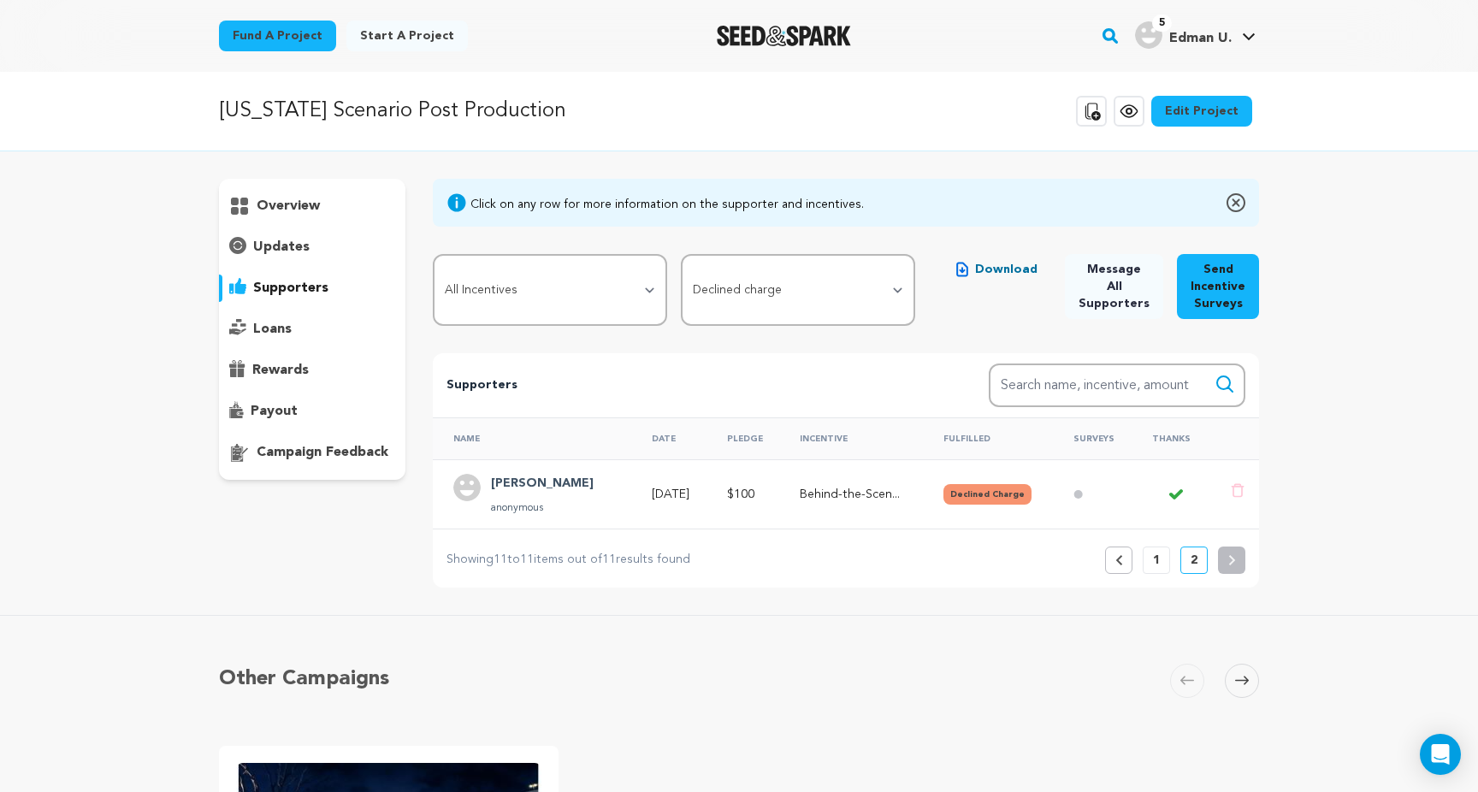
click at [1160, 561] on p "1" at bounding box center [1156, 560] width 7 height 17
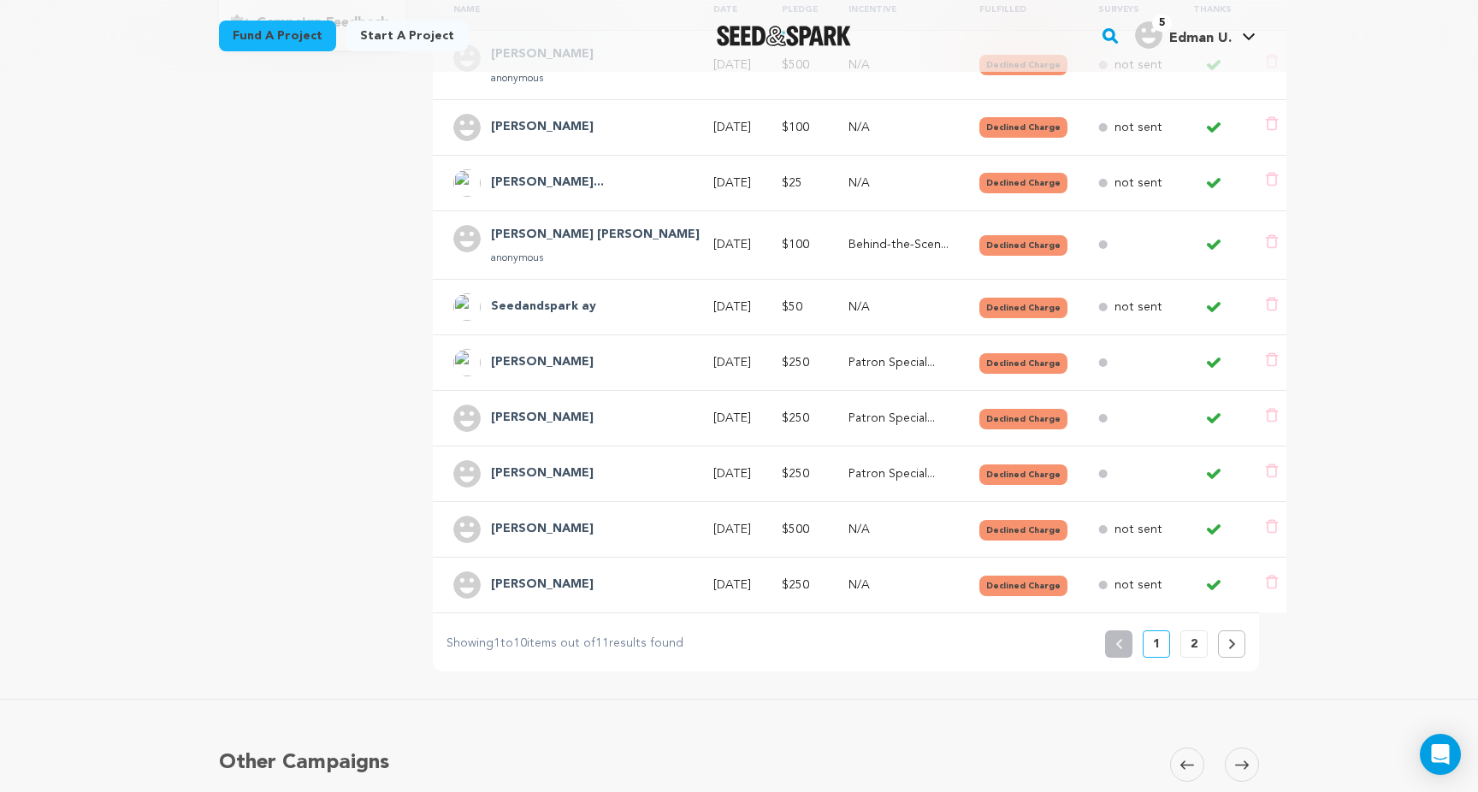
scroll to position [434, 0]
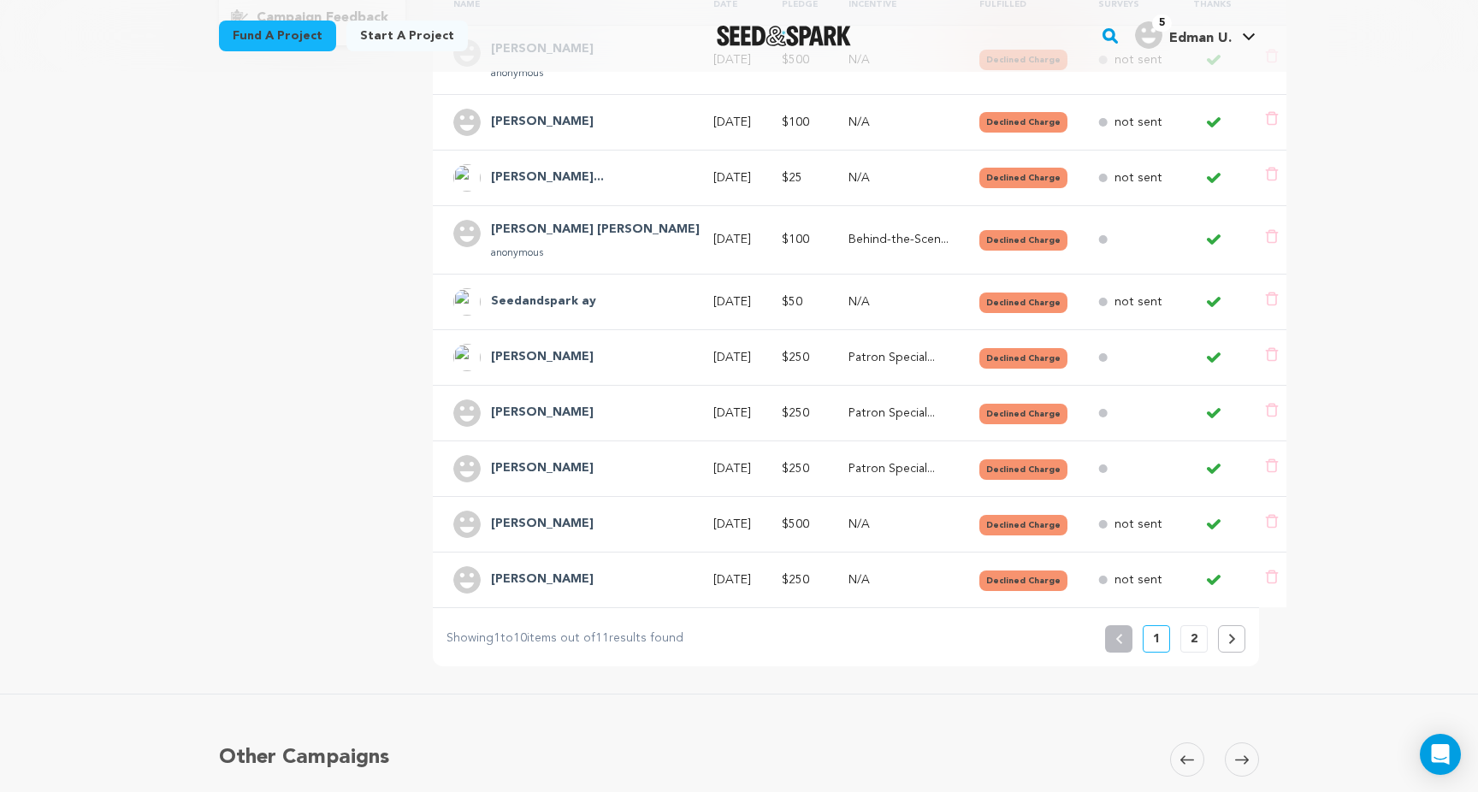
click at [1192, 636] on p "2" at bounding box center [1193, 638] width 7 height 17
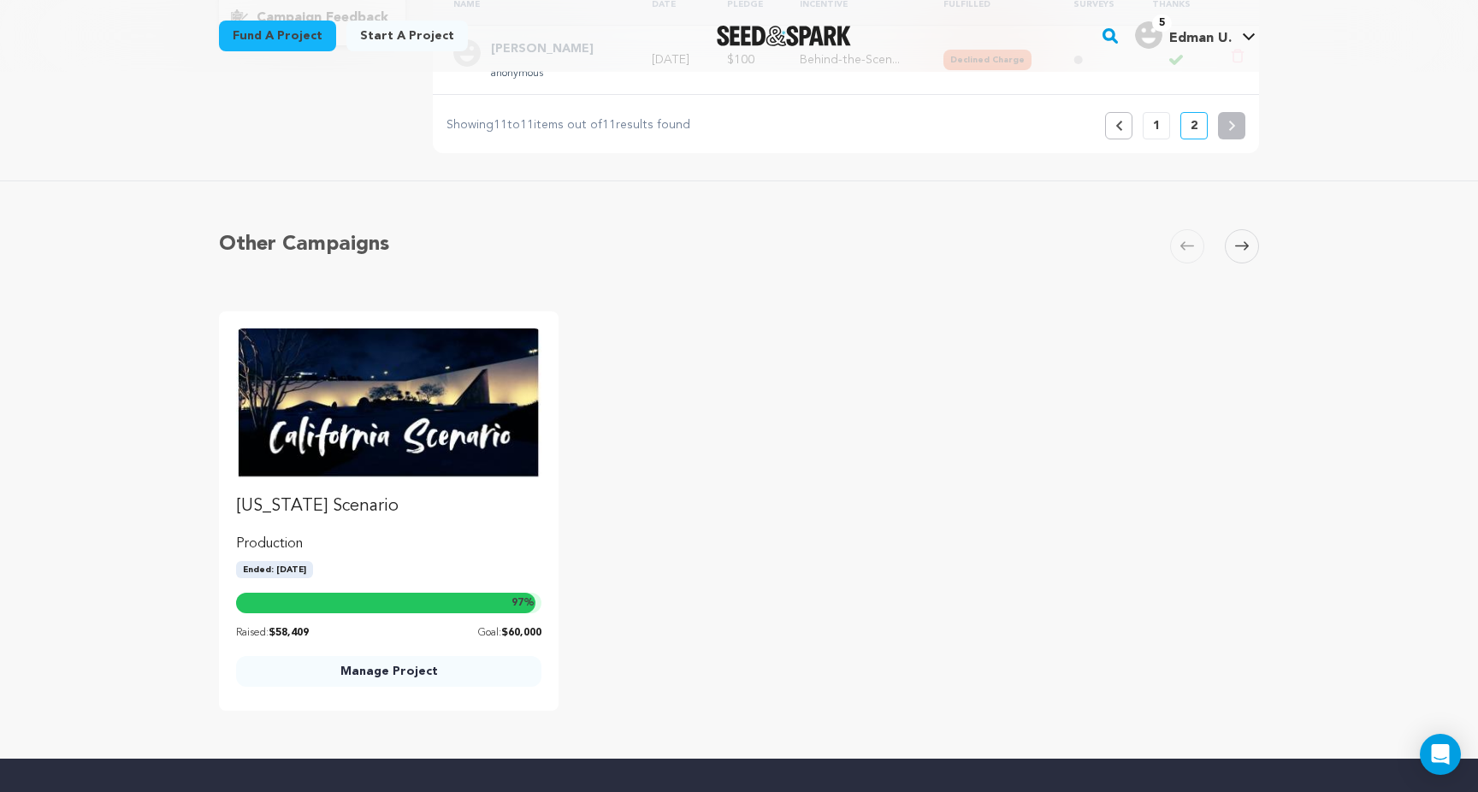
scroll to position [0, 0]
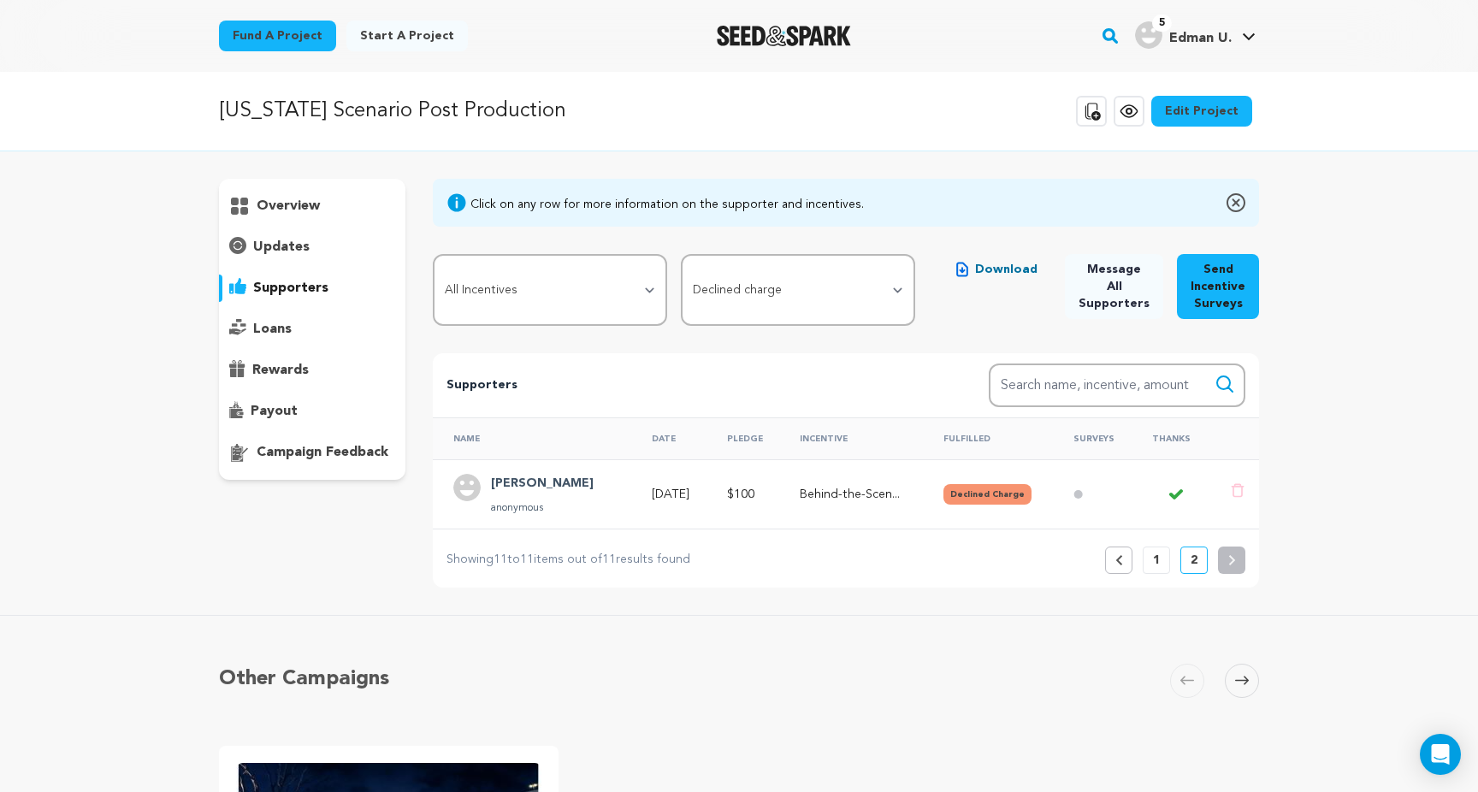
click at [1151, 563] on button "1" at bounding box center [1156, 559] width 27 height 27
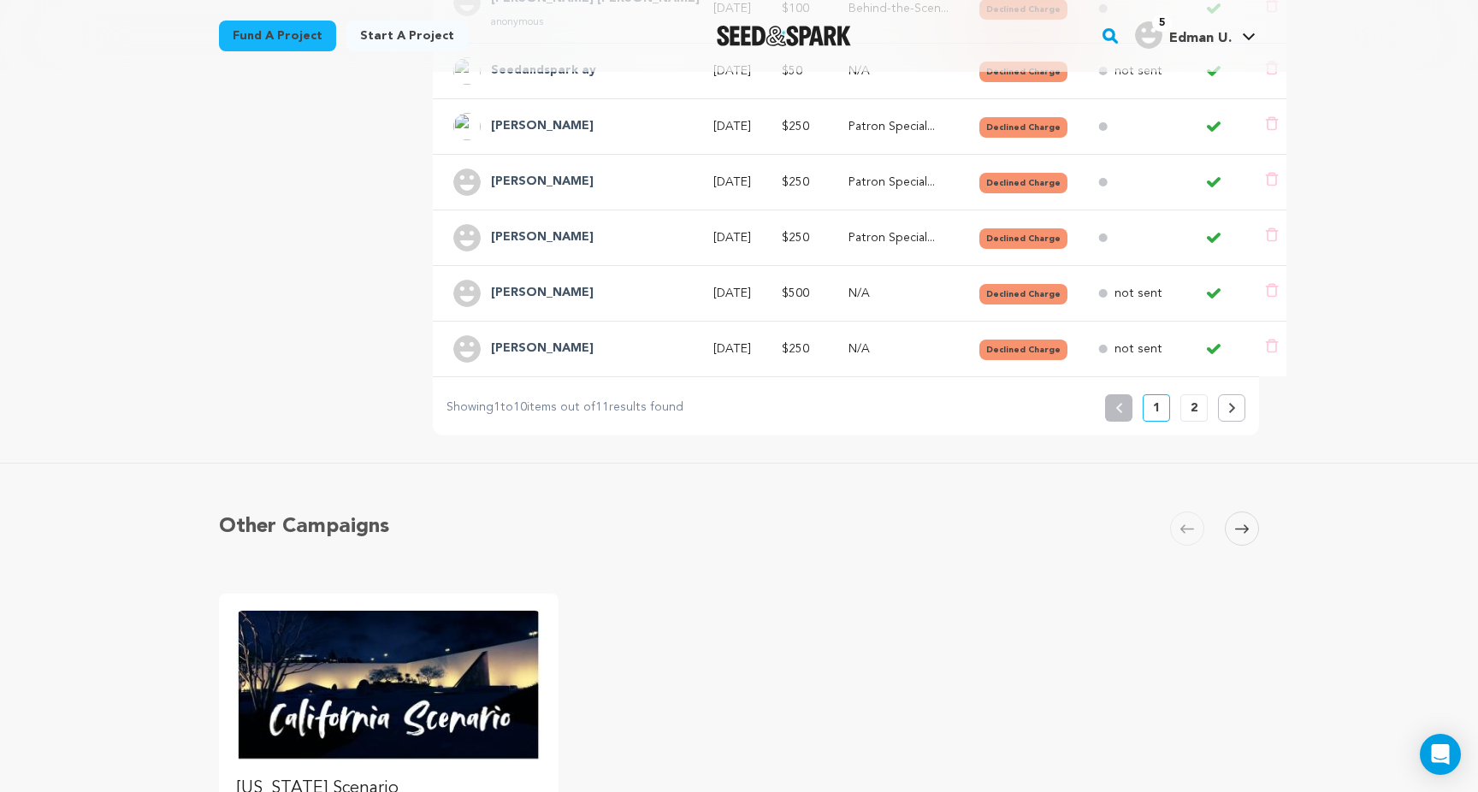
scroll to position [634, 0]
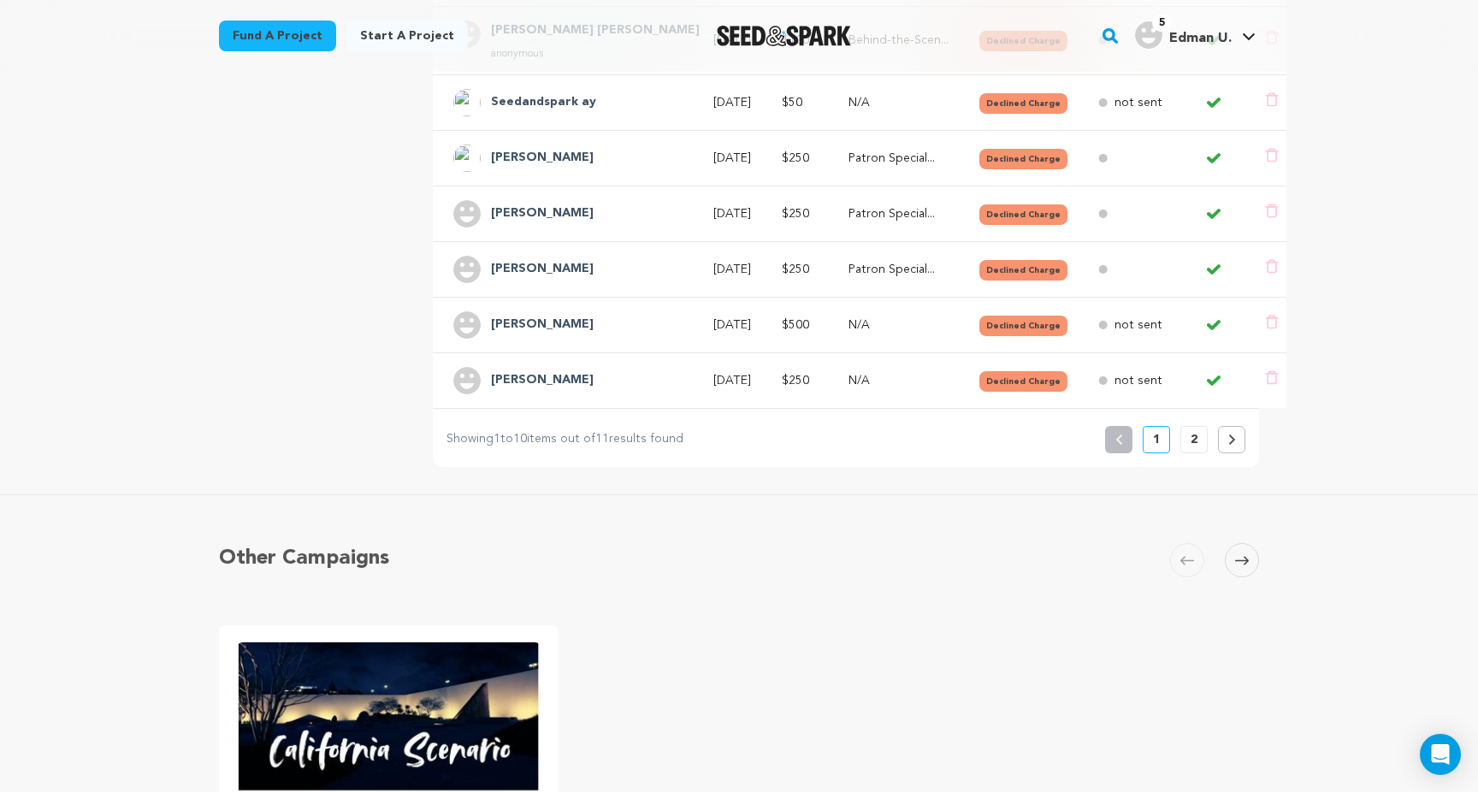
click at [1192, 431] on p "2" at bounding box center [1193, 439] width 7 height 17
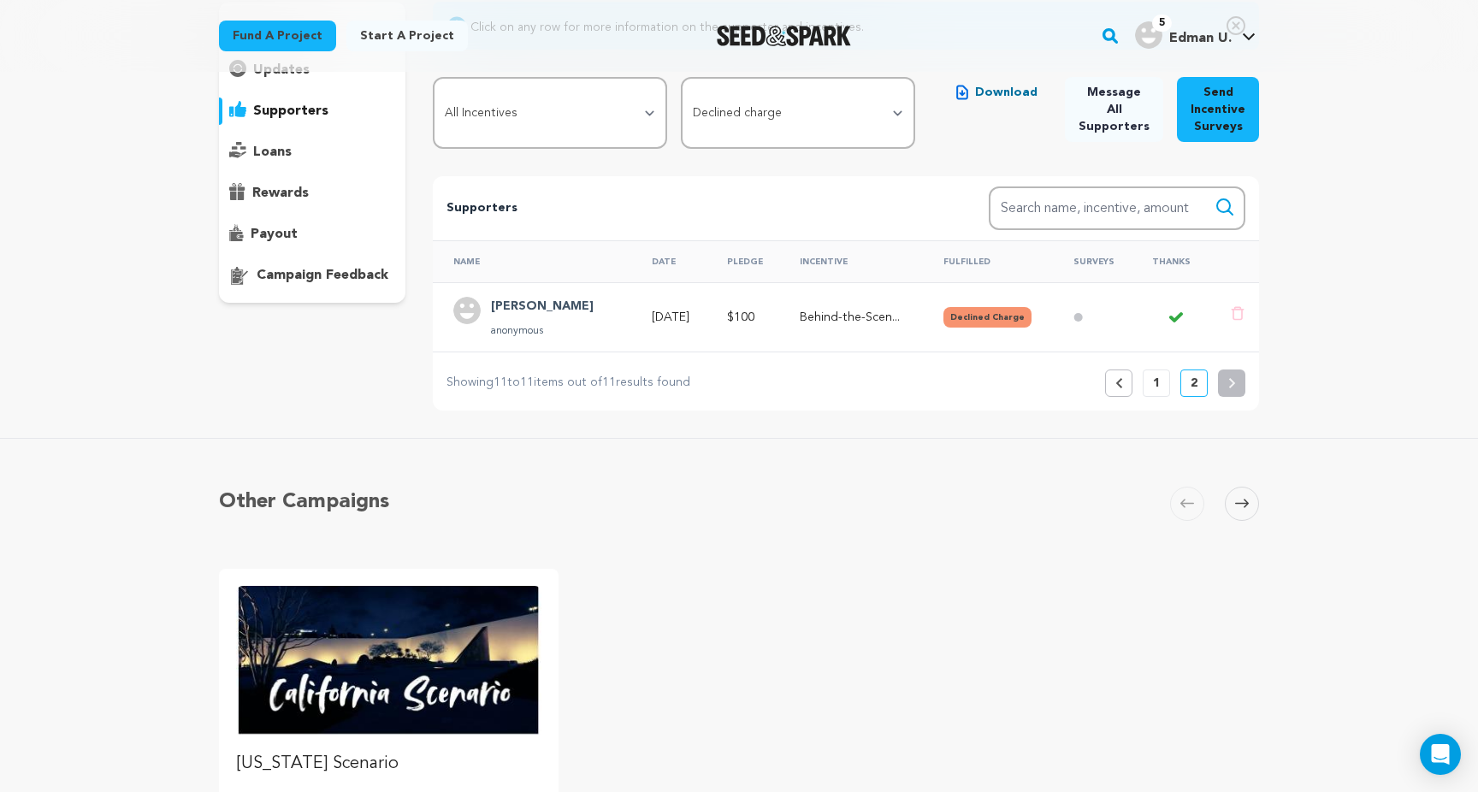
scroll to position [0, 0]
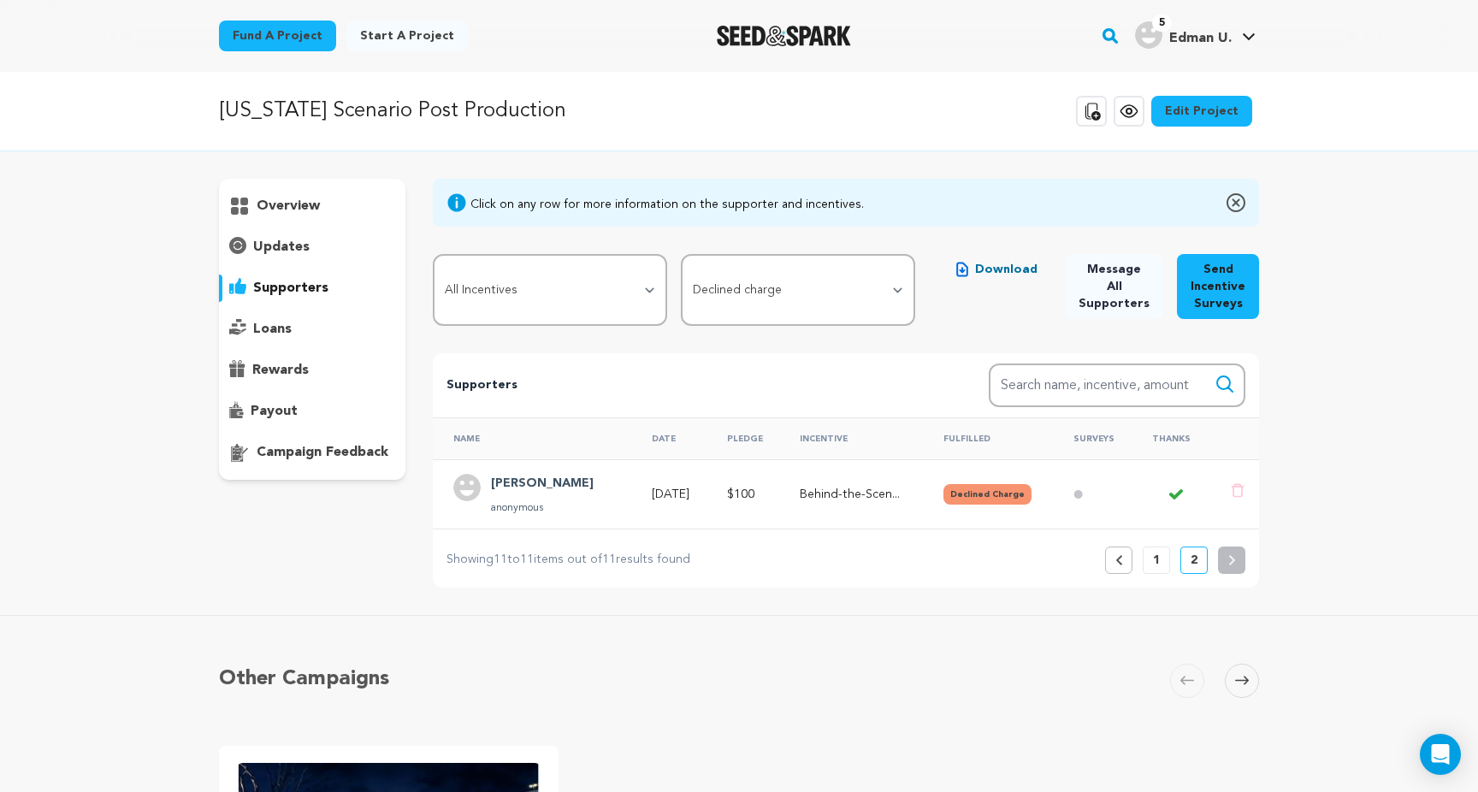
click at [1164, 563] on button "1" at bounding box center [1156, 559] width 27 height 27
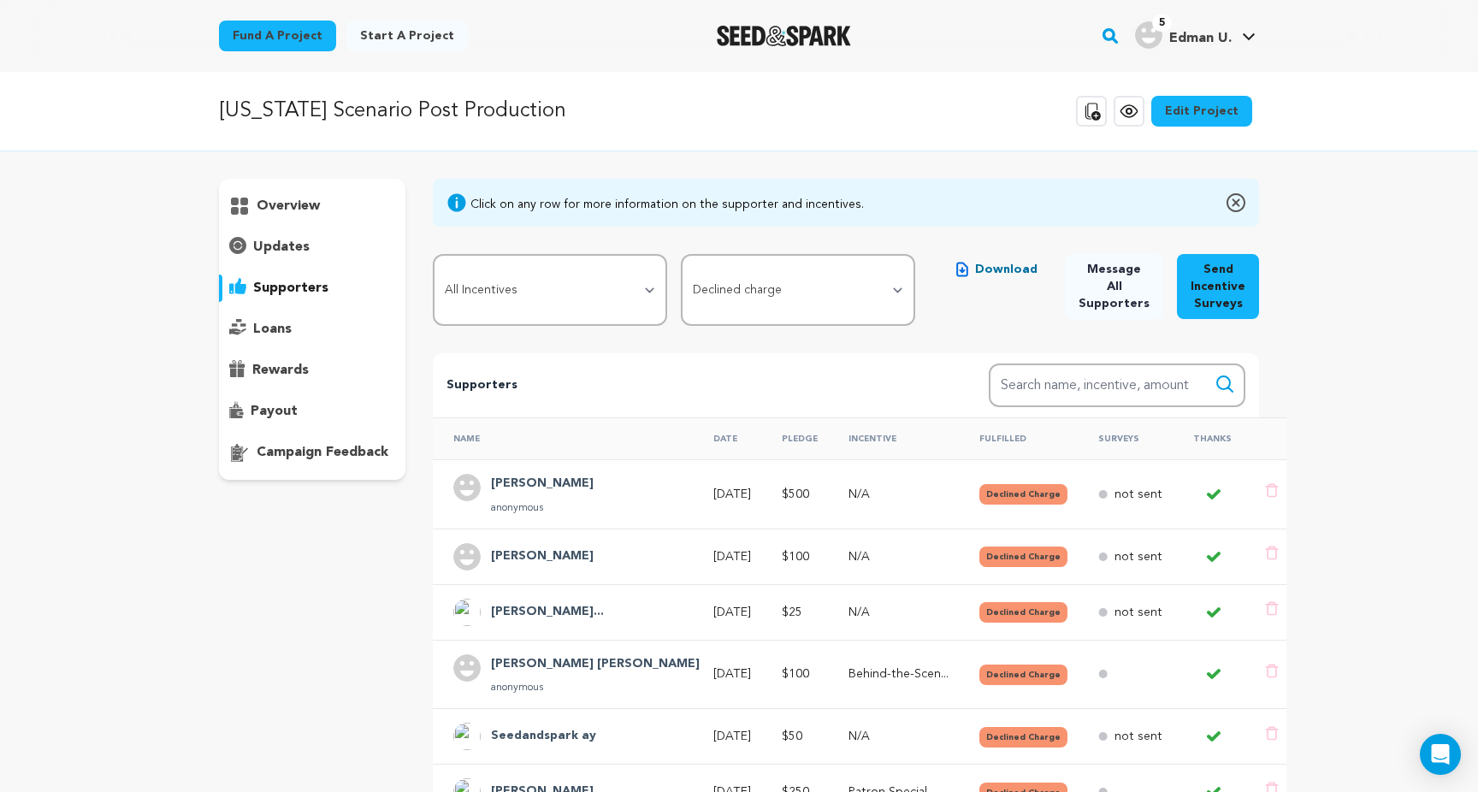
click at [1193, 558] on div at bounding box center [1213, 557] width 41 height 14
click at [1120, 495] on p "not sent" at bounding box center [1138, 494] width 48 height 17
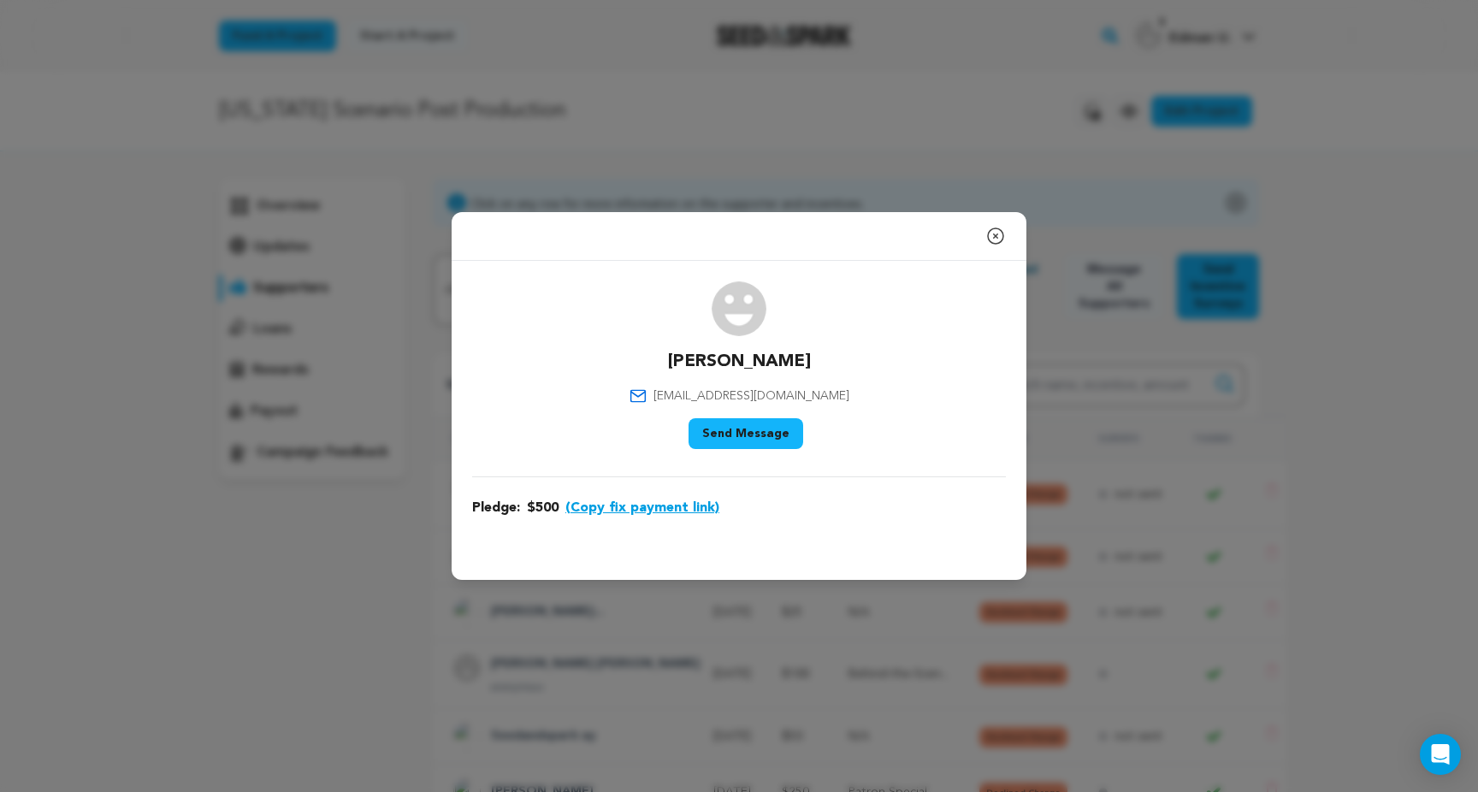
click at [996, 244] on icon "button" at bounding box center [995, 235] width 15 height 15
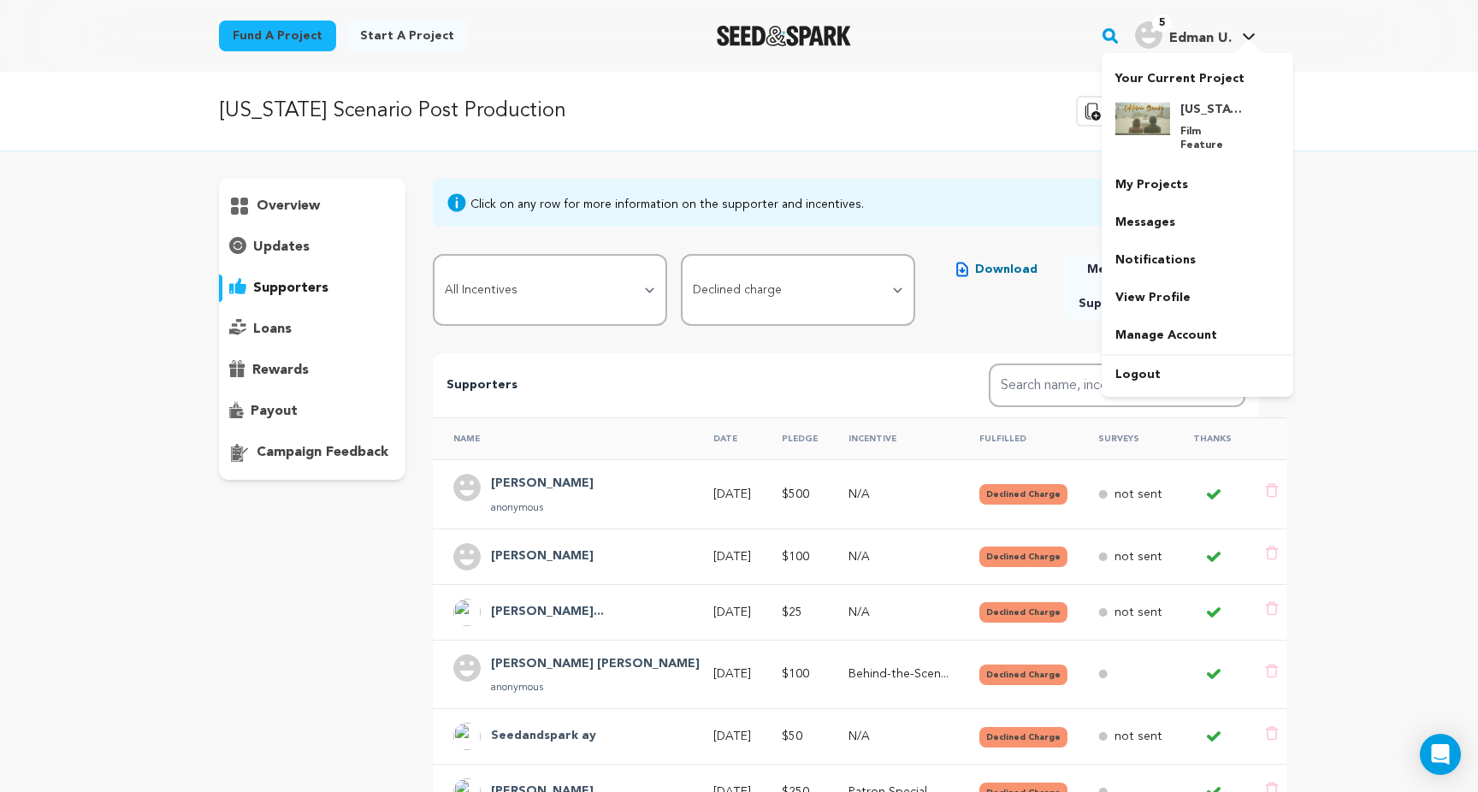
click at [1165, 32] on div "5 Edman U." at bounding box center [1183, 34] width 97 height 27
click at [1161, 133] on img at bounding box center [1142, 118] width 55 height 34
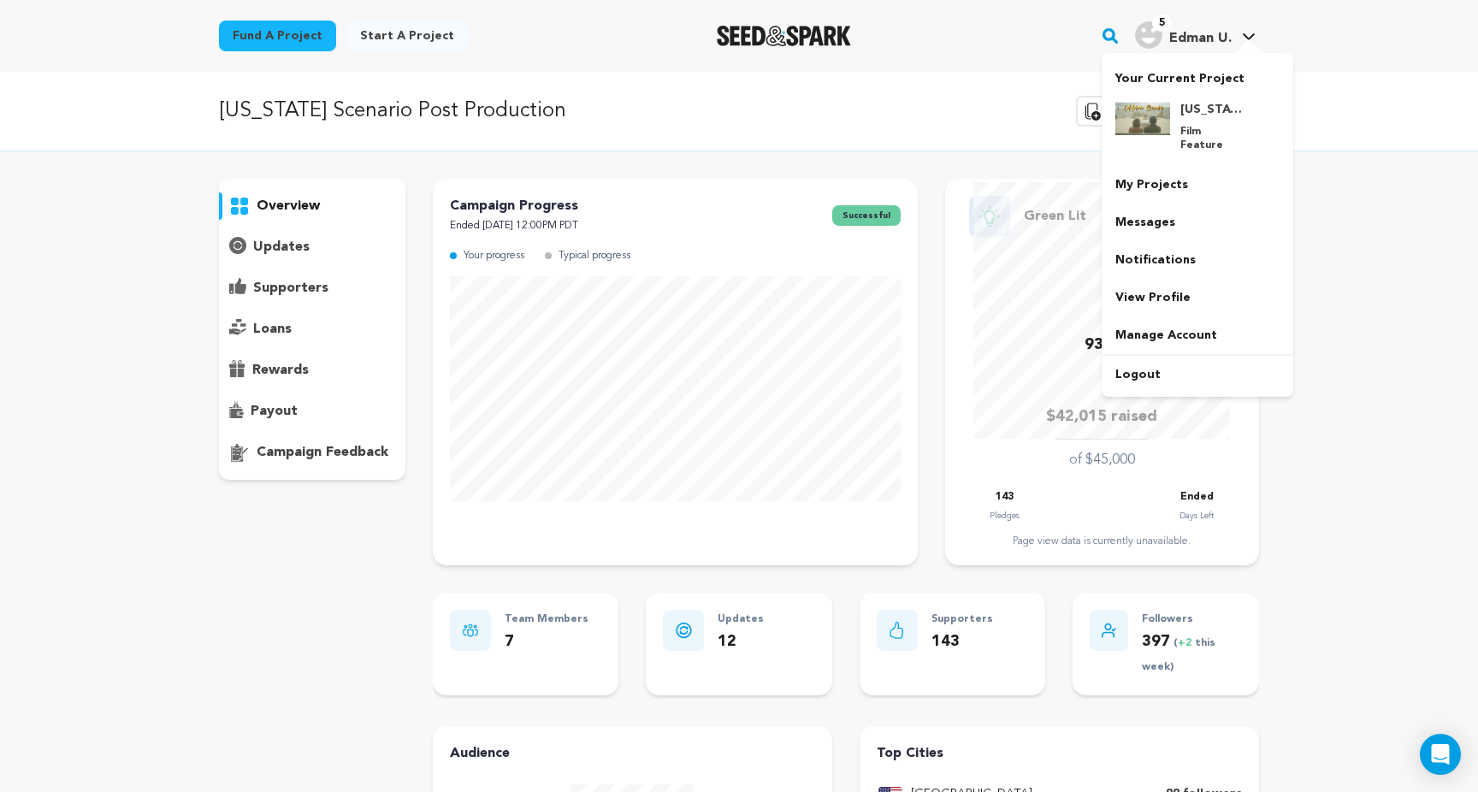
click at [1189, 46] on h4 "Edman U." at bounding box center [1200, 38] width 62 height 21
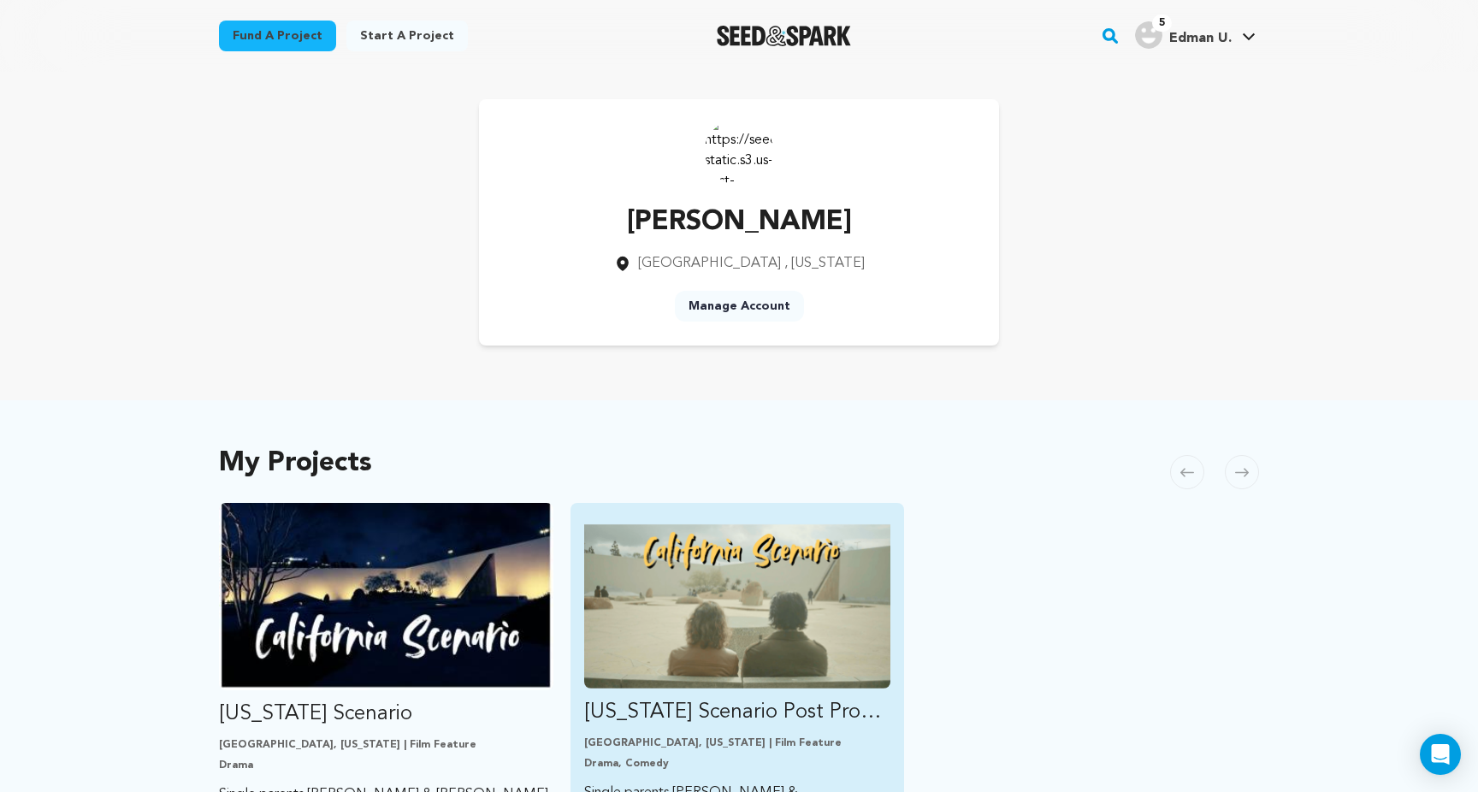
click at [712, 753] on div "[GEOGRAPHIC_DATA], [US_STATE] | Film Feature Drama, Comedy" at bounding box center [737, 753] width 307 height 34
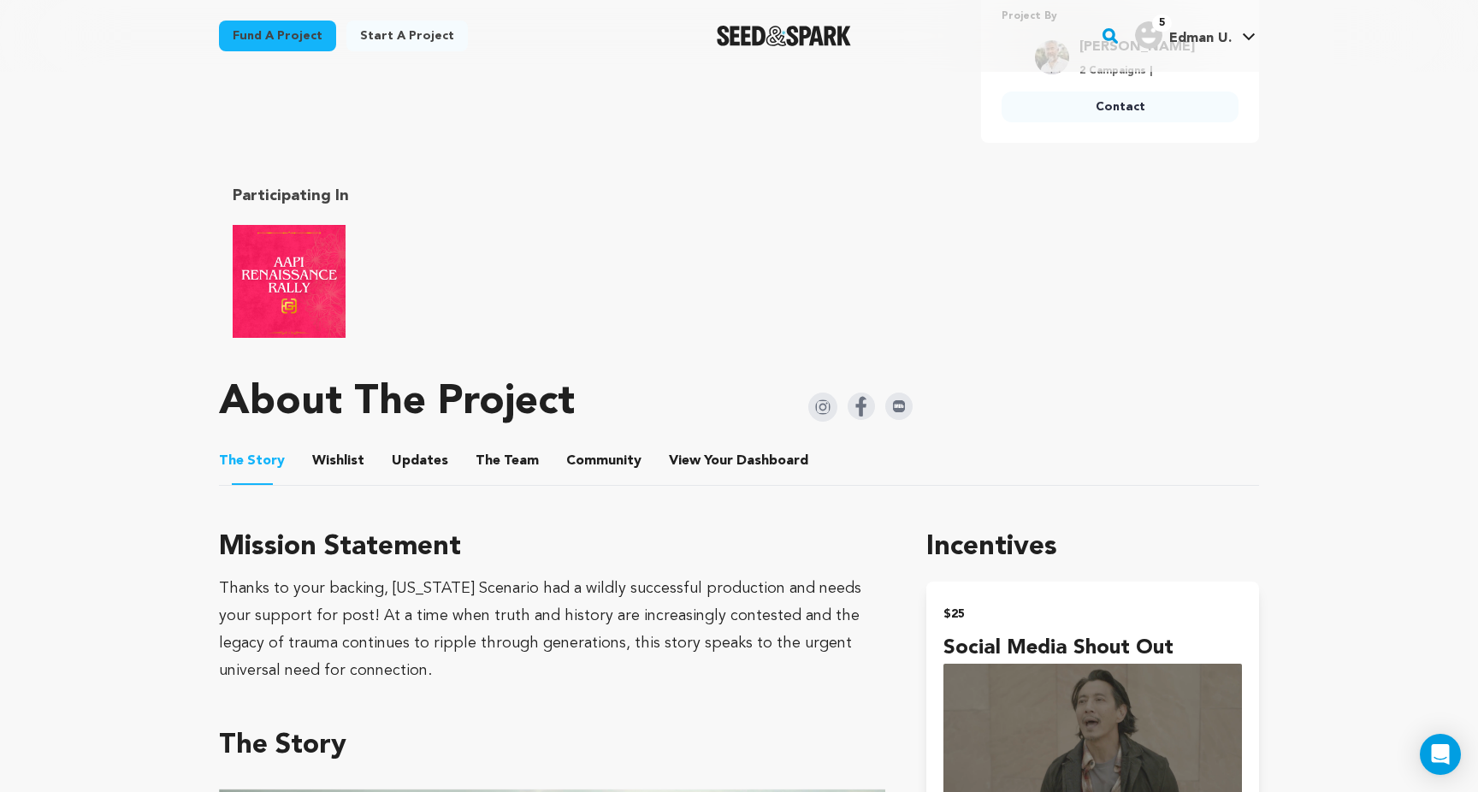
scroll to position [657, 0]
click at [500, 464] on button "The Team" at bounding box center [507, 464] width 41 height 41
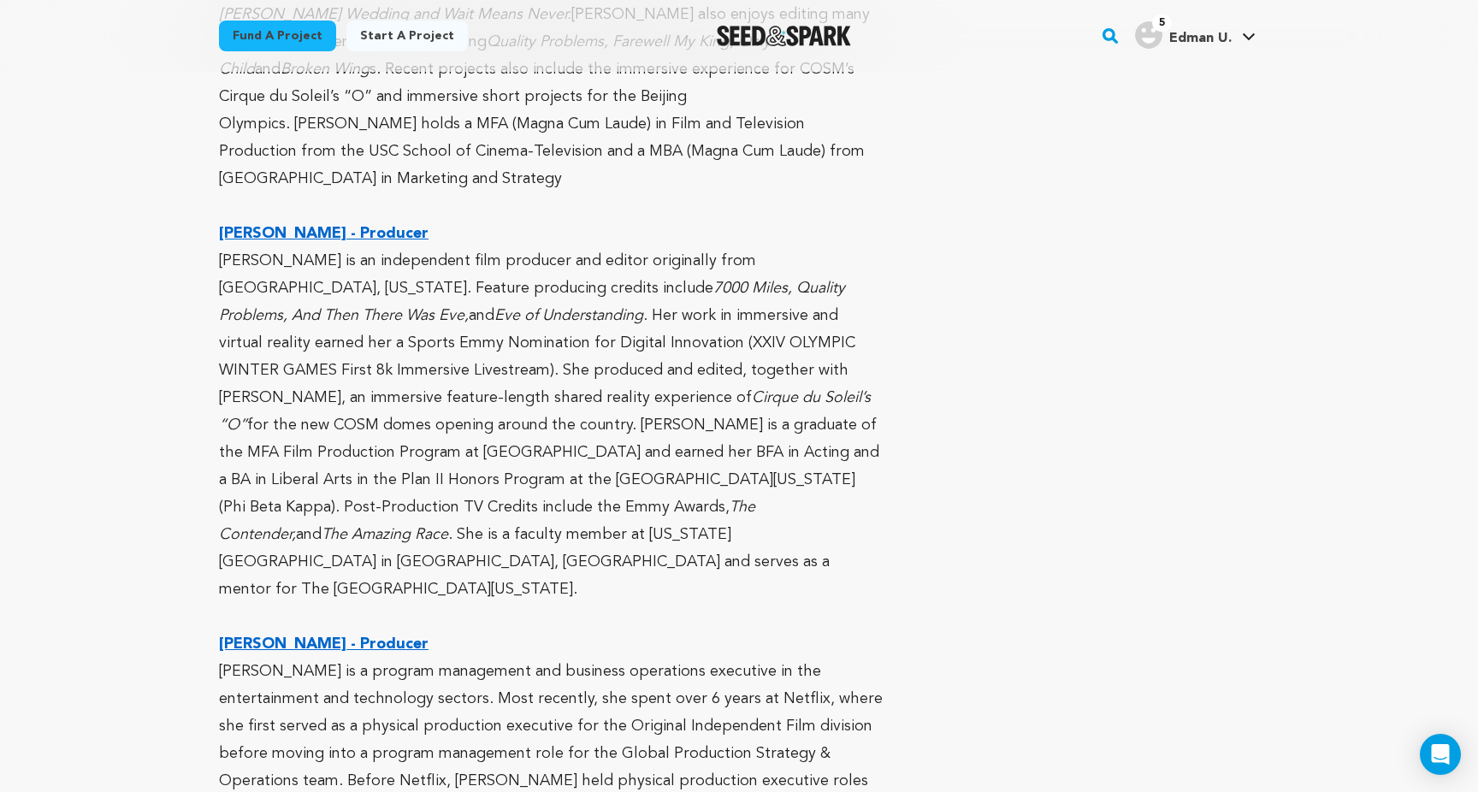
scroll to position [2460, 0]
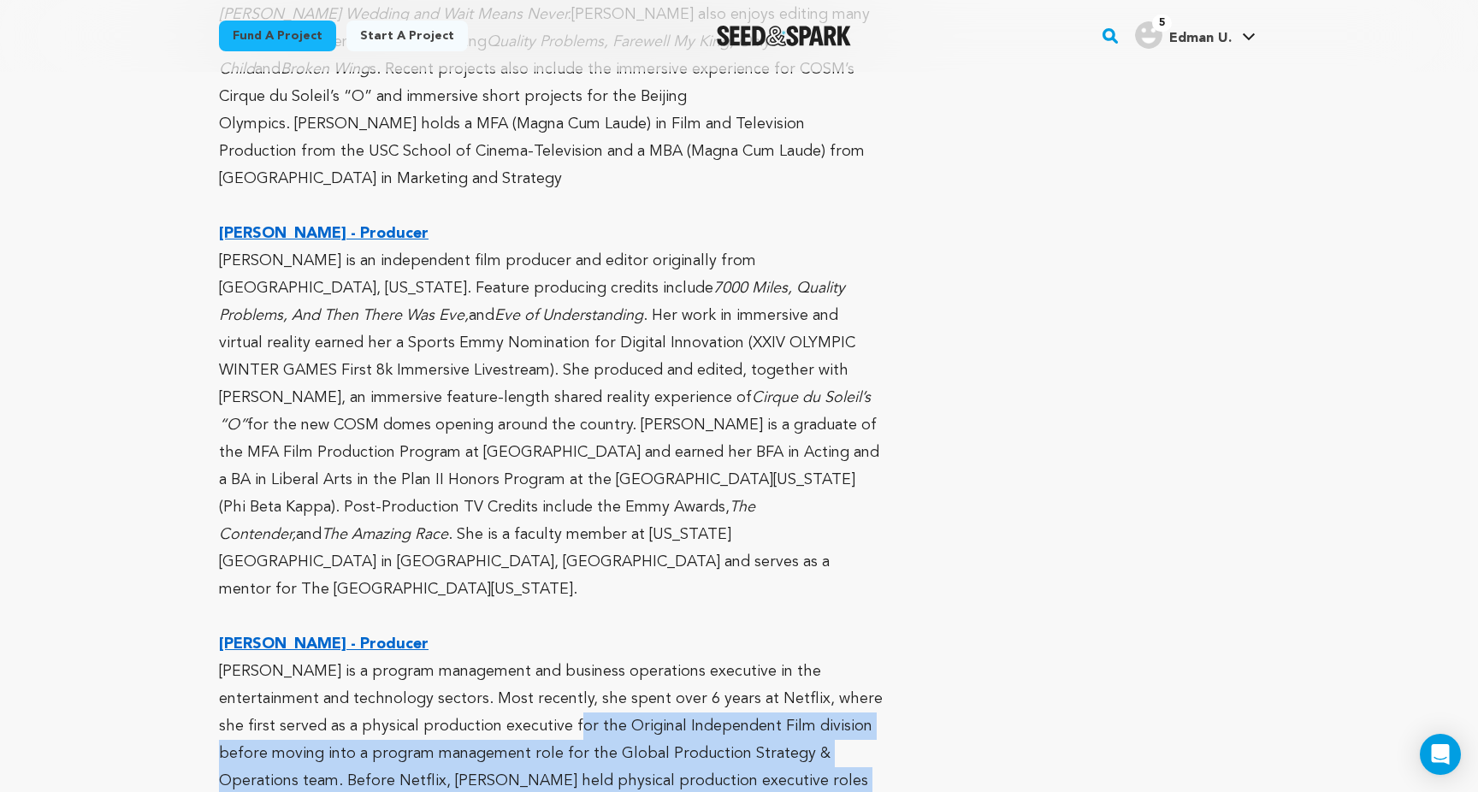
drag, startPoint x: 657, startPoint y: 683, endPoint x: 570, endPoint y: 569, distance: 143.5
click at [570, 658] on p "[PERSON_NAME] is a program management and business operations executive in the …" at bounding box center [552, 795] width 666 height 274
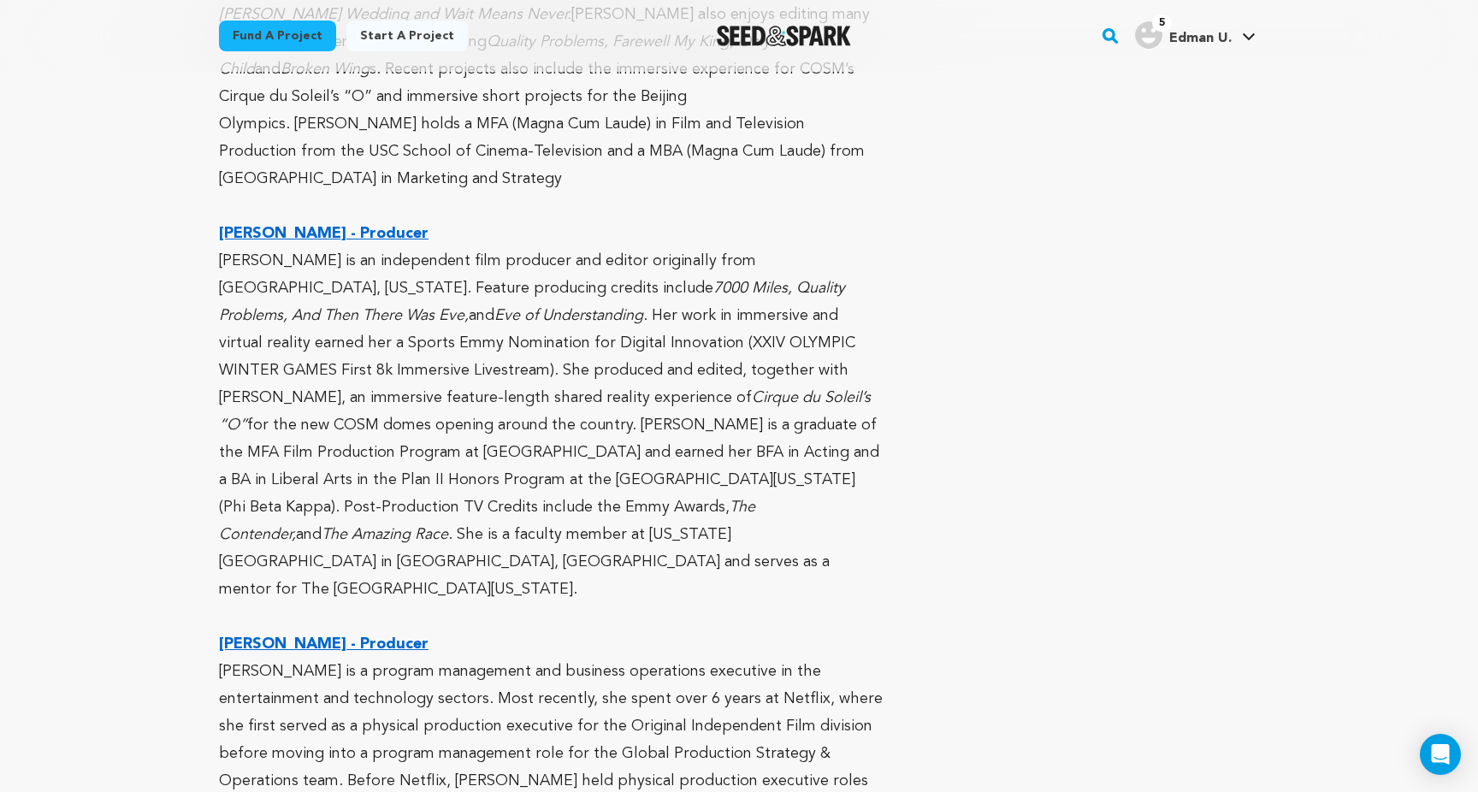
click at [642, 686] on p "[PERSON_NAME] is a program management and business operations executive in the …" at bounding box center [552, 795] width 666 height 274
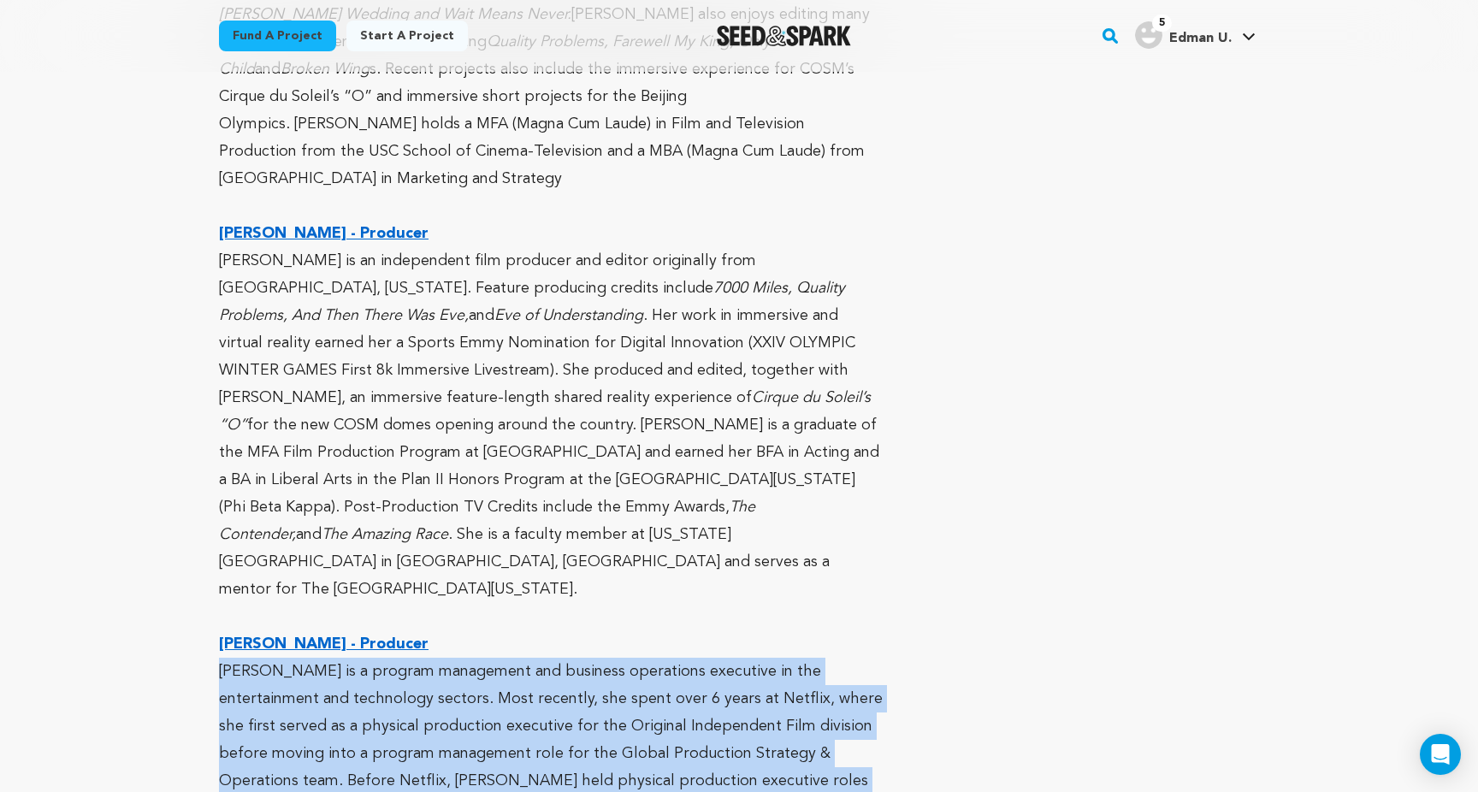
click at [642, 686] on p "[PERSON_NAME] is a program management and business operations executive in the …" at bounding box center [552, 795] width 666 height 274
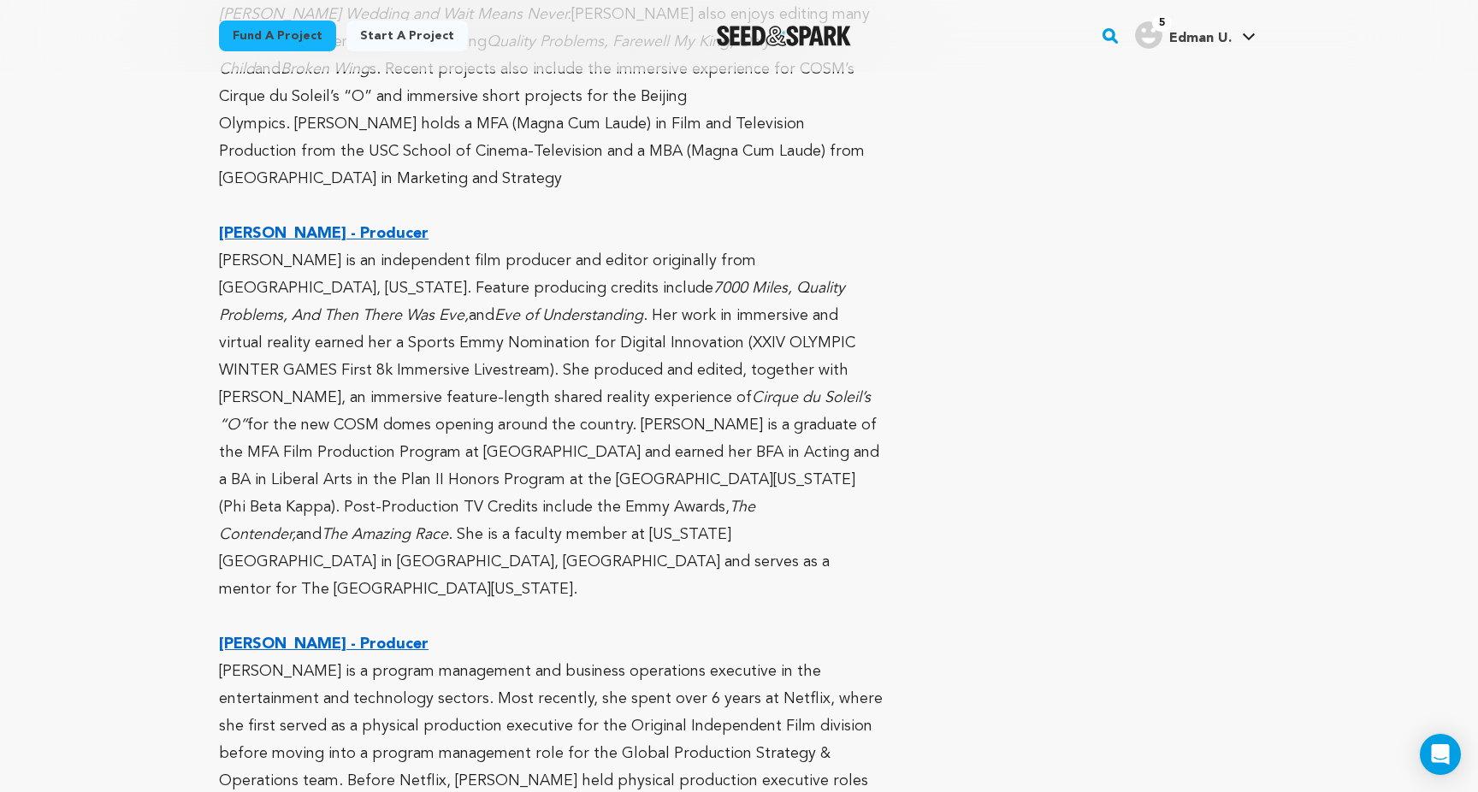
click at [804, 690] on p "[PERSON_NAME] is a program management and business operations executive in the …" at bounding box center [552, 795] width 666 height 274
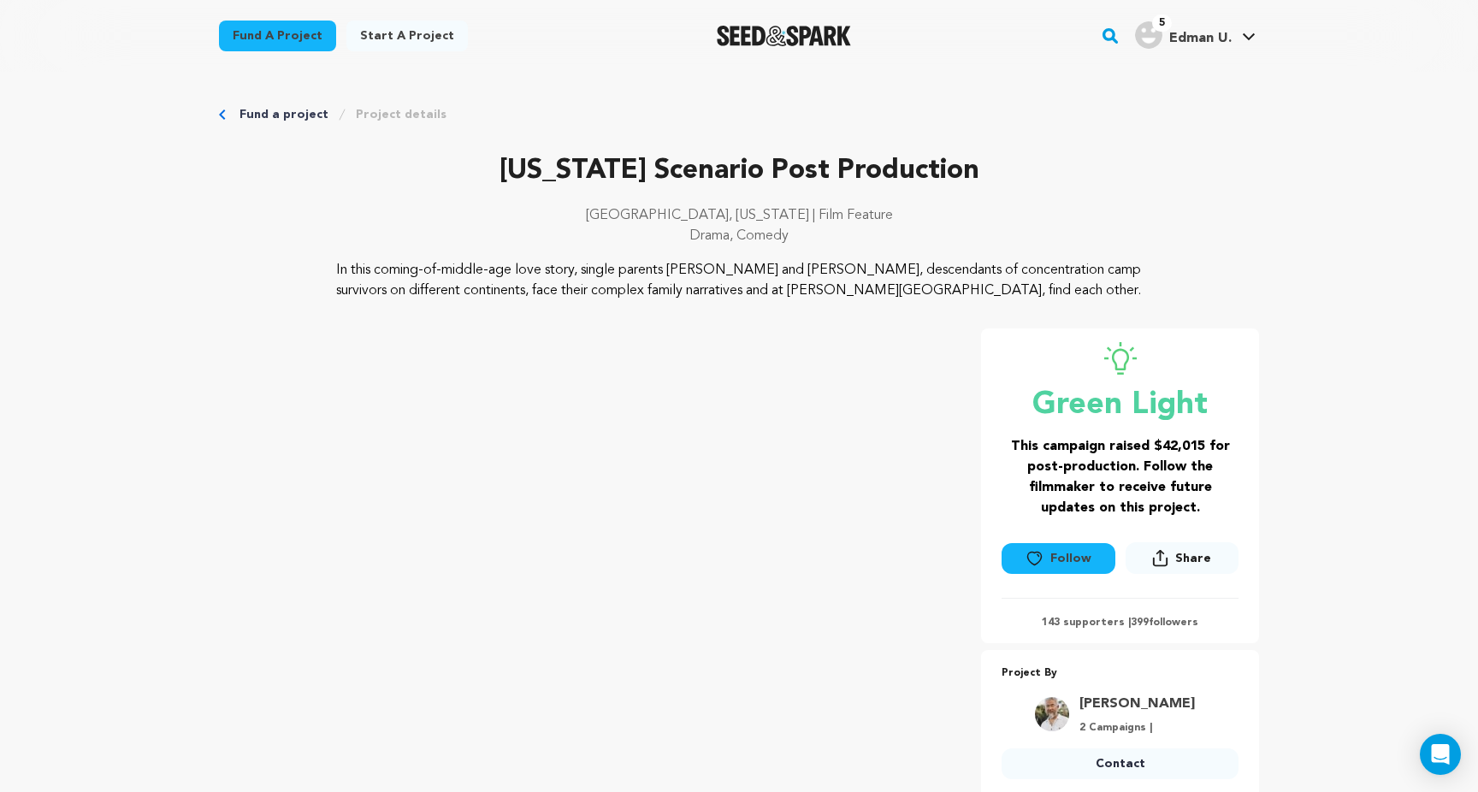
scroll to position [0, 0]
click at [1145, 3] on div "Fund a project Start a project Search 5" at bounding box center [739, 36] width 1095 height 72
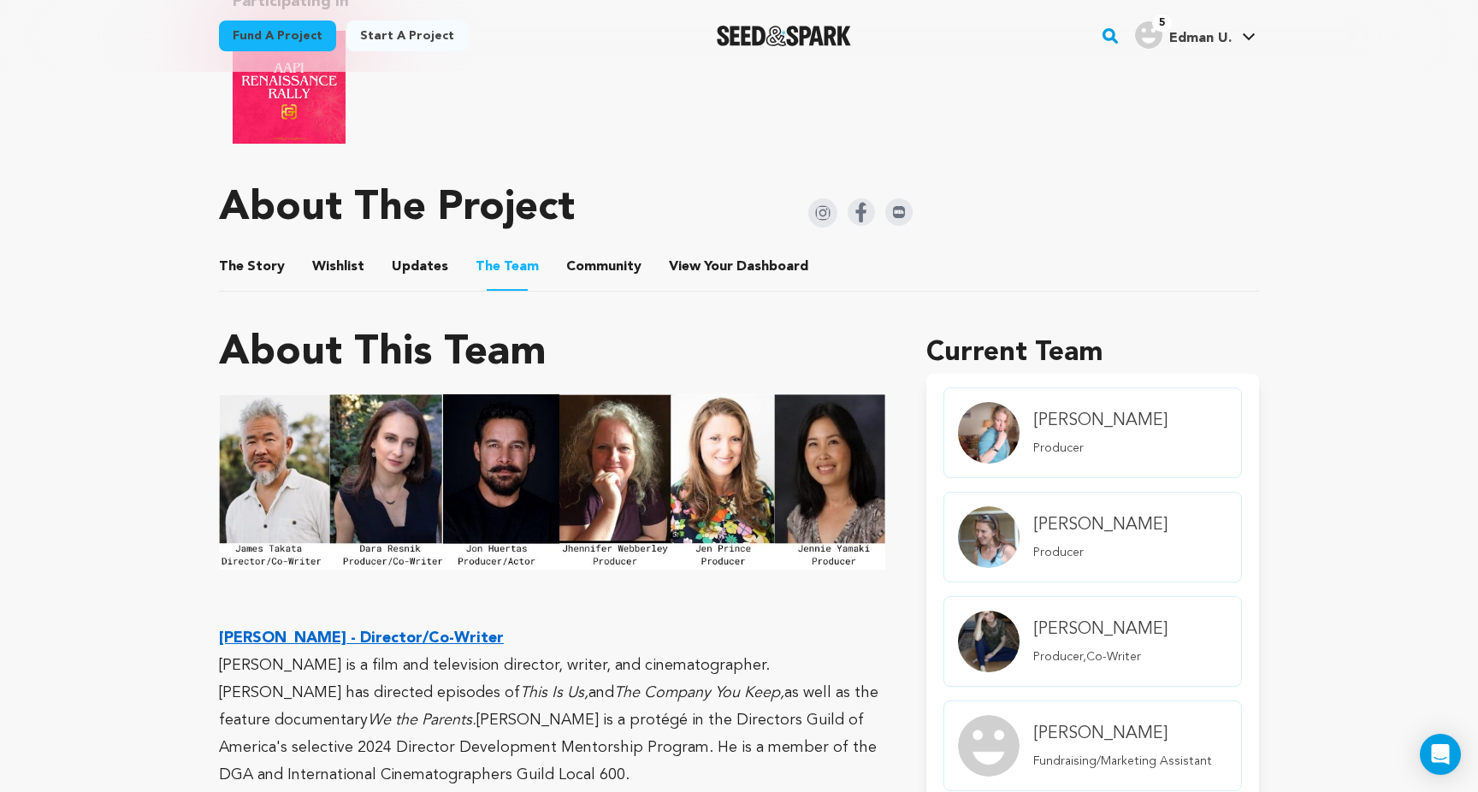
click at [413, 278] on button "Updates" at bounding box center [419, 270] width 41 height 41
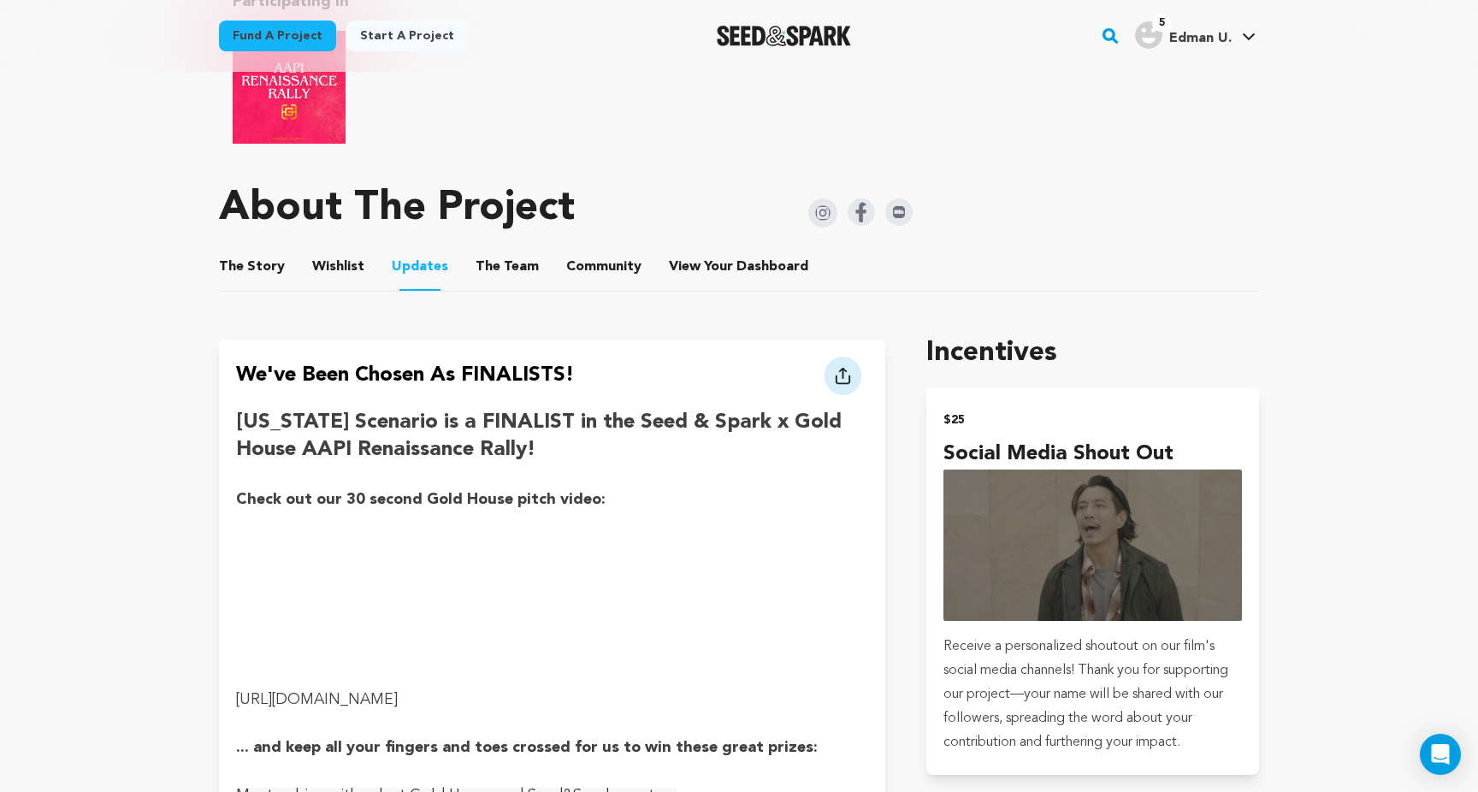
click at [338, 266] on button "Wishlist" at bounding box center [338, 270] width 41 height 41
